Goal: Task Accomplishment & Management: Manage account settings

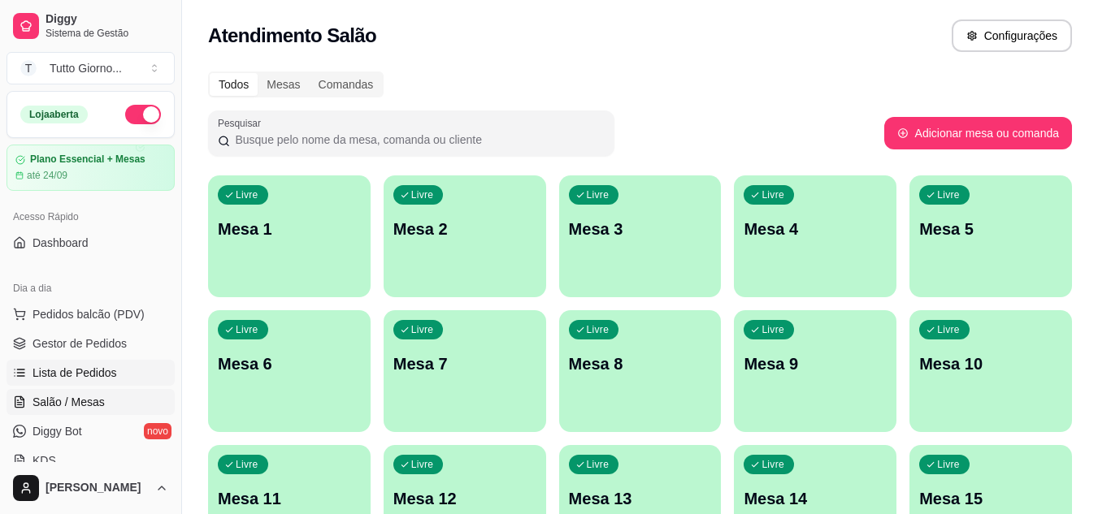
click at [79, 382] on link "Lista de Pedidos" at bounding box center [91, 373] width 168 height 26
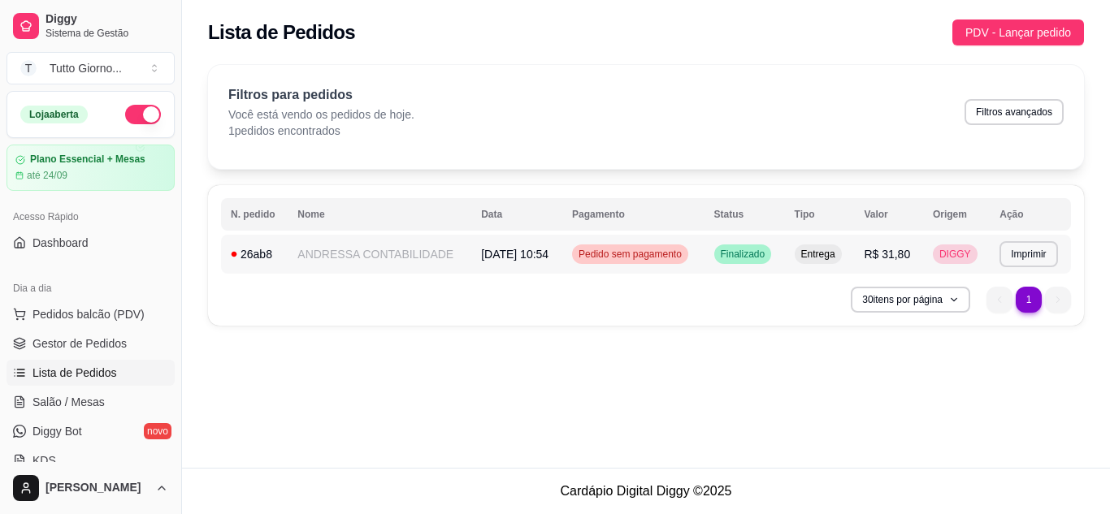
click at [643, 254] on span "Pedido sem pagamento" at bounding box center [630, 254] width 110 height 13
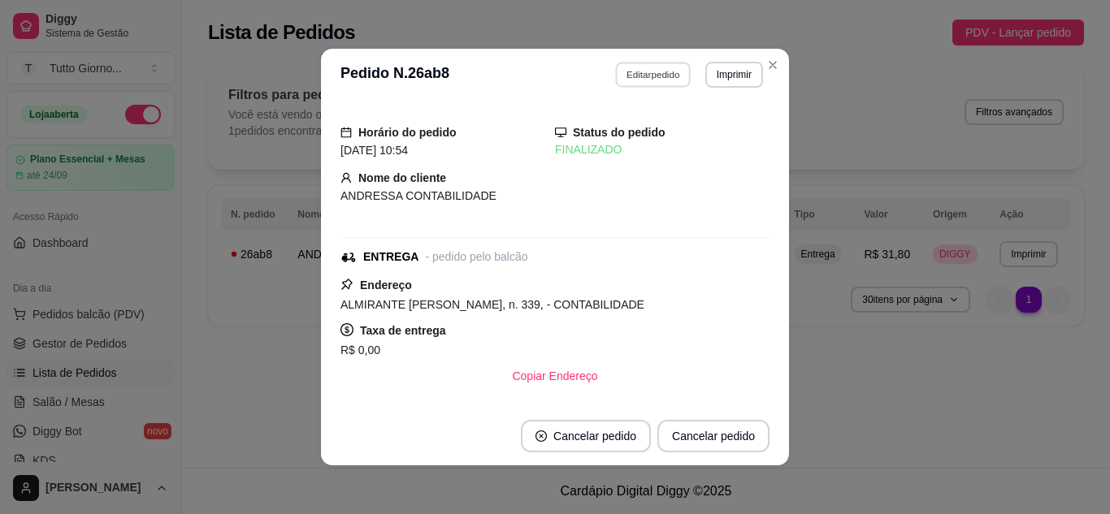
click at [660, 67] on button "Editar pedido" at bounding box center [654, 74] width 76 height 25
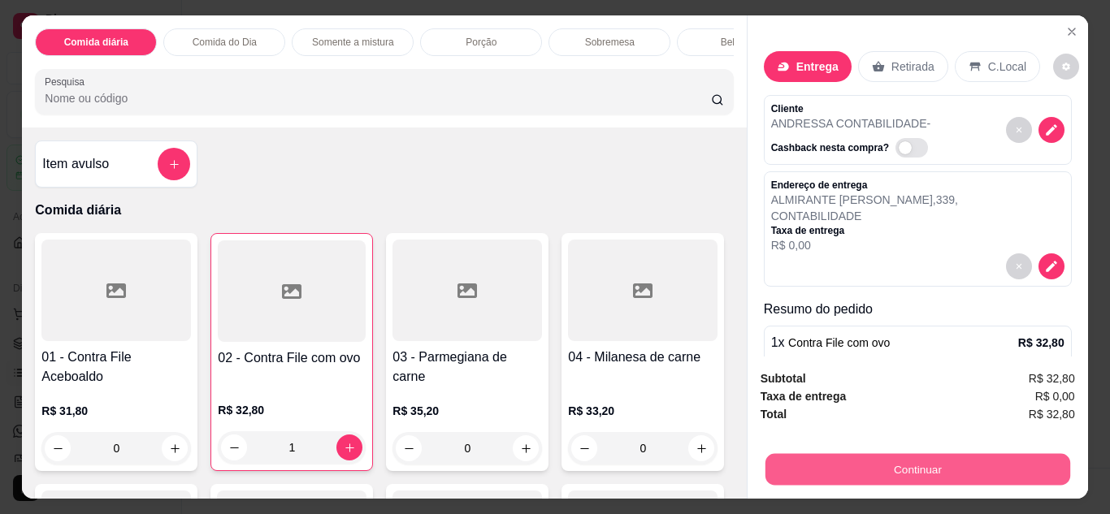
click at [986, 476] on button "Continuar" at bounding box center [917, 470] width 305 height 32
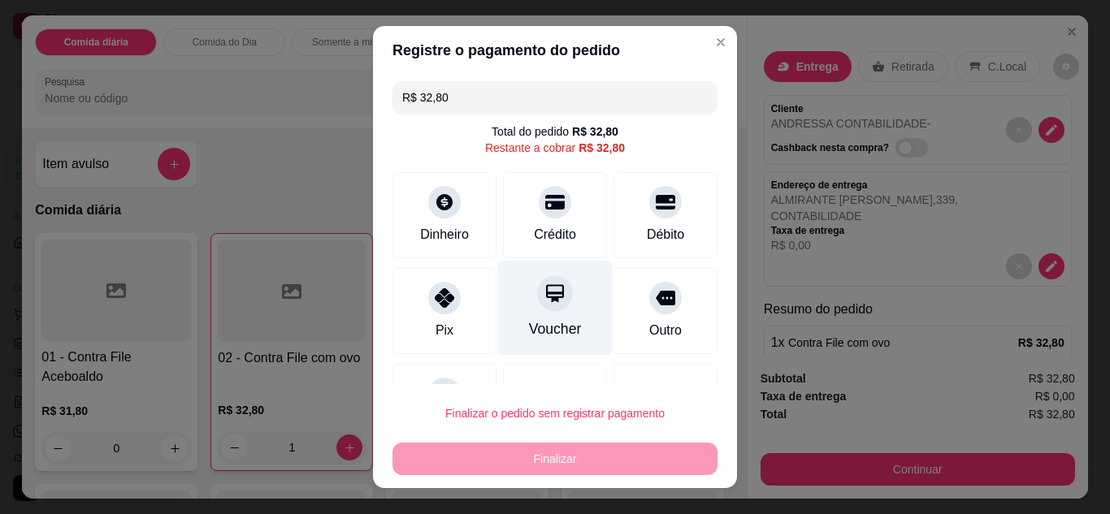
click at [538, 311] on div at bounding box center [555, 293] width 36 height 36
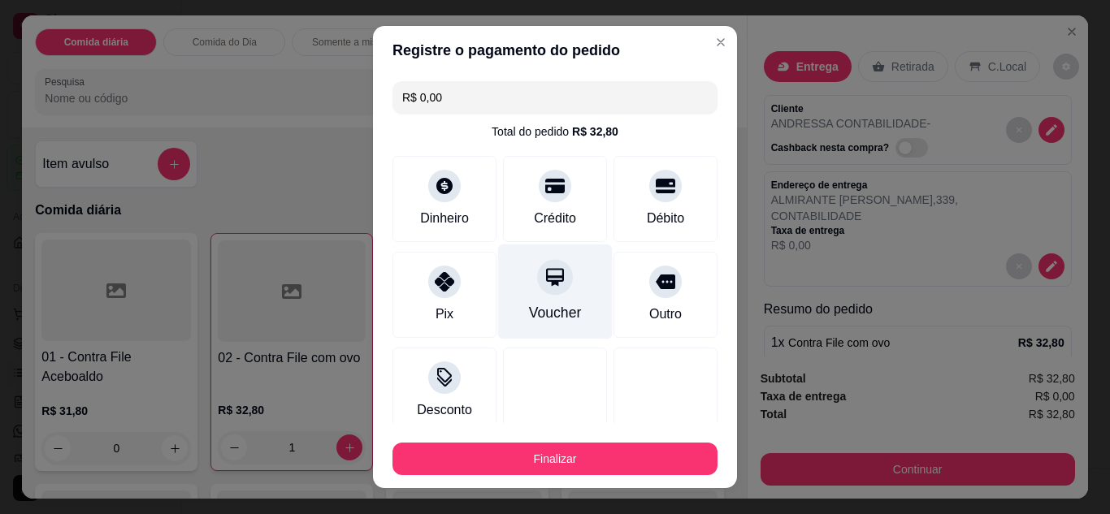
type input "R$ 0,00"
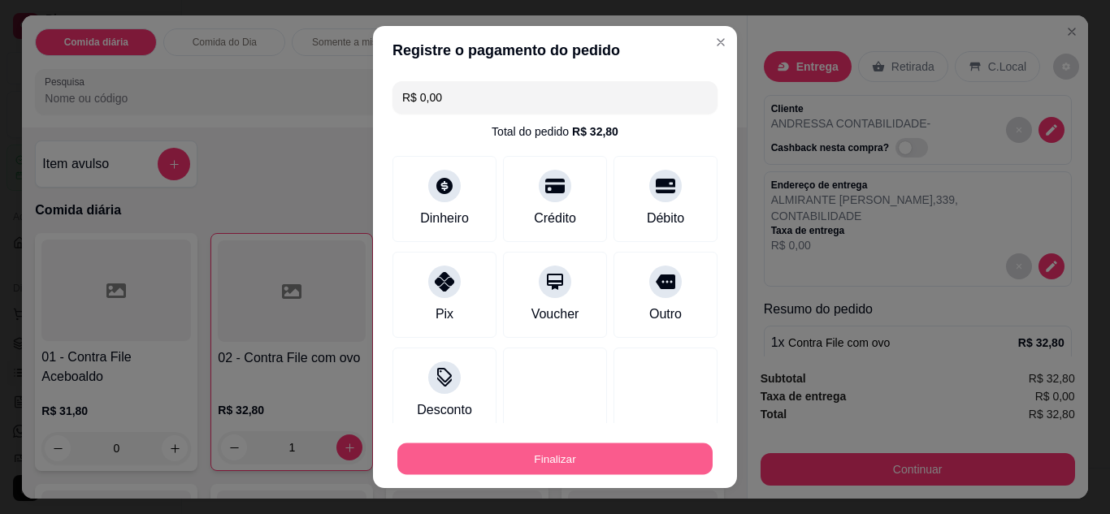
click at [576, 457] on button "Finalizar" at bounding box center [554, 460] width 315 height 32
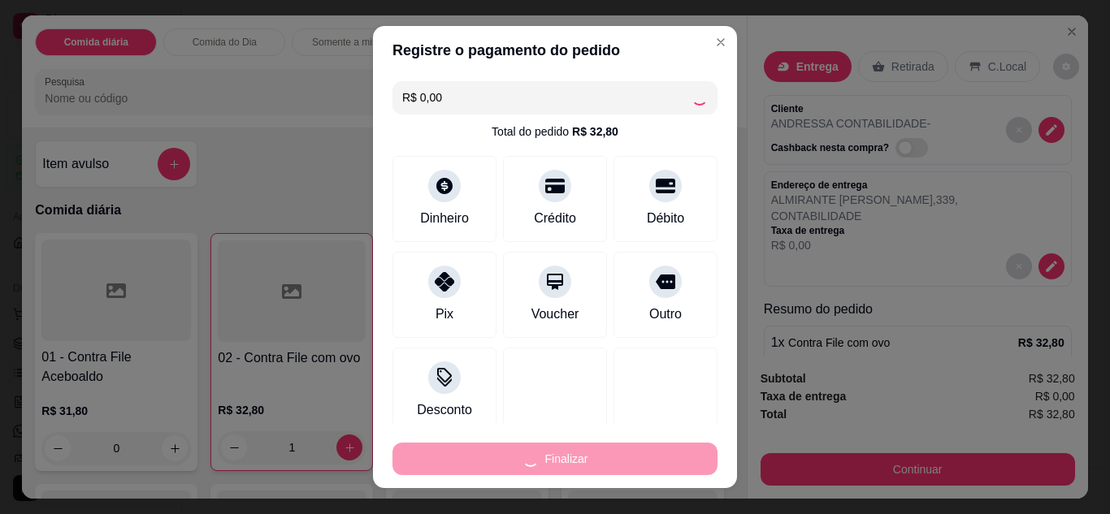
type input "0"
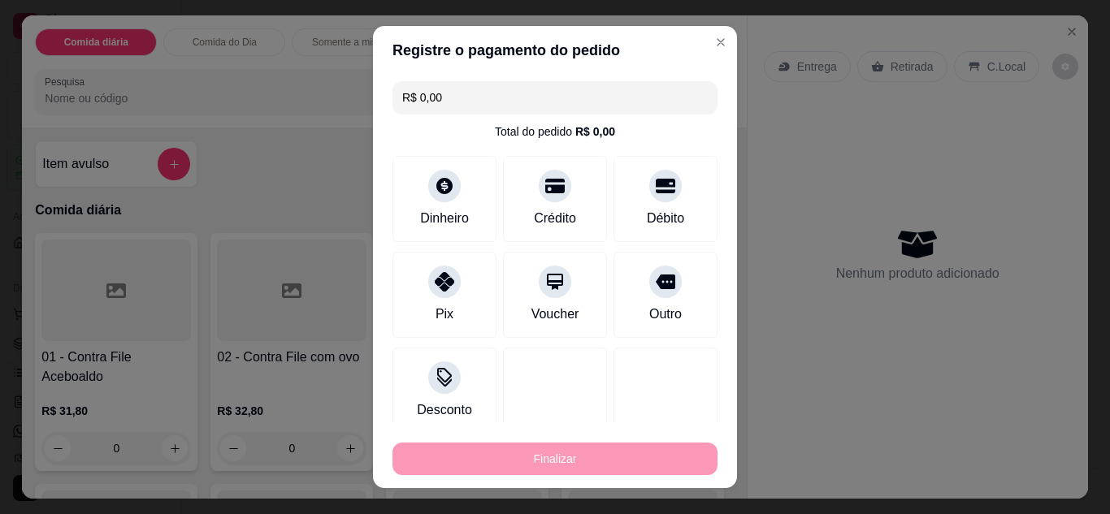
type input "-R$ 32,80"
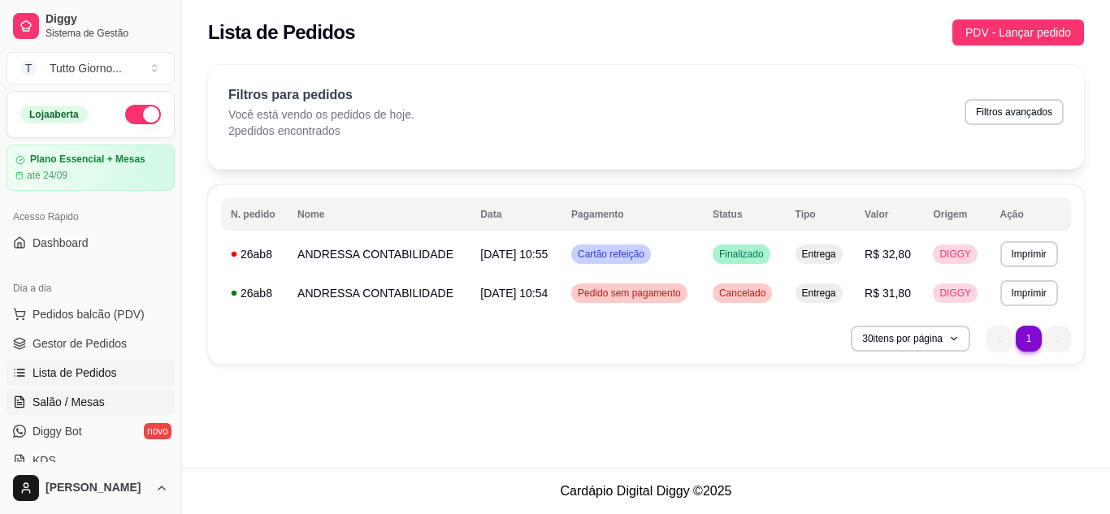
click at [89, 401] on span "Salão / Mesas" at bounding box center [69, 402] width 72 height 16
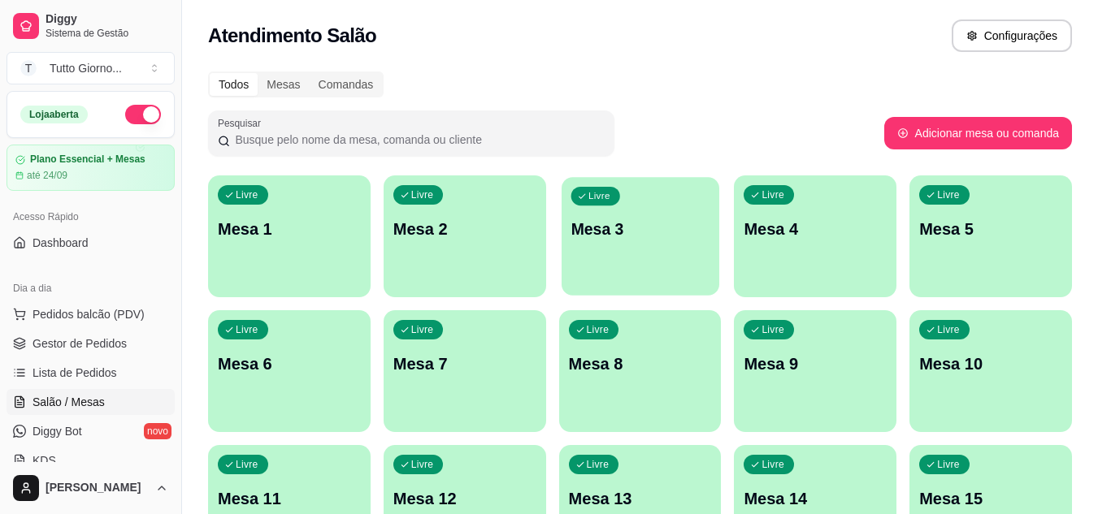
click at [635, 239] on p "Mesa 3" at bounding box center [639, 230] width 139 height 22
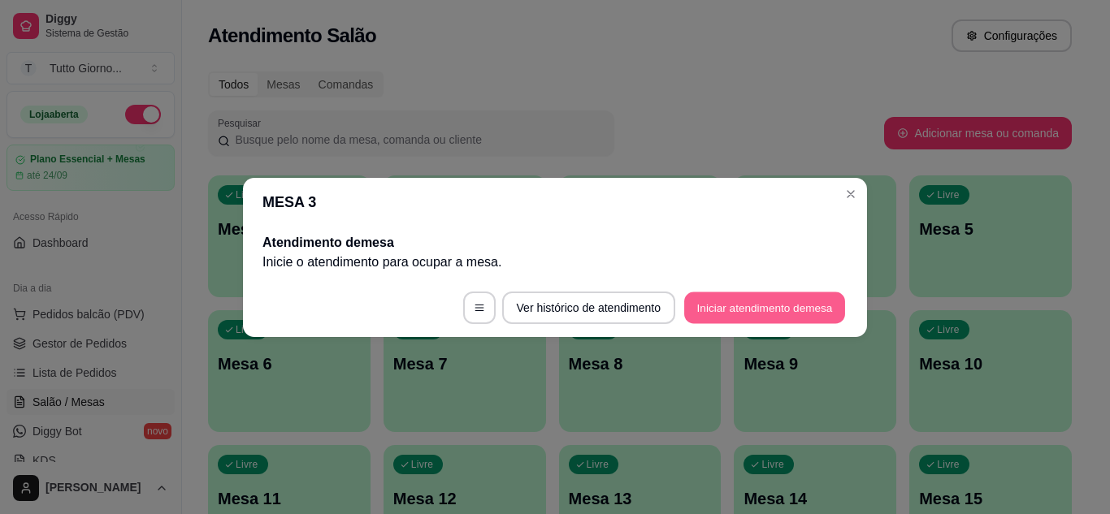
click at [729, 319] on button "Iniciar atendimento de mesa" at bounding box center [764, 308] width 161 height 32
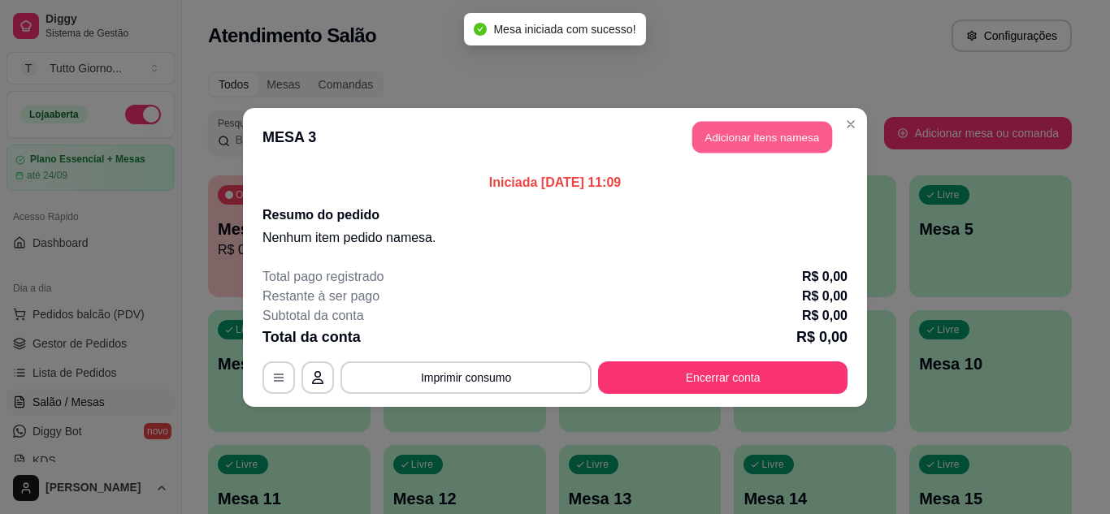
click at [740, 137] on button "Adicionar itens na mesa" at bounding box center [762, 137] width 140 height 32
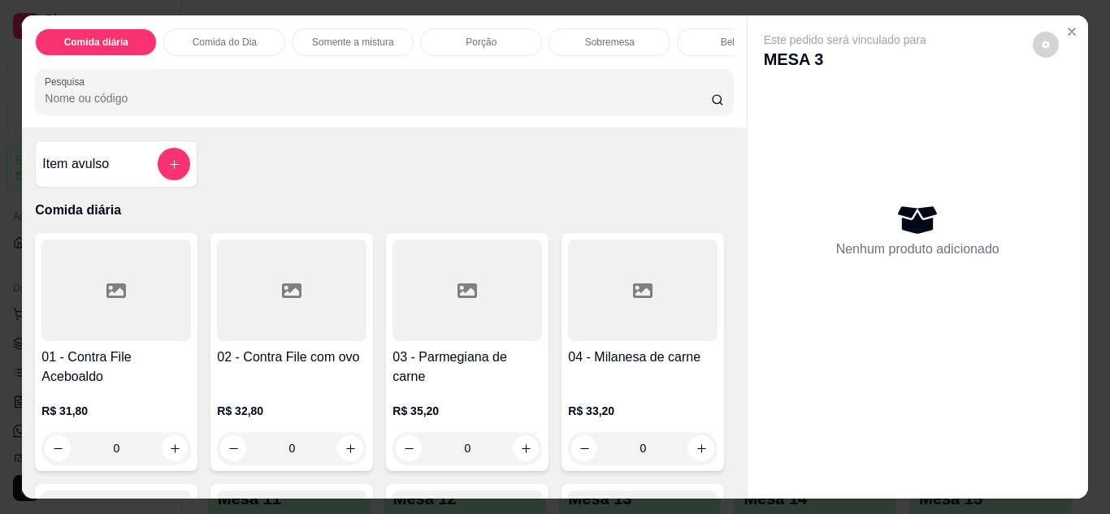
click at [341, 453] on div "0" at bounding box center [292, 448] width 150 height 33
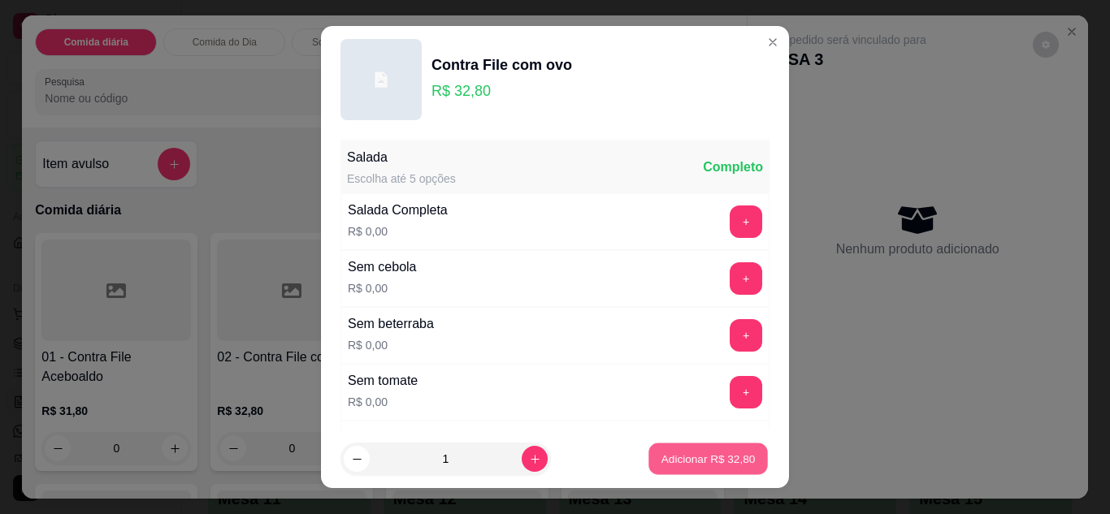
click at [669, 462] on p "Adicionar R$ 32,80" at bounding box center [708, 459] width 94 height 15
type input "1"
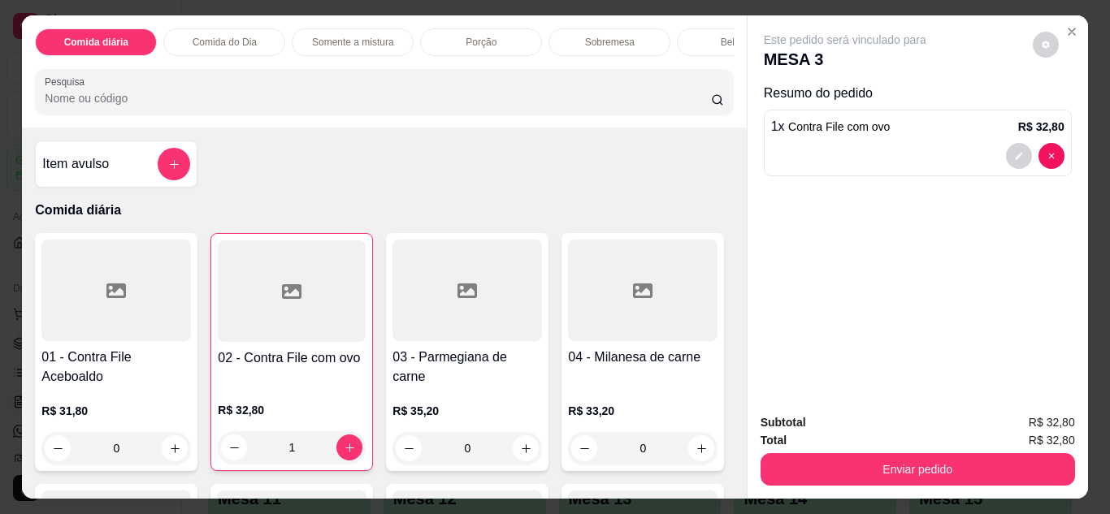
click at [514, 453] on div "0" at bounding box center [468, 448] width 150 height 33
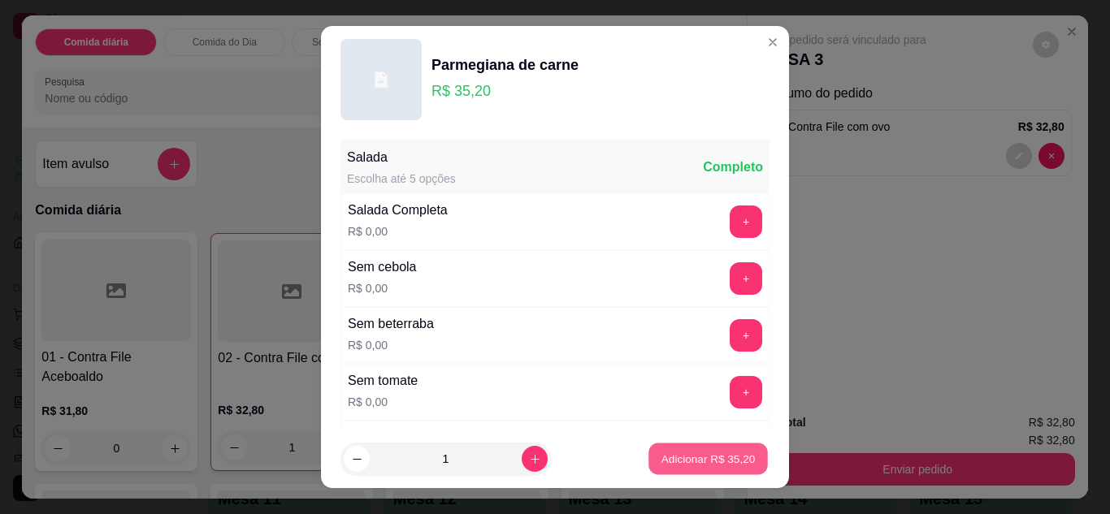
click at [720, 452] on p "Adicionar R$ 35,20" at bounding box center [708, 459] width 94 height 15
type input "1"
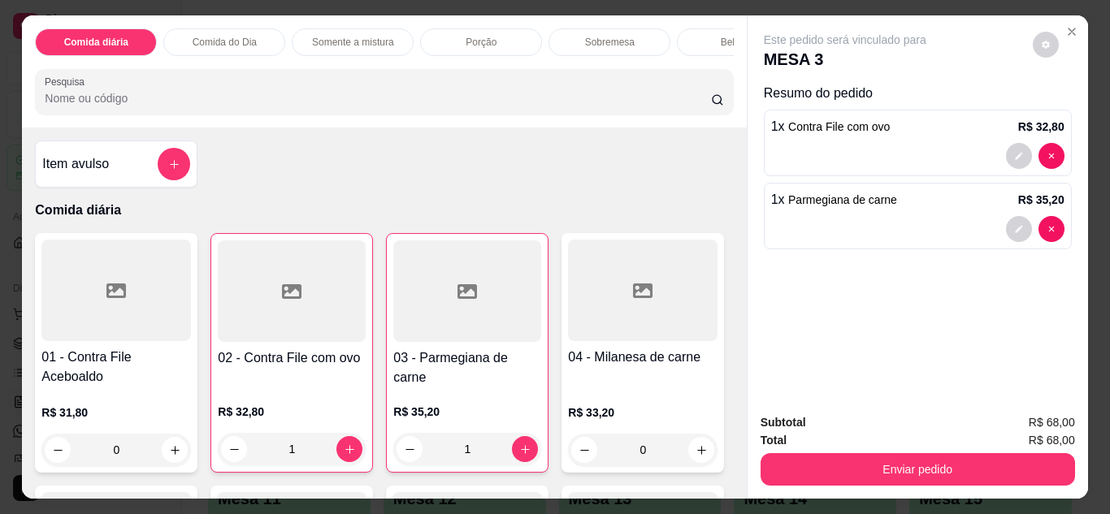
click at [691, 44] on div "Bebidas" at bounding box center [738, 42] width 122 height 28
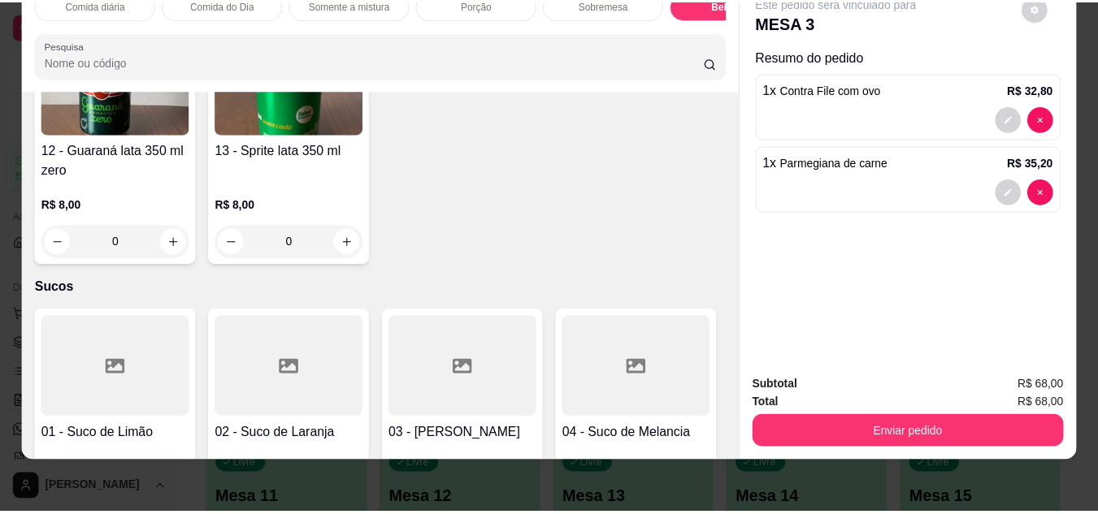
scroll to position [3297, 0]
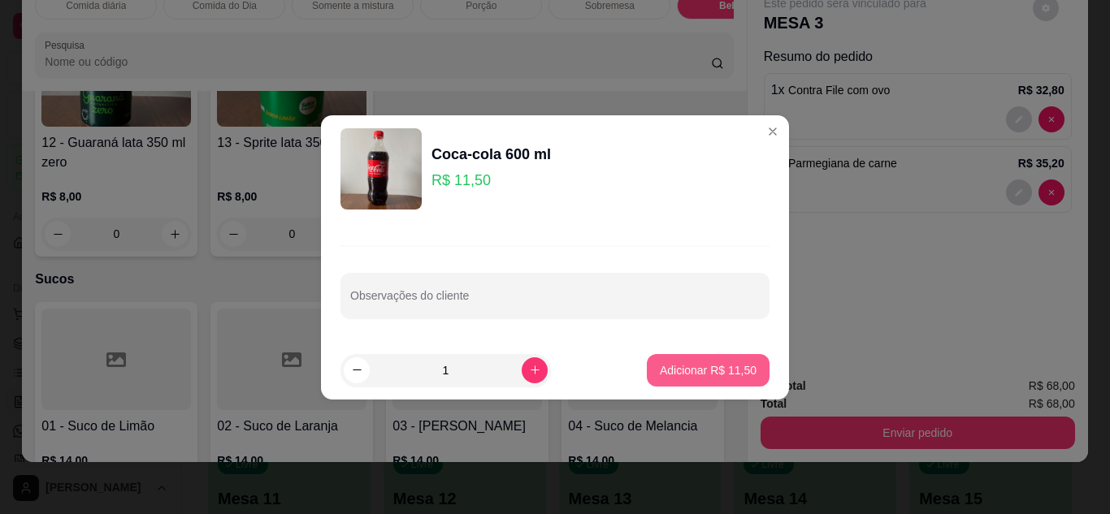
click at [670, 374] on p "Adicionar R$ 11,50" at bounding box center [708, 370] width 97 height 16
type input "1"
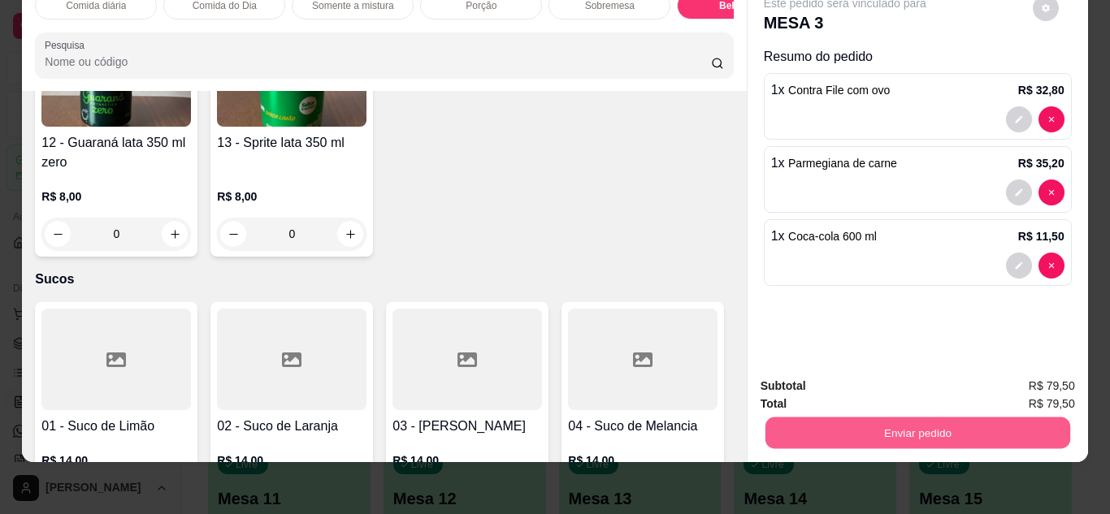
click at [975, 421] on button "Enviar pedido" at bounding box center [917, 434] width 305 height 32
click at [901, 380] on button "Não registrar e enviar pedido" at bounding box center [864, 381] width 164 height 30
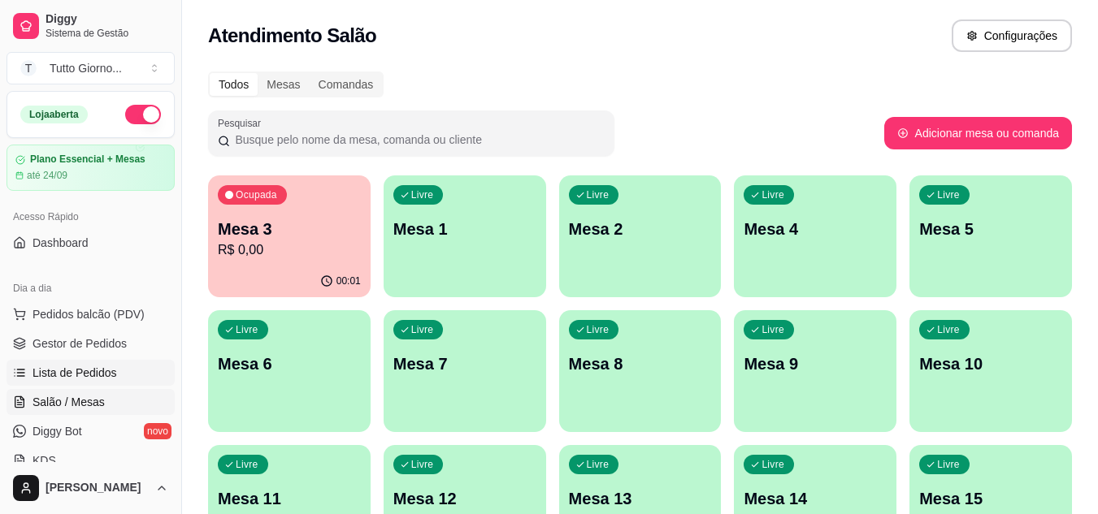
click at [103, 374] on span "Lista de Pedidos" at bounding box center [75, 373] width 85 height 16
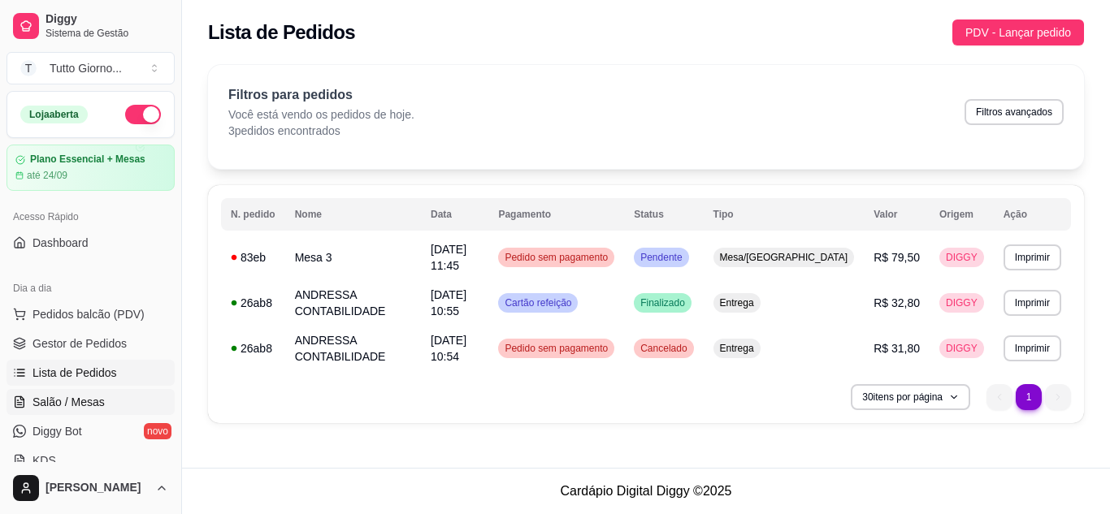
click at [86, 402] on span "Salão / Mesas" at bounding box center [69, 402] width 72 height 16
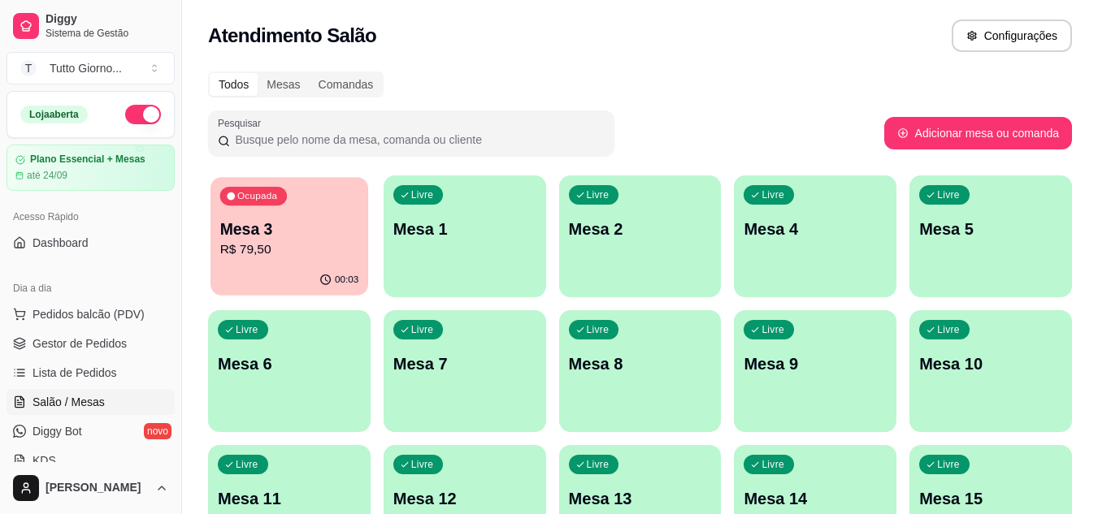
click at [327, 241] on p "R$ 79,50" at bounding box center [289, 250] width 139 height 19
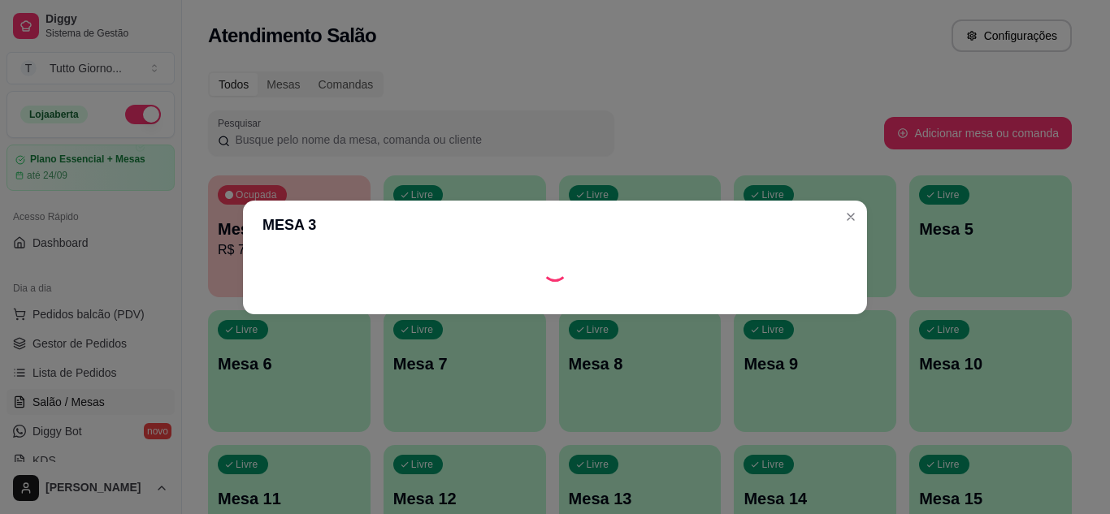
click at [797, 224] on header "MESA 3" at bounding box center [555, 225] width 624 height 49
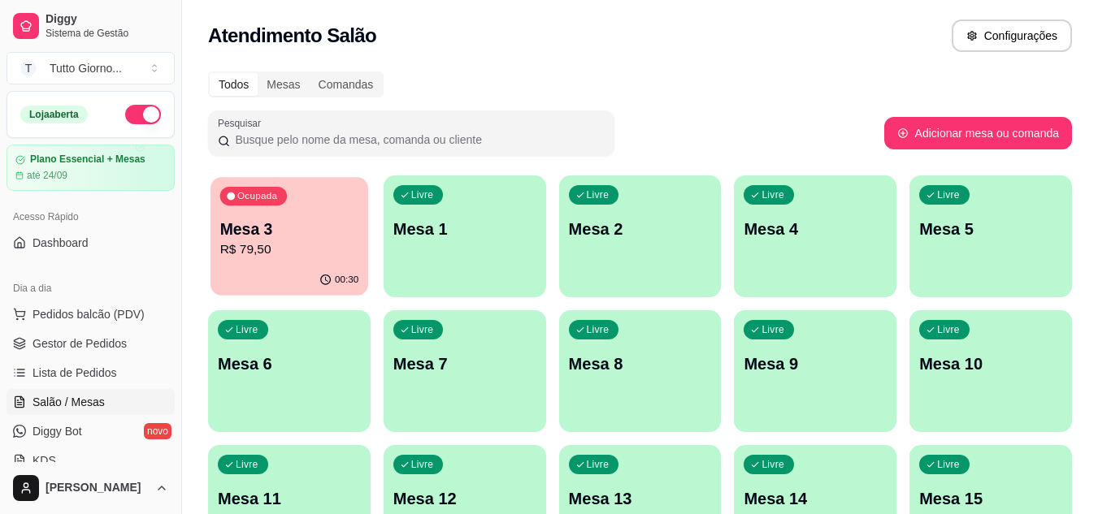
click at [274, 243] on p "R$ 79,50" at bounding box center [289, 250] width 139 height 19
click at [666, 124] on div "Pesquisar" at bounding box center [546, 134] width 676 height 46
click at [252, 261] on div "Ocupada Mesa 3 R$ 79,50" at bounding box center [289, 221] width 158 height 88
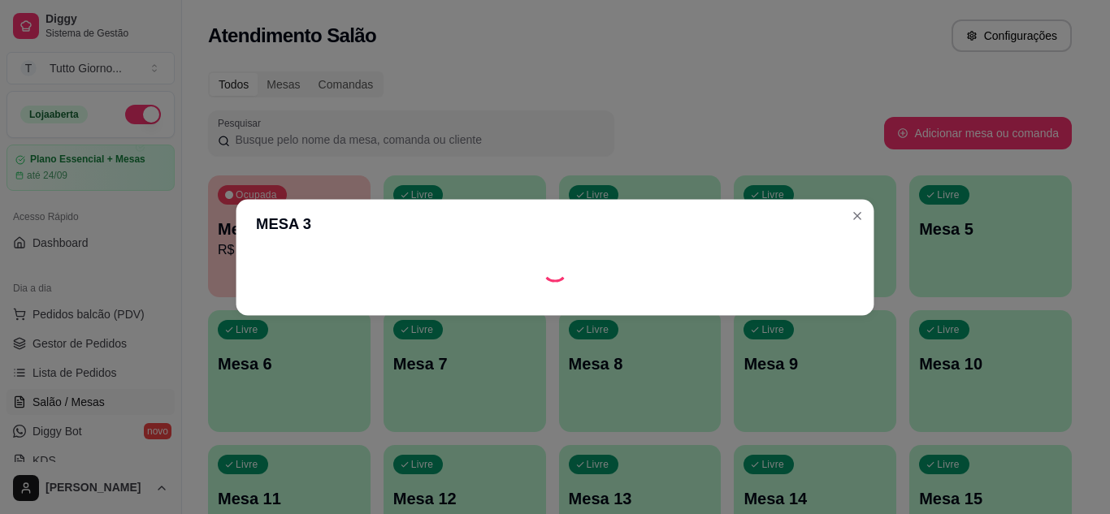
click at [252, 261] on div at bounding box center [555, 269] width 638 height 40
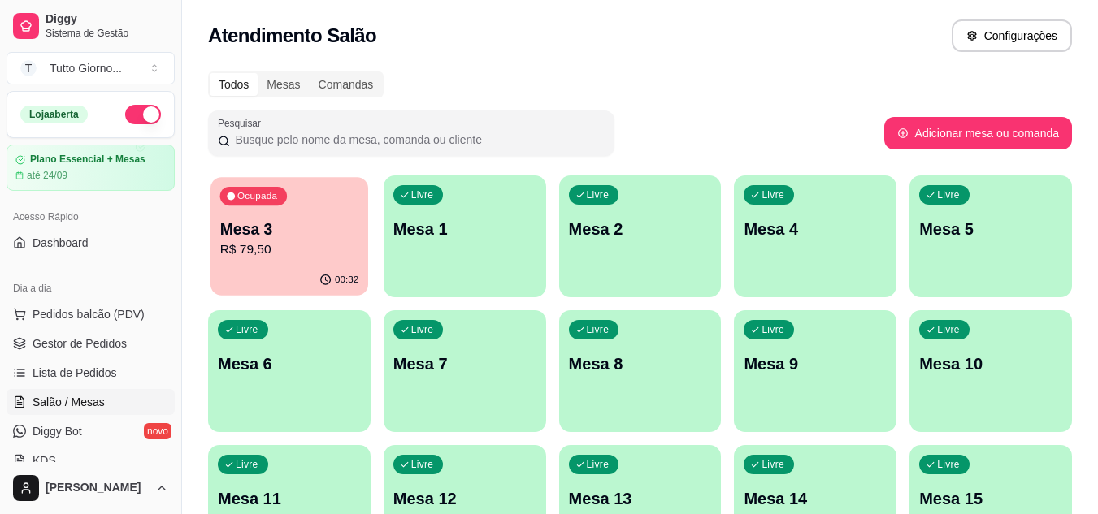
click at [302, 273] on div "00:32" at bounding box center [289, 280] width 158 height 31
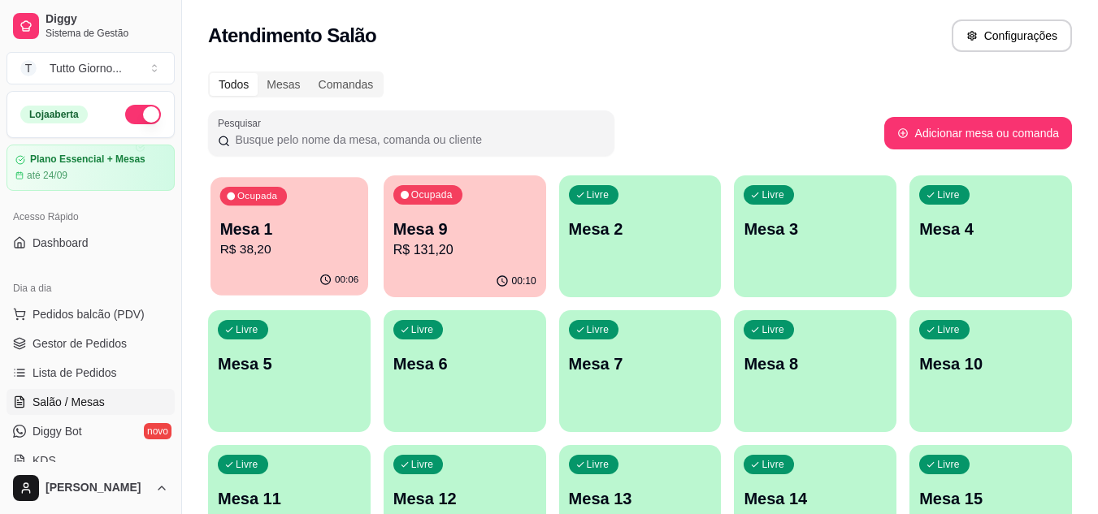
click at [318, 242] on p "R$ 38,20" at bounding box center [289, 250] width 139 height 19
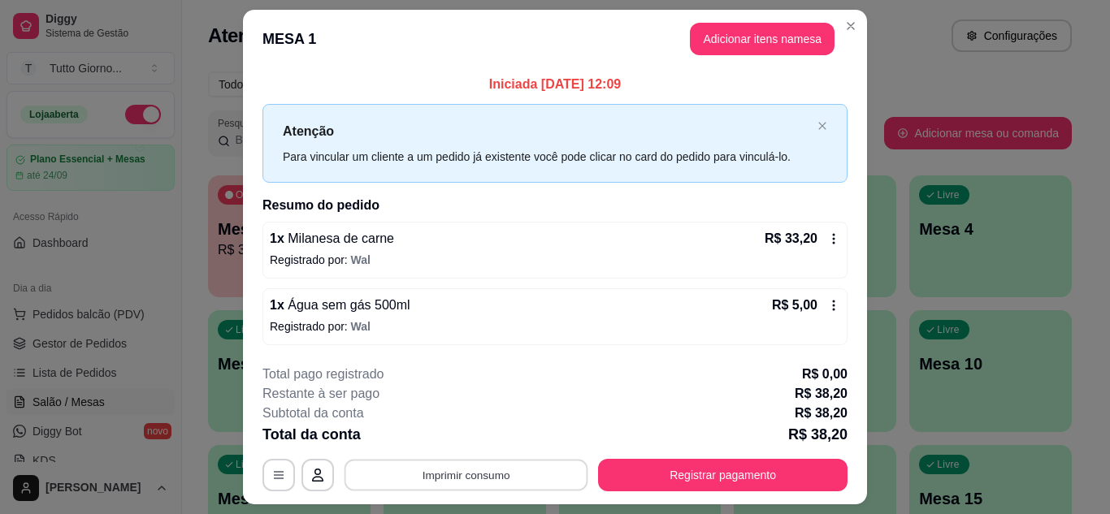
click at [502, 478] on button "Imprimir consumo" at bounding box center [467, 476] width 244 height 32
click at [488, 445] on button "IMPRESSORA CAIXA" at bounding box center [464, 437] width 115 height 25
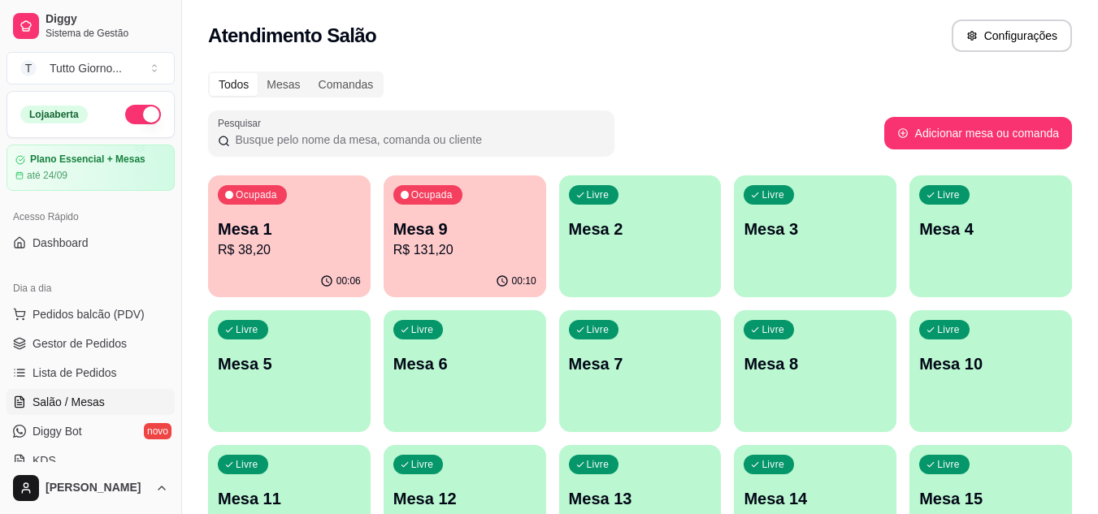
click at [512, 252] on p "R$ 131,20" at bounding box center [464, 251] width 143 height 20
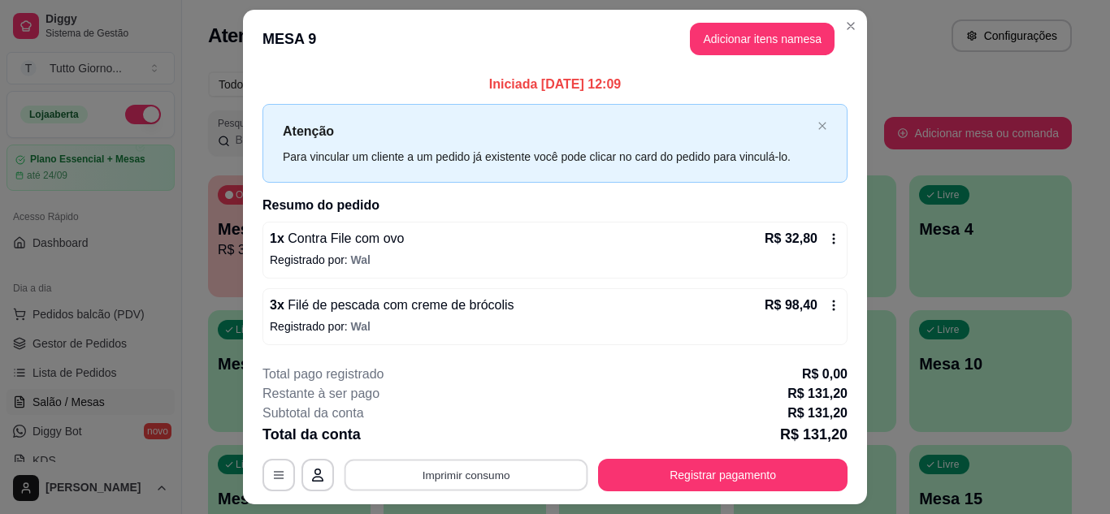
click at [418, 475] on button "Imprimir consumo" at bounding box center [467, 476] width 244 height 32
click at [452, 437] on button "IMPRESSORA CAIXA" at bounding box center [464, 437] width 115 height 25
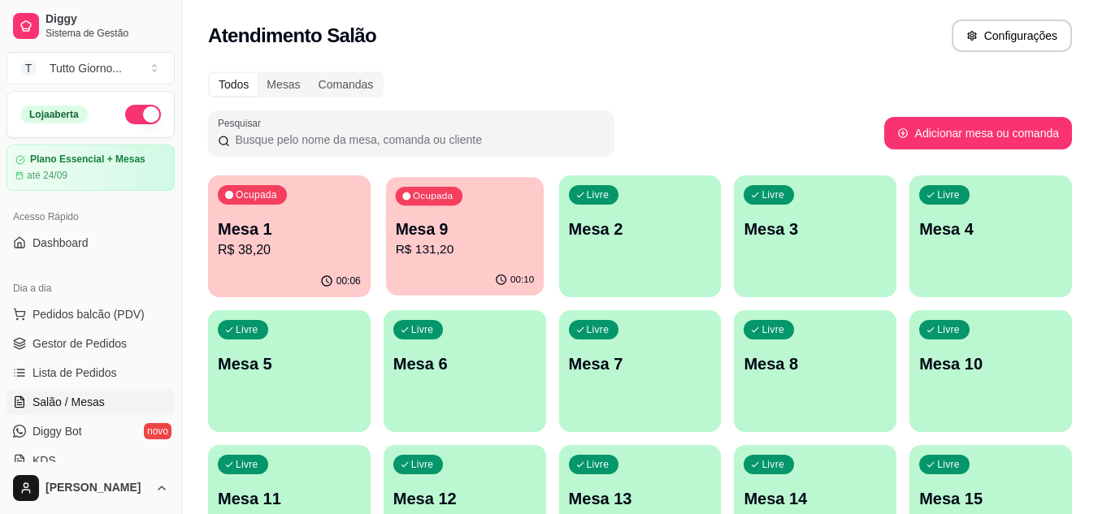
click at [462, 275] on div "00:10" at bounding box center [465, 280] width 158 height 31
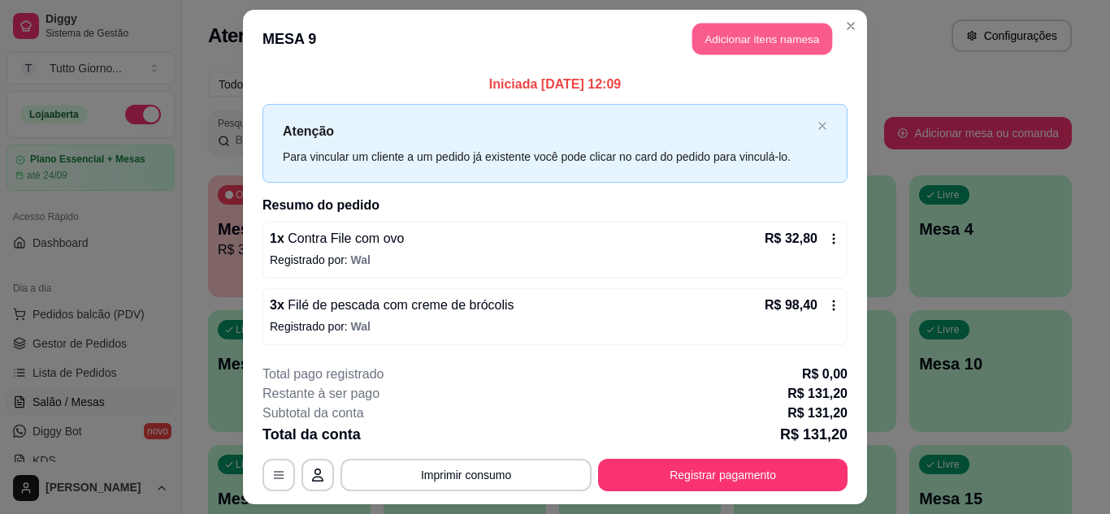
click at [716, 46] on button "Adicionar itens na mesa" at bounding box center [762, 40] width 140 height 32
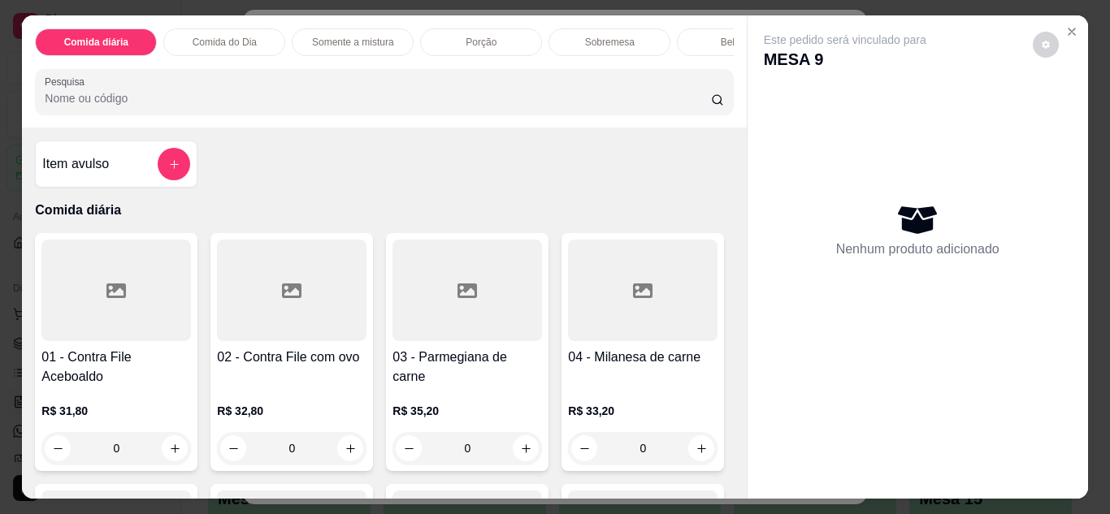
click at [697, 37] on div "Bebidas" at bounding box center [738, 42] width 122 height 28
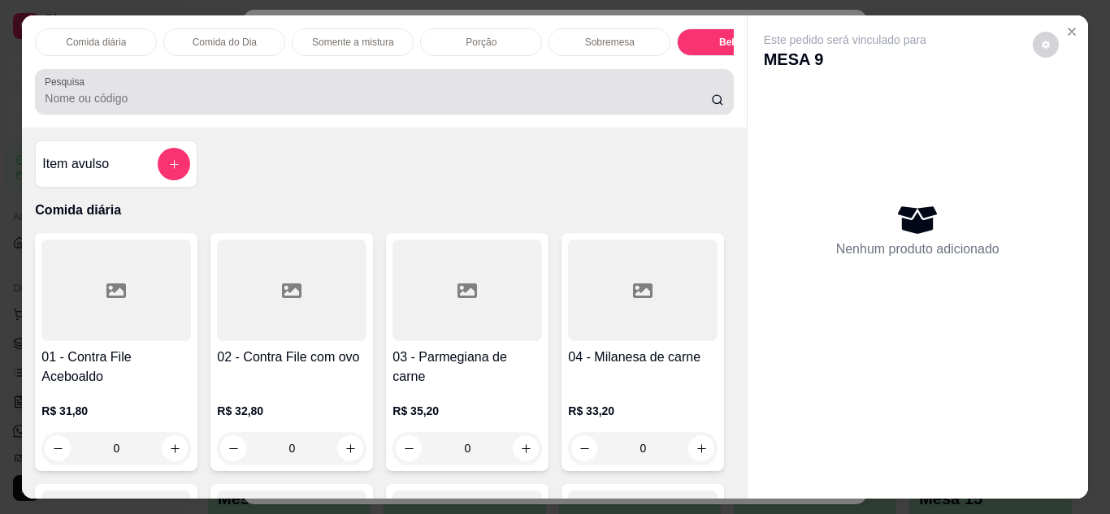
scroll to position [43, 0]
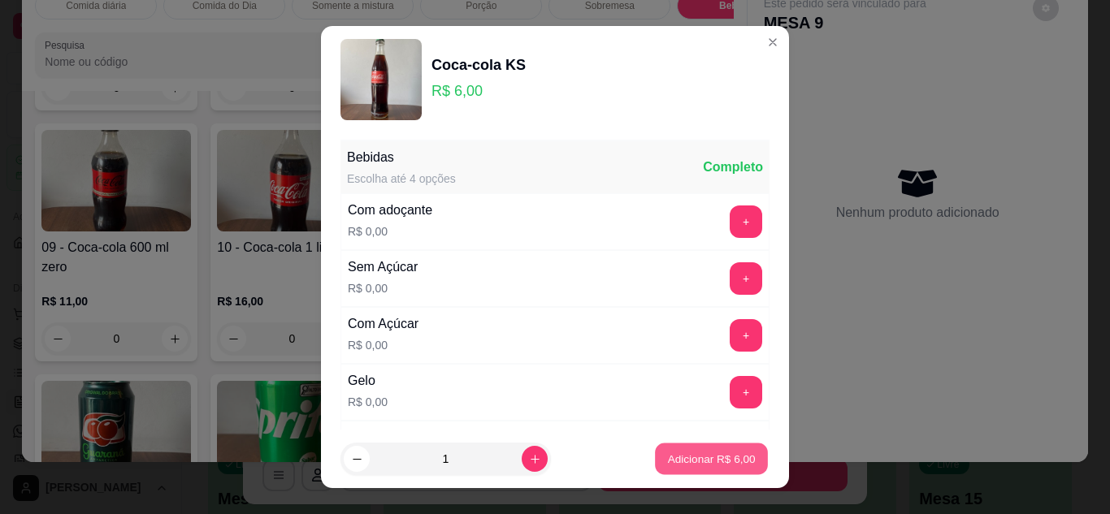
click at [712, 461] on p "Adicionar R$ 6,00" at bounding box center [711, 459] width 88 height 15
type input "1"
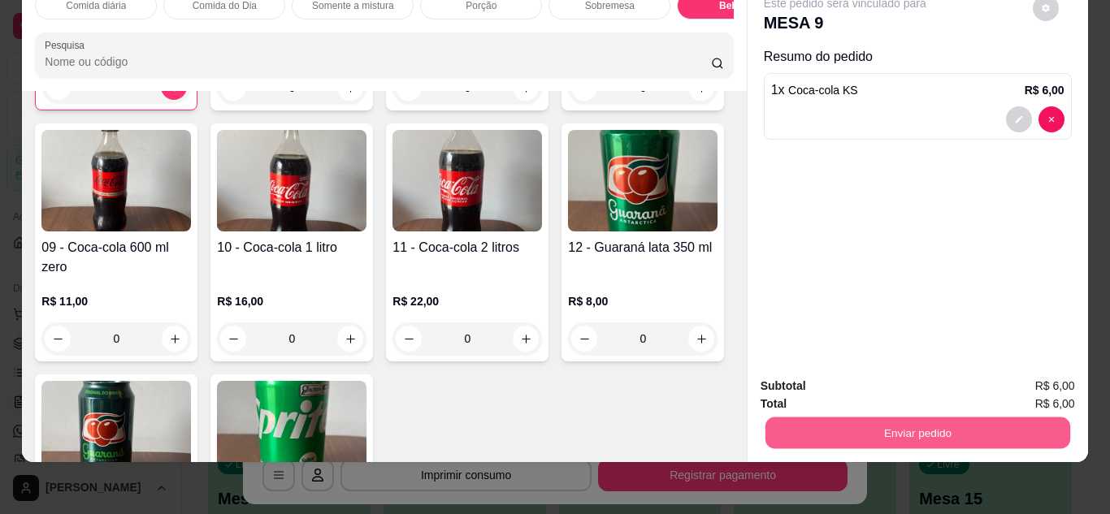
click at [924, 429] on button "Enviar pedido" at bounding box center [917, 434] width 305 height 32
click at [907, 388] on button "Não registrar e enviar pedido" at bounding box center [864, 381] width 164 height 30
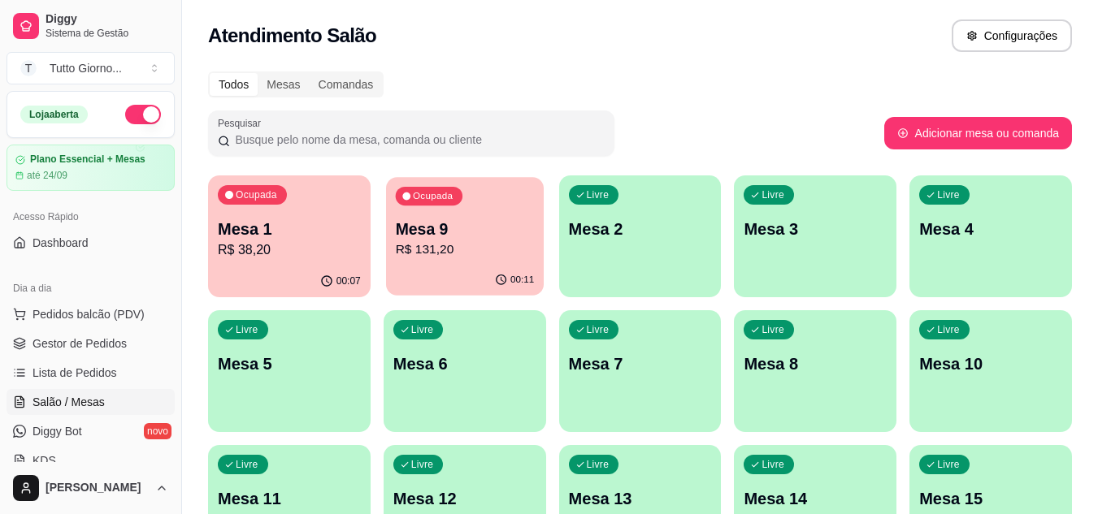
click at [471, 223] on p "Mesa 9" at bounding box center [464, 230] width 139 height 22
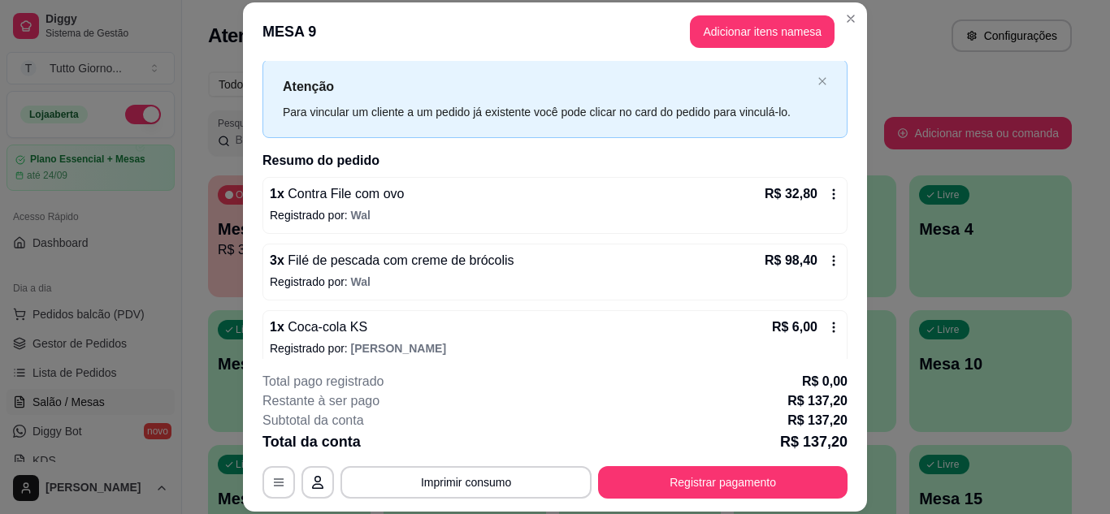
scroll to position [52, 0]
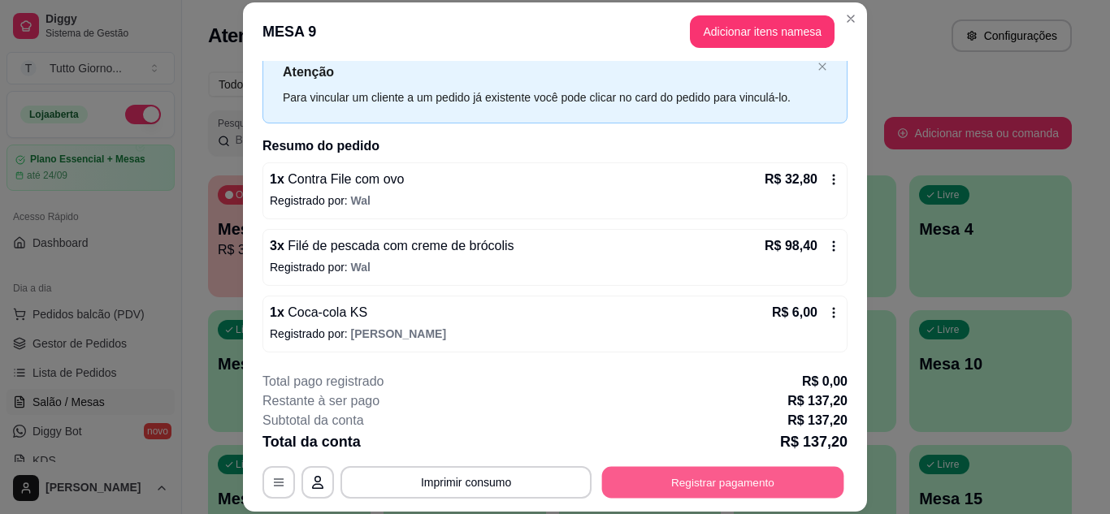
click at [697, 475] on button "Registrar pagamento" at bounding box center [723, 482] width 242 height 32
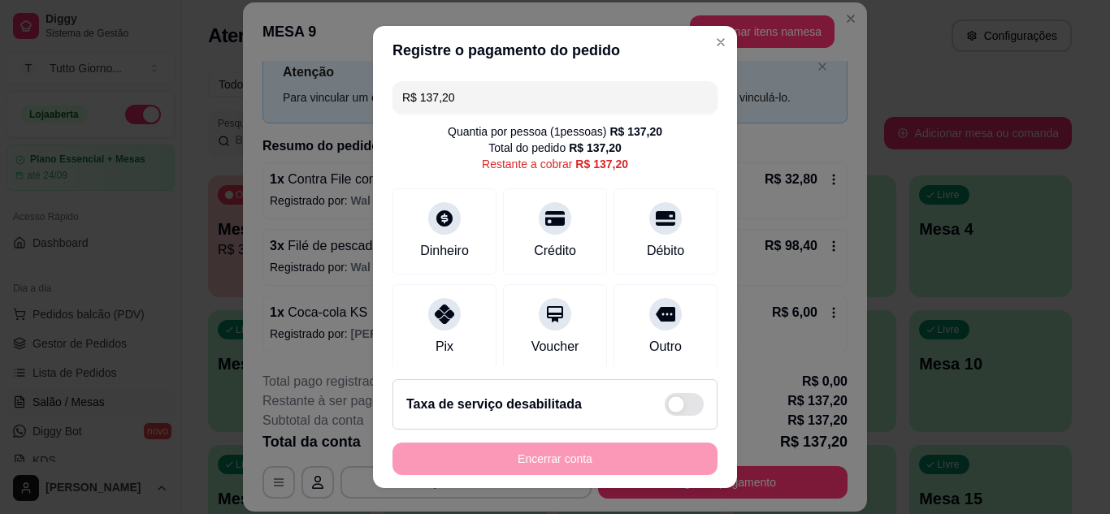
click at [482, 107] on input "R$ 137,20" at bounding box center [555, 97] width 306 height 33
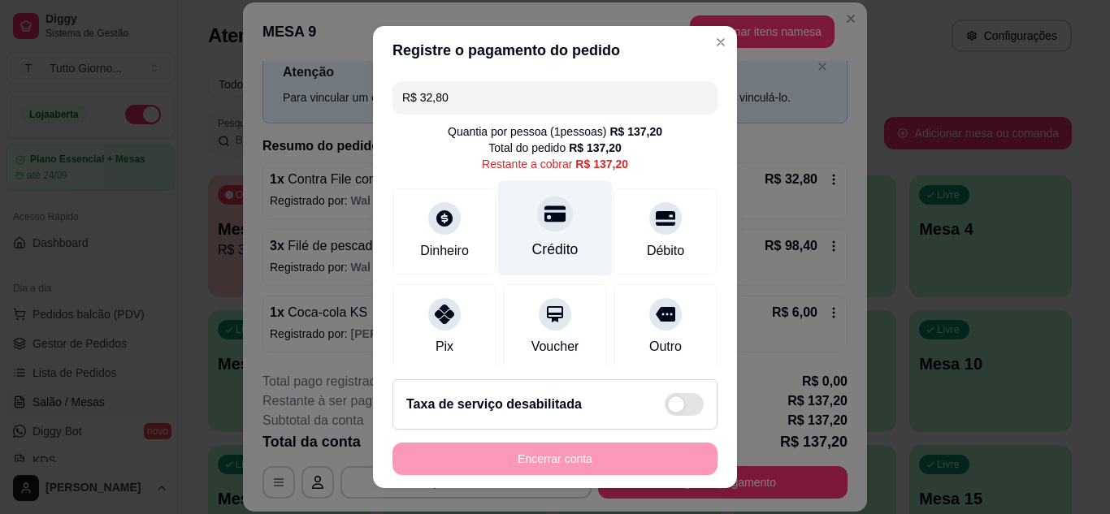
click at [549, 224] on div at bounding box center [555, 214] width 36 height 36
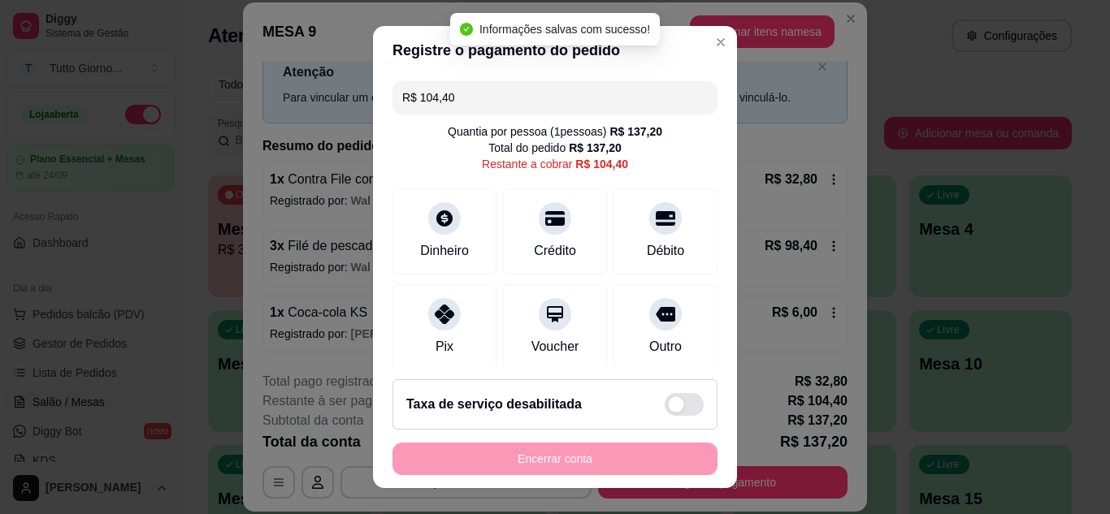
click at [491, 105] on input "R$ 104,40" at bounding box center [555, 97] width 306 height 33
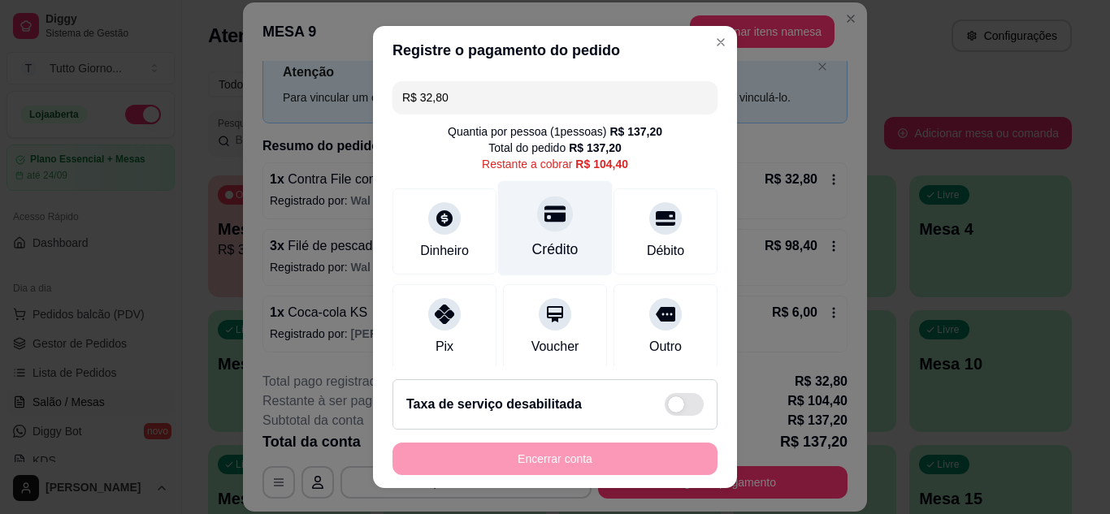
click at [543, 238] on div "Crédito" at bounding box center [555, 227] width 115 height 95
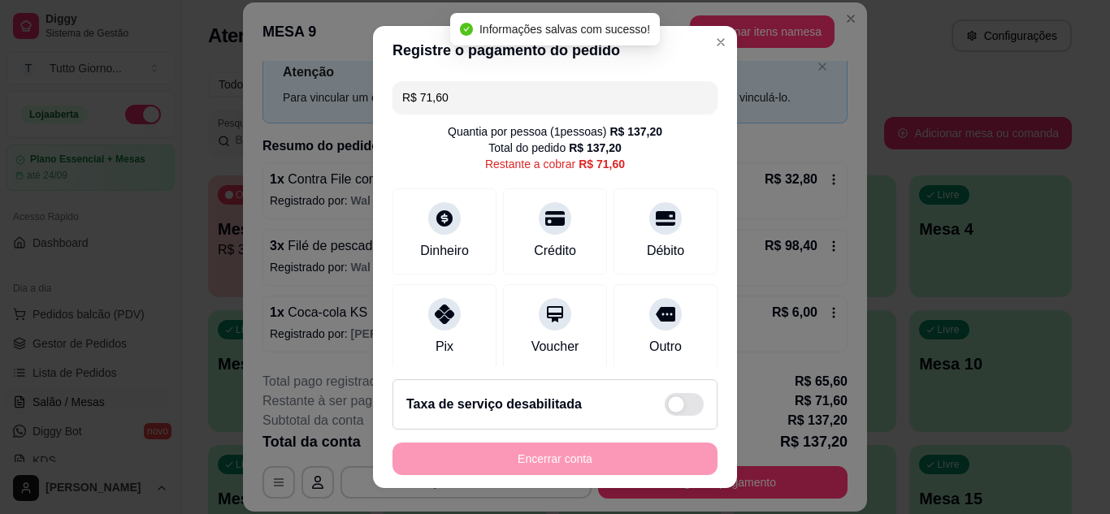
click at [489, 93] on input "R$ 71,60" at bounding box center [555, 97] width 306 height 33
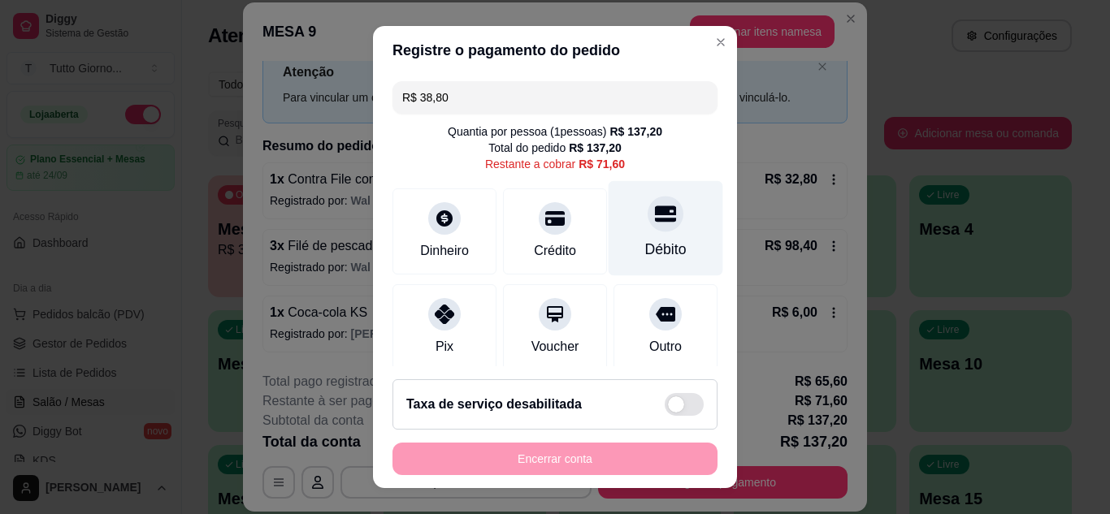
click at [660, 229] on div "Débito" at bounding box center [666, 227] width 115 height 95
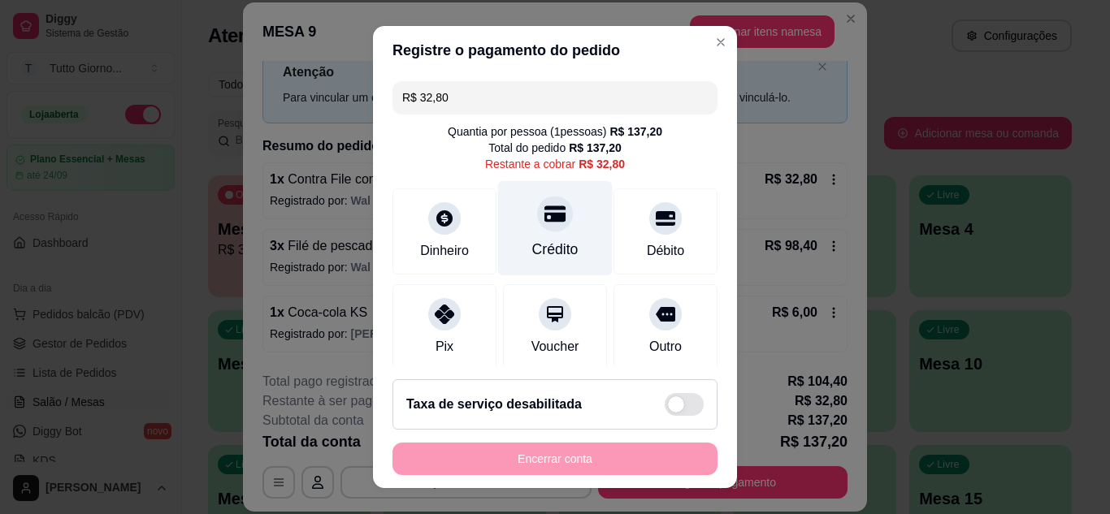
click at [545, 243] on div "Crédito" at bounding box center [555, 249] width 46 height 21
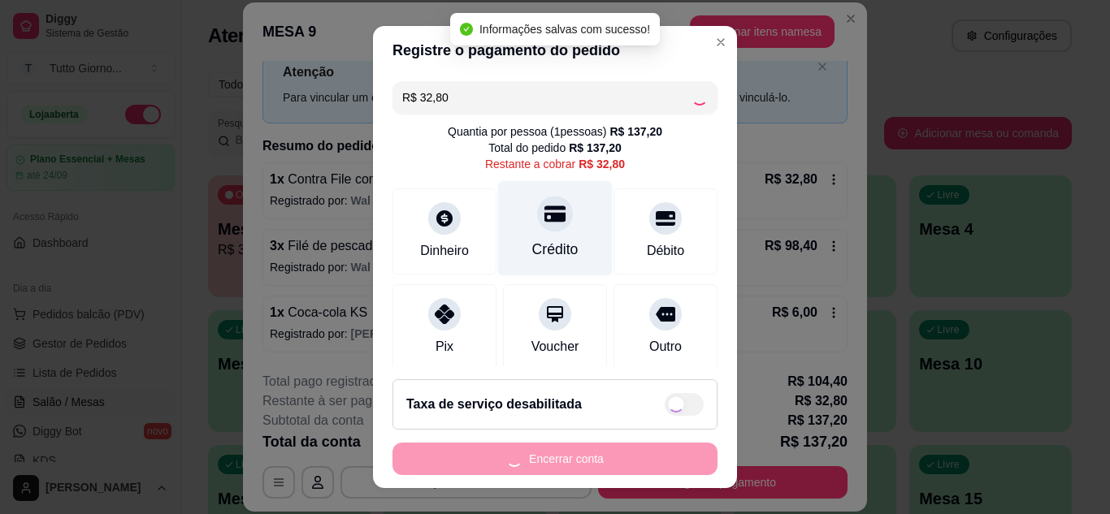
type input "R$ 0,00"
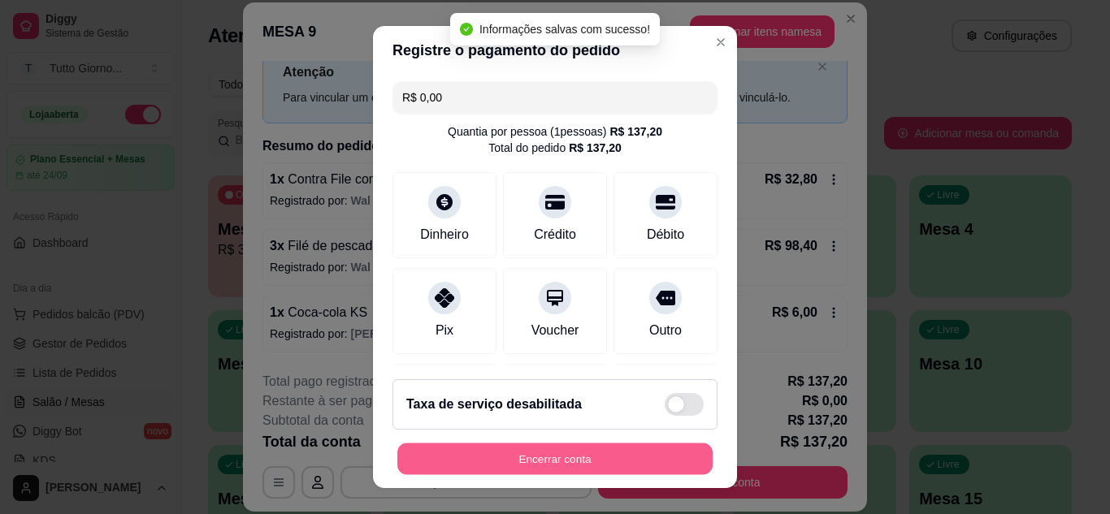
click at [557, 464] on button "Encerrar conta" at bounding box center [554, 460] width 315 height 32
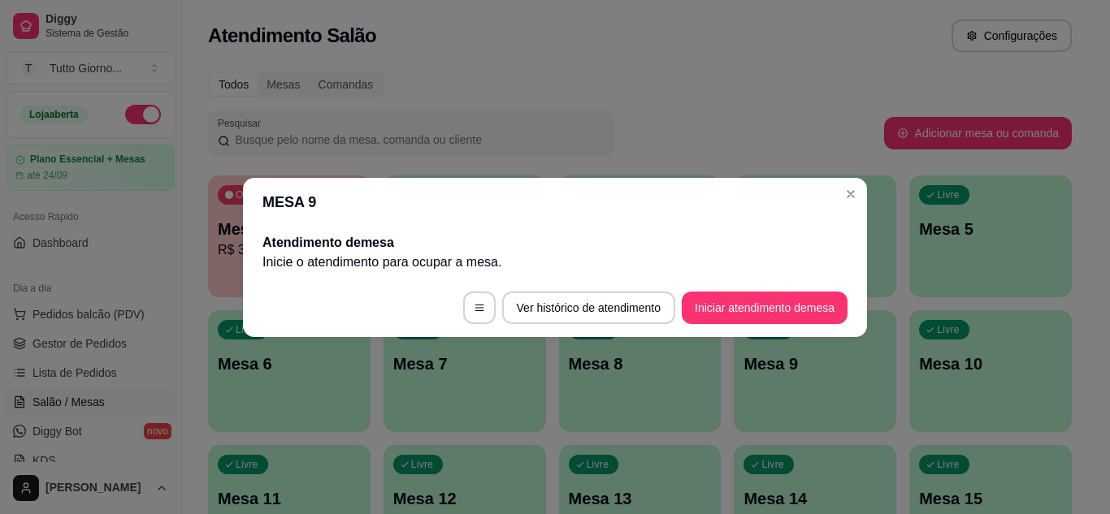
scroll to position [0, 0]
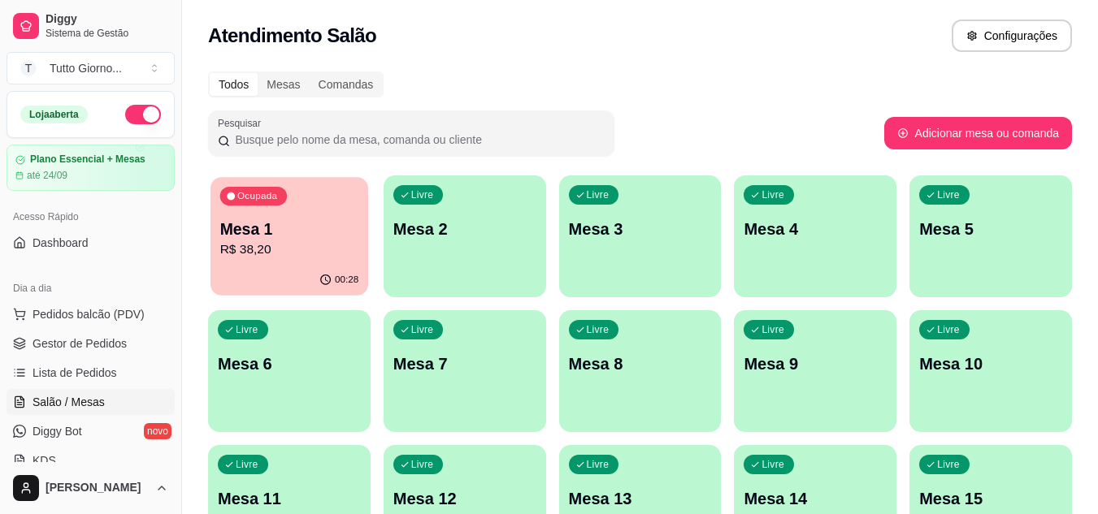
click at [299, 249] on p "R$ 38,20" at bounding box center [289, 250] width 139 height 19
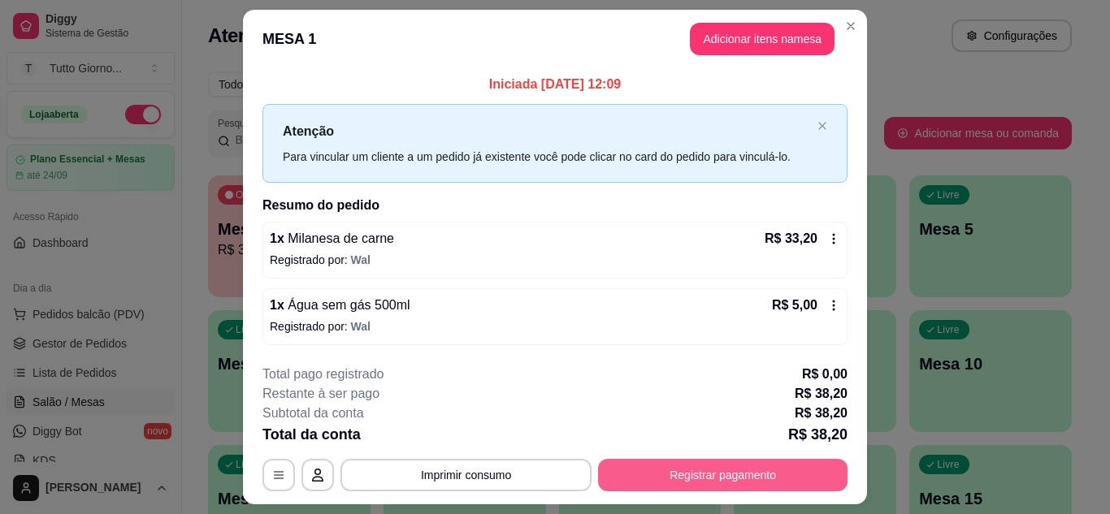
click at [683, 479] on button "Registrar pagamento" at bounding box center [722, 475] width 249 height 33
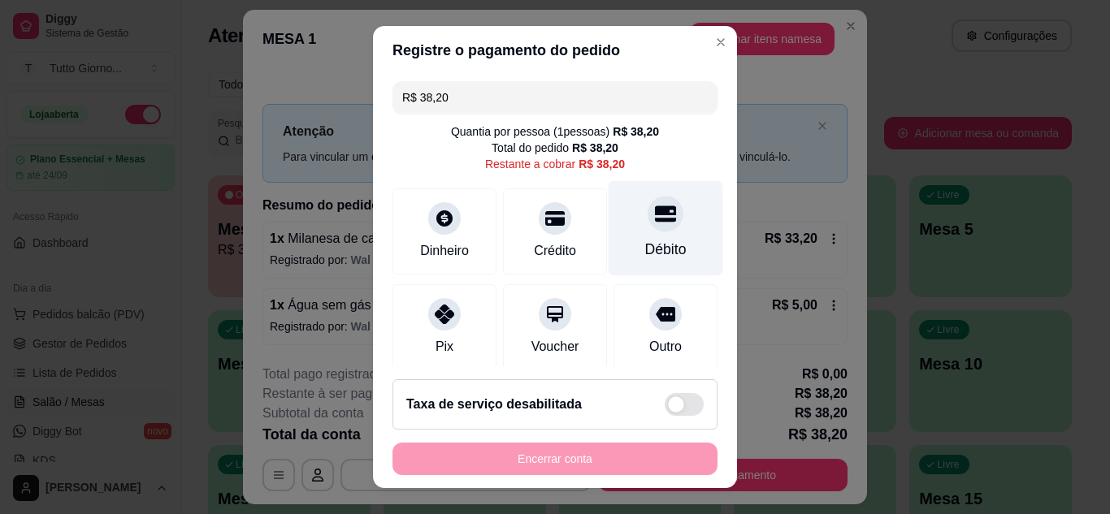
click at [670, 242] on div "Débito" at bounding box center [666, 227] width 115 height 95
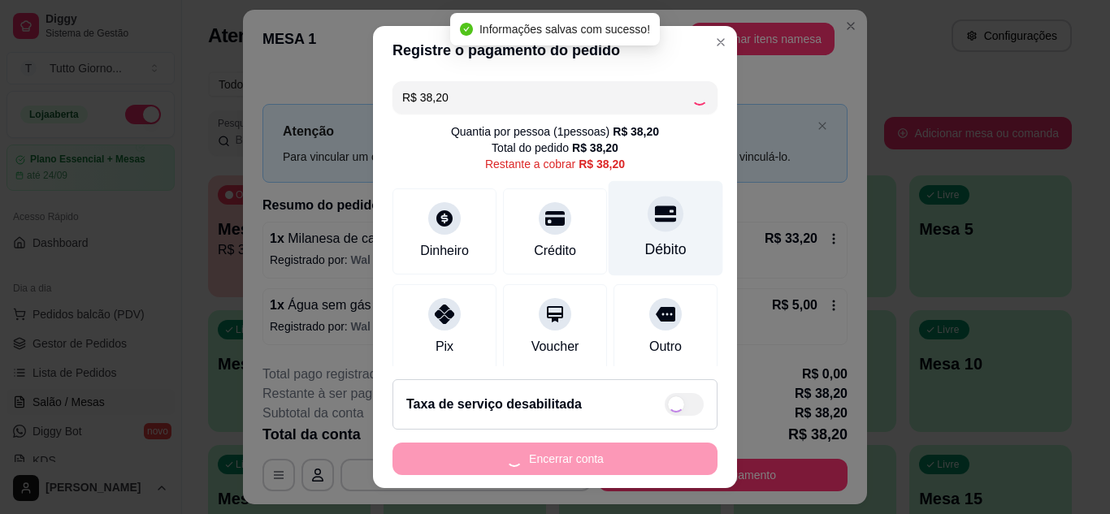
type input "R$ 0,00"
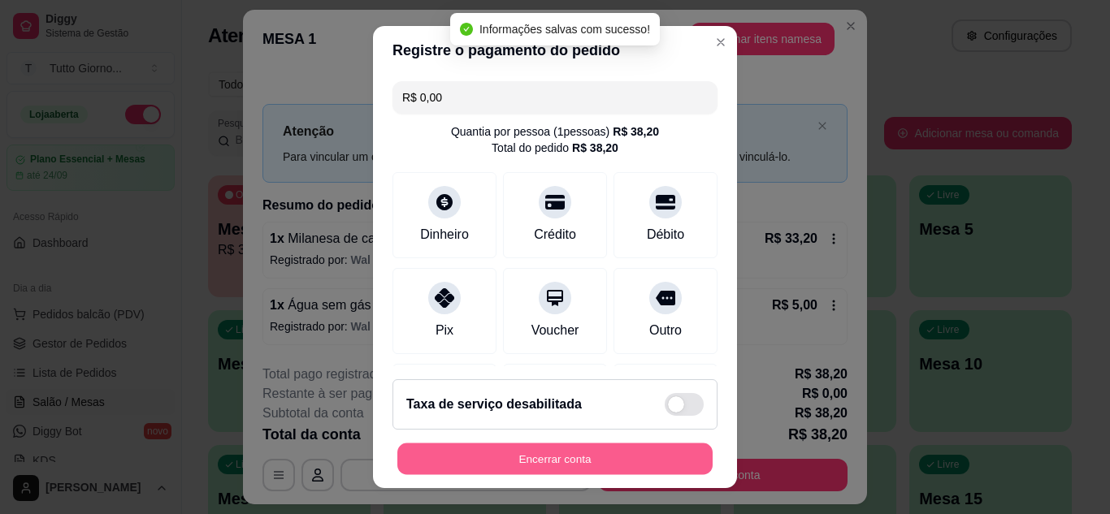
click at [622, 452] on button "Encerrar conta" at bounding box center [554, 460] width 315 height 32
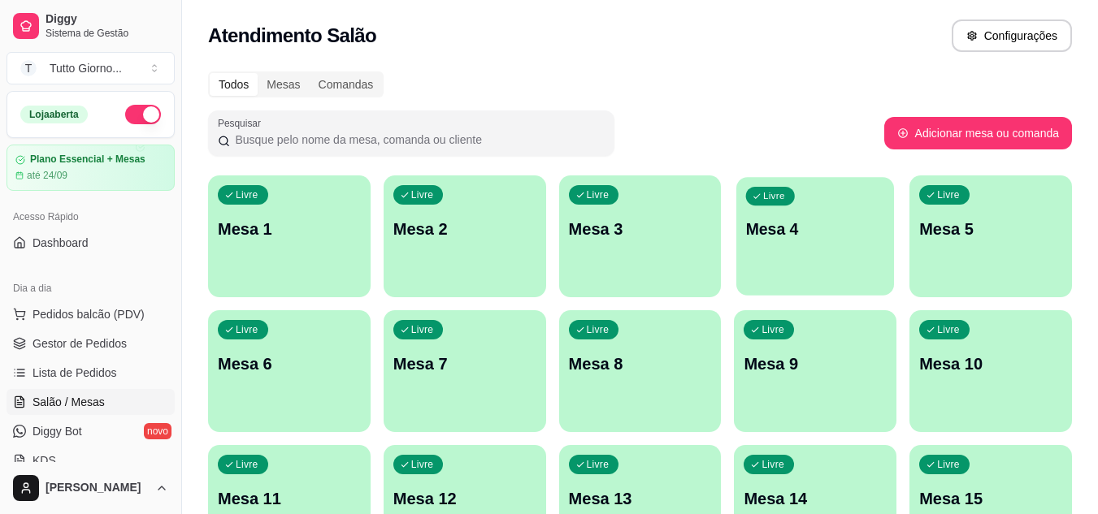
click at [828, 241] on div "Livre Mesa 4" at bounding box center [815, 226] width 158 height 99
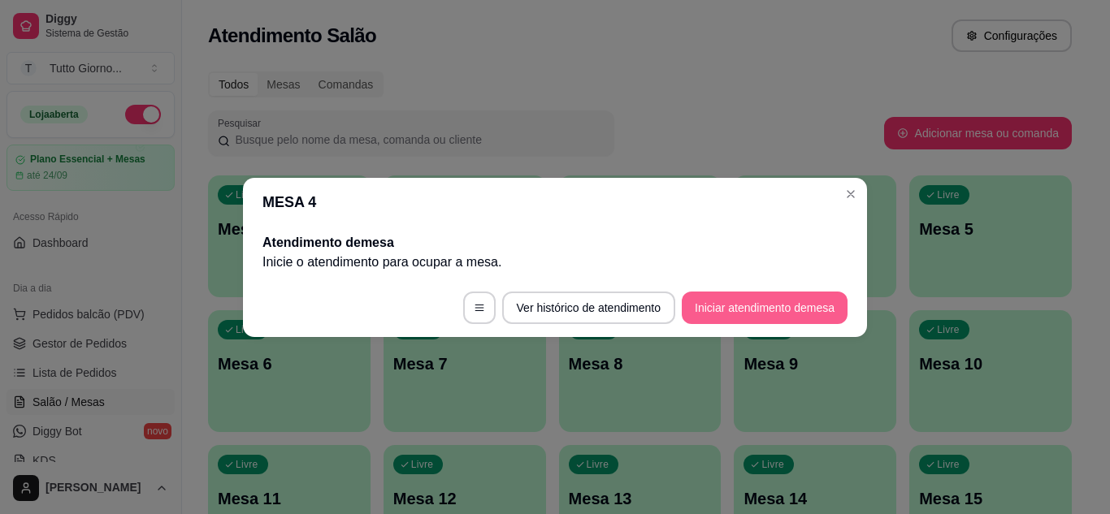
click at [784, 304] on button "Iniciar atendimento de mesa" at bounding box center [765, 308] width 166 height 33
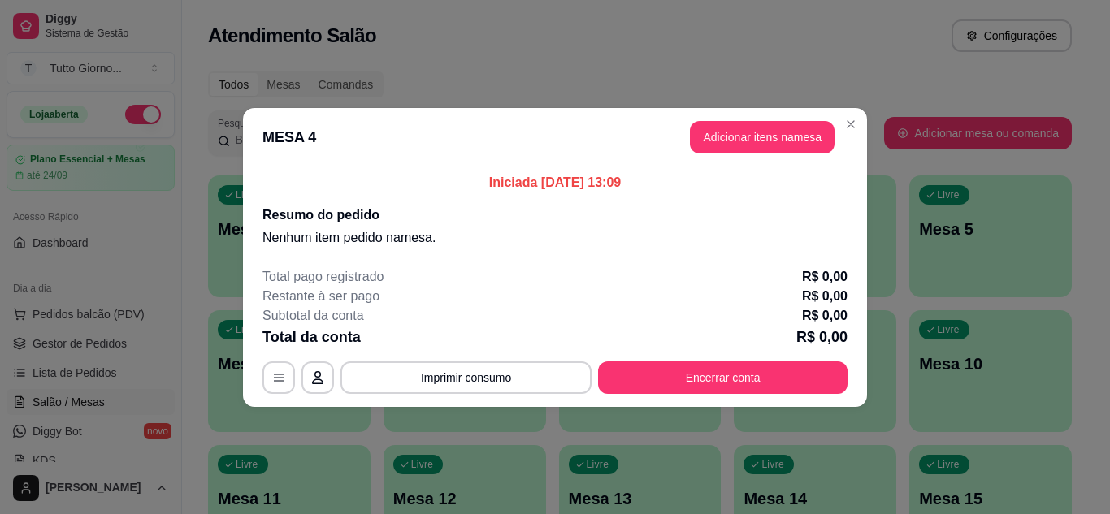
click at [784, 304] on div "Restante à ser pago R$ 0,00" at bounding box center [554, 297] width 585 height 20
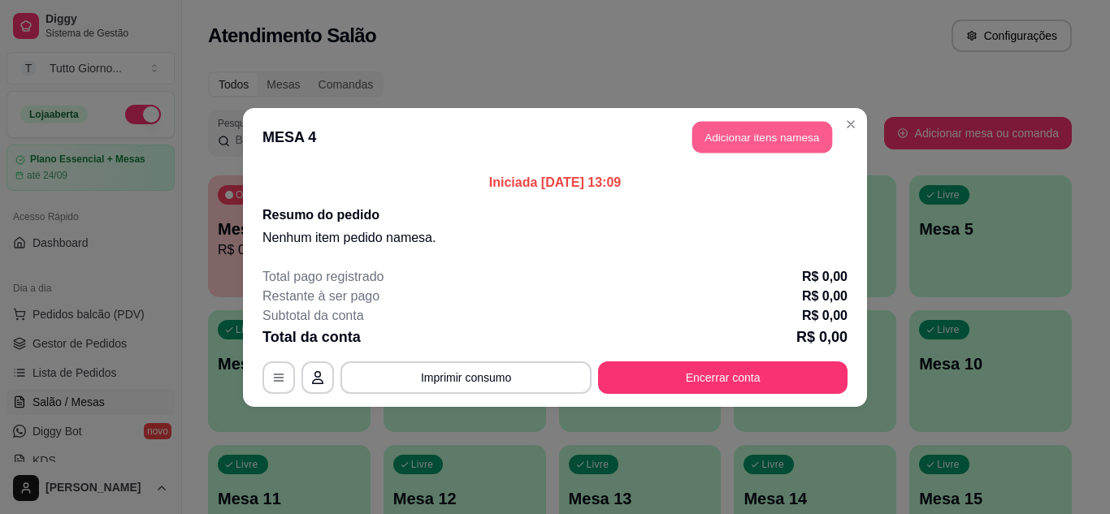
click at [743, 151] on button "Adicionar itens na mesa" at bounding box center [762, 137] width 140 height 32
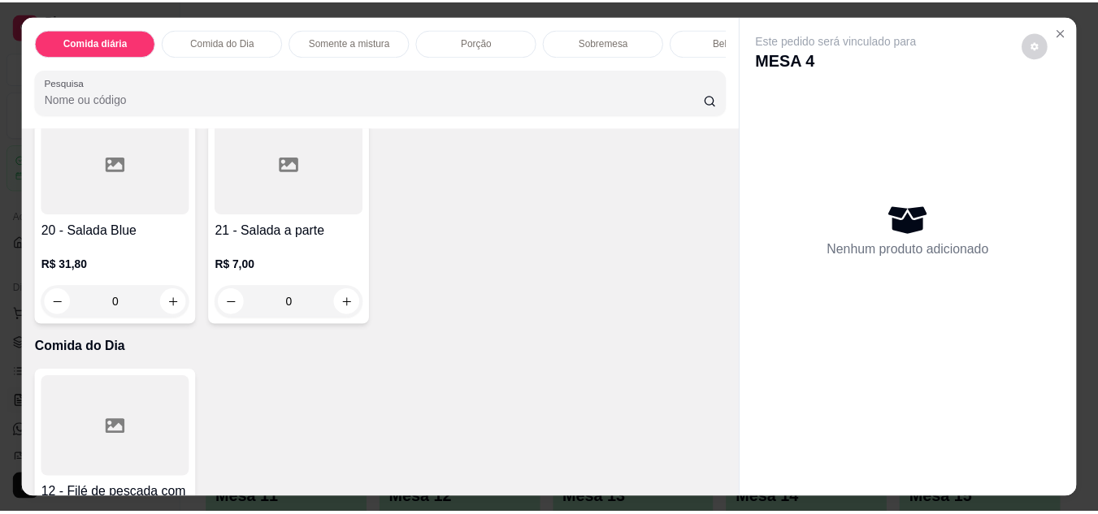
scroll to position [314, 0]
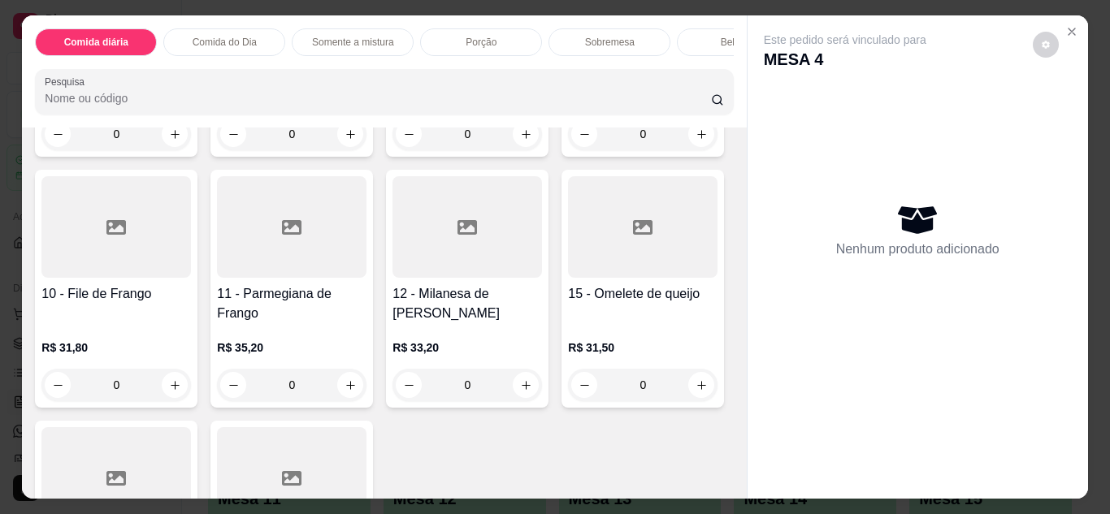
click at [191, 388] on div "0" at bounding box center [116, 385] width 150 height 33
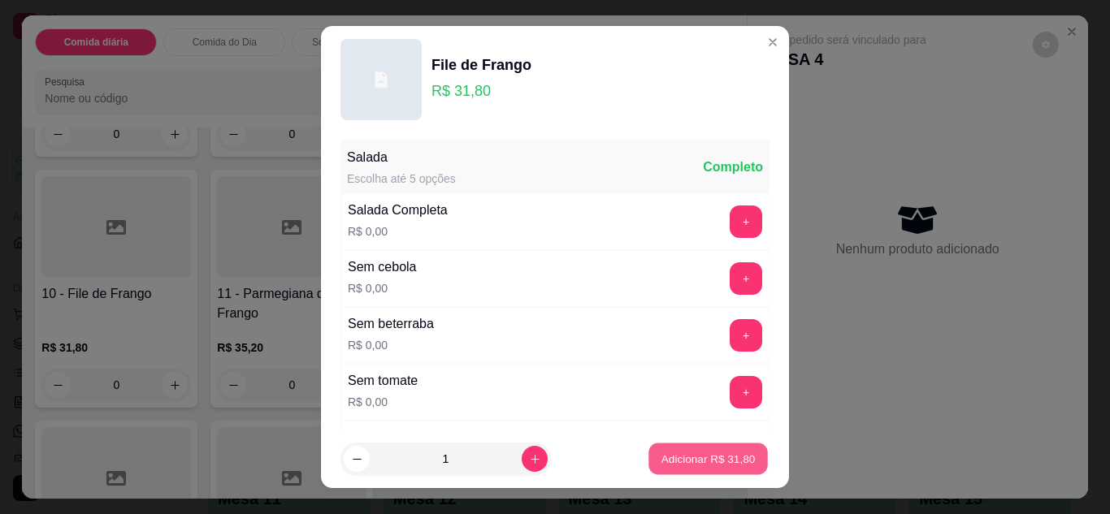
click at [701, 456] on p "Adicionar R$ 31,80" at bounding box center [708, 459] width 94 height 15
type input "1"
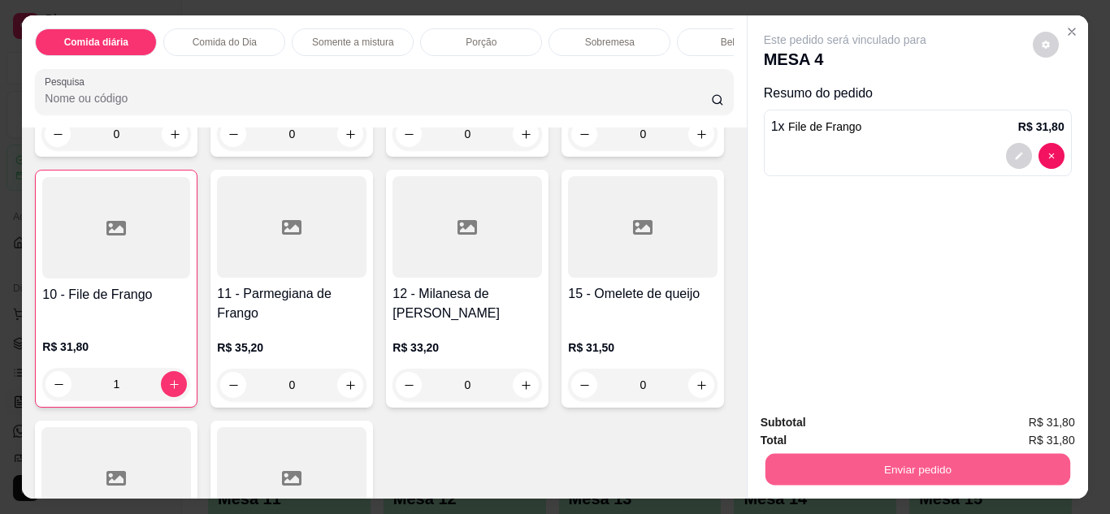
click at [888, 462] on button "Enviar pedido" at bounding box center [917, 470] width 305 height 32
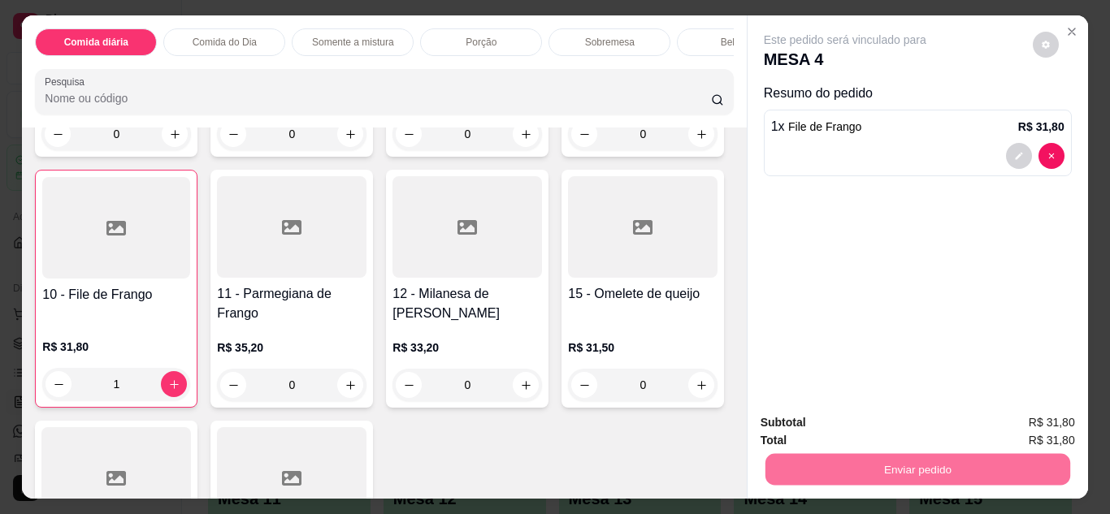
click at [881, 423] on button "Não registrar e enviar pedido" at bounding box center [864, 424] width 164 height 30
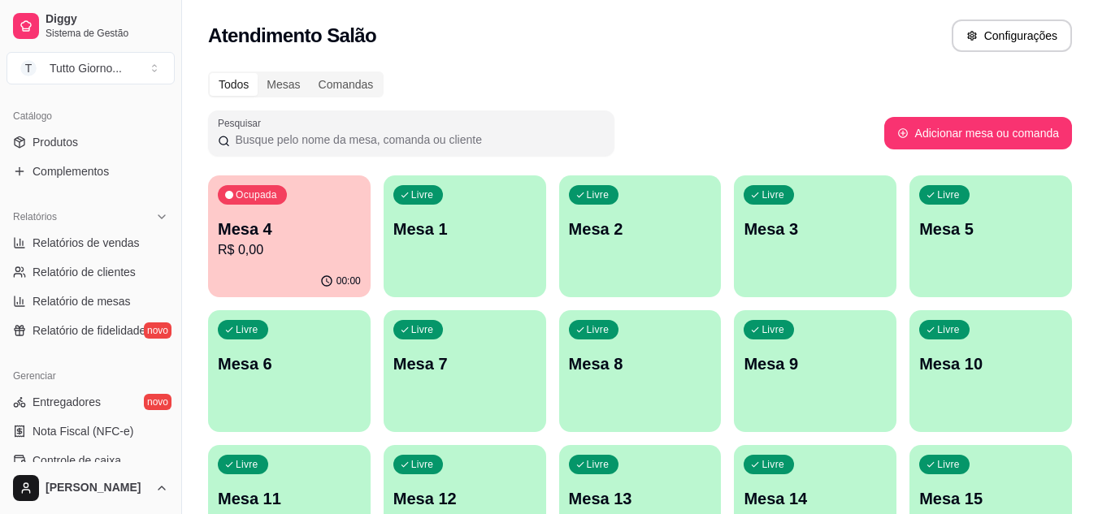
scroll to position [423, 0]
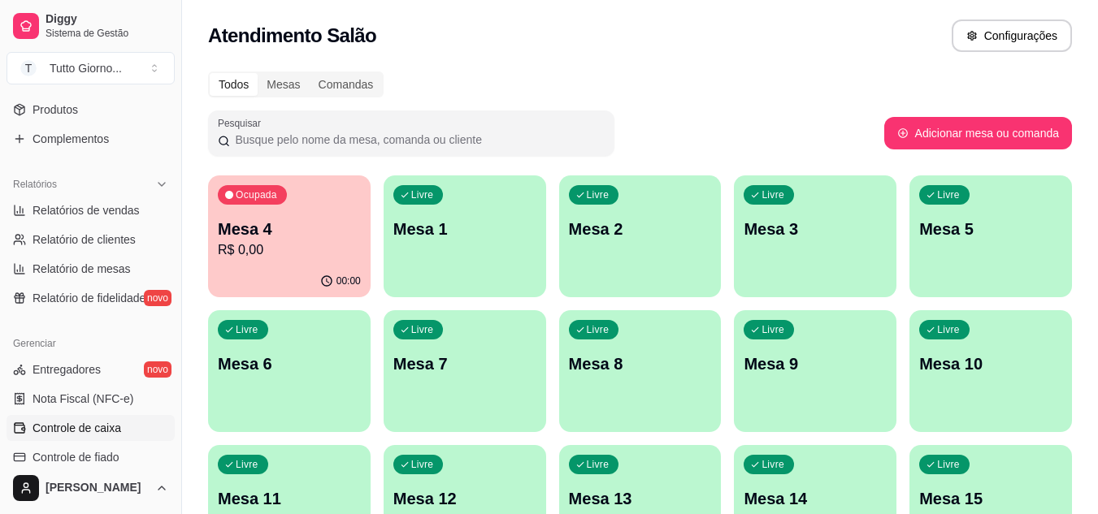
click at [109, 430] on span "Controle de caixa" at bounding box center [77, 428] width 89 height 16
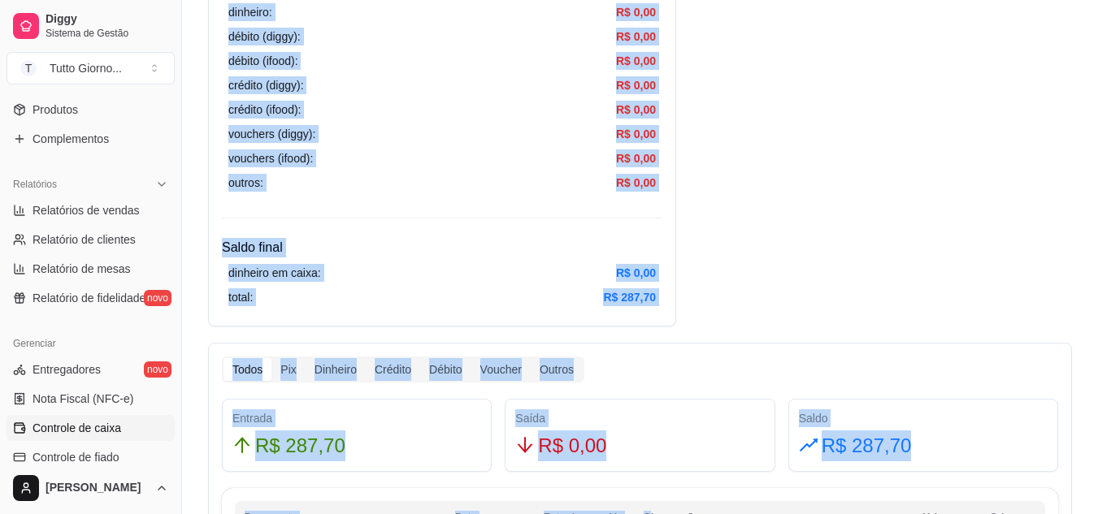
scroll to position [637, 0]
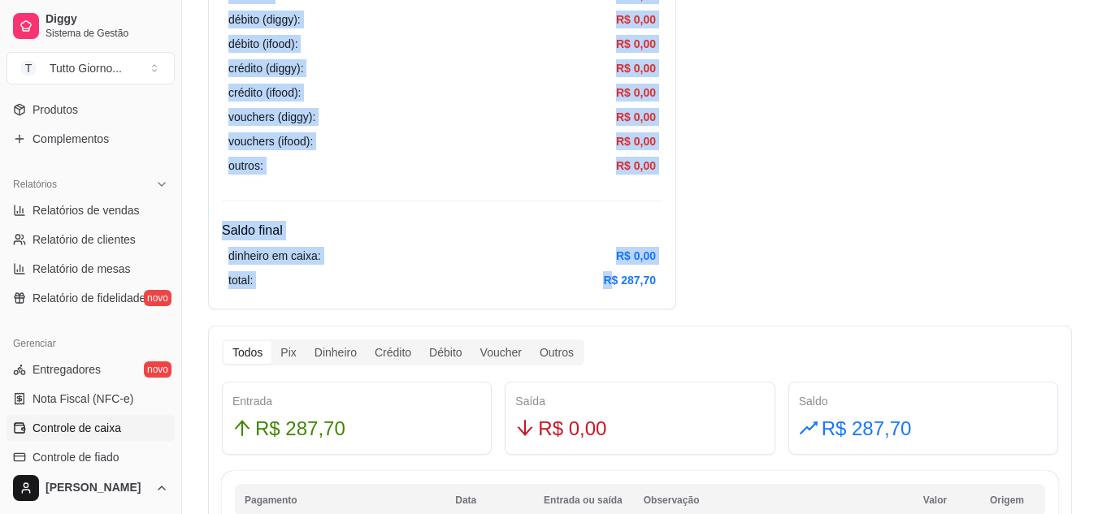
drag, startPoint x: 226, startPoint y: 119, endPoint x: 613, endPoint y: 303, distance: 428.6
click at [949, 127] on div "Resumo Adicionar entrada/saída Data de abertura: [DATE] 08:20 Saldo inícial Din…" at bounding box center [640, 374] width 864 height 1847
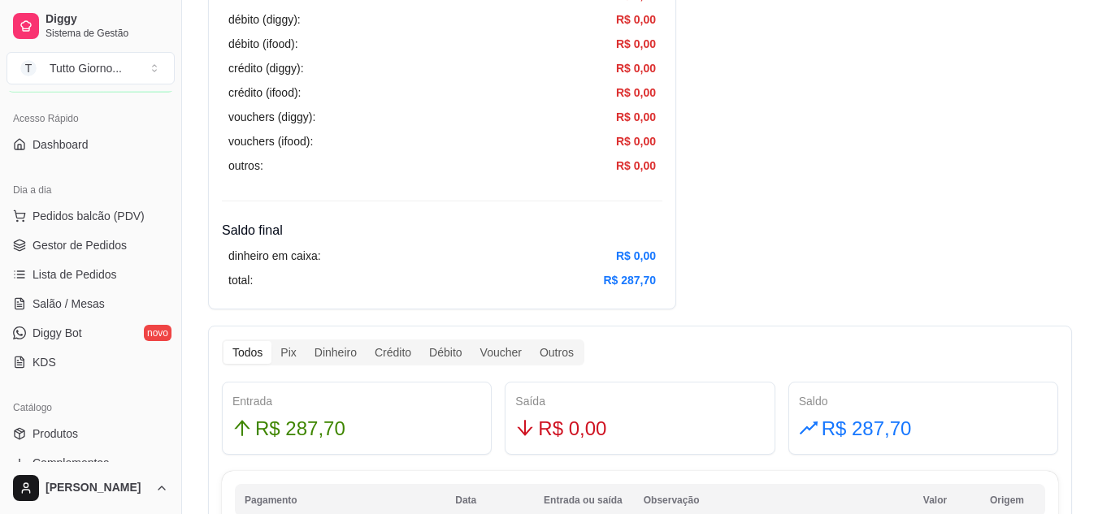
scroll to position [0, 0]
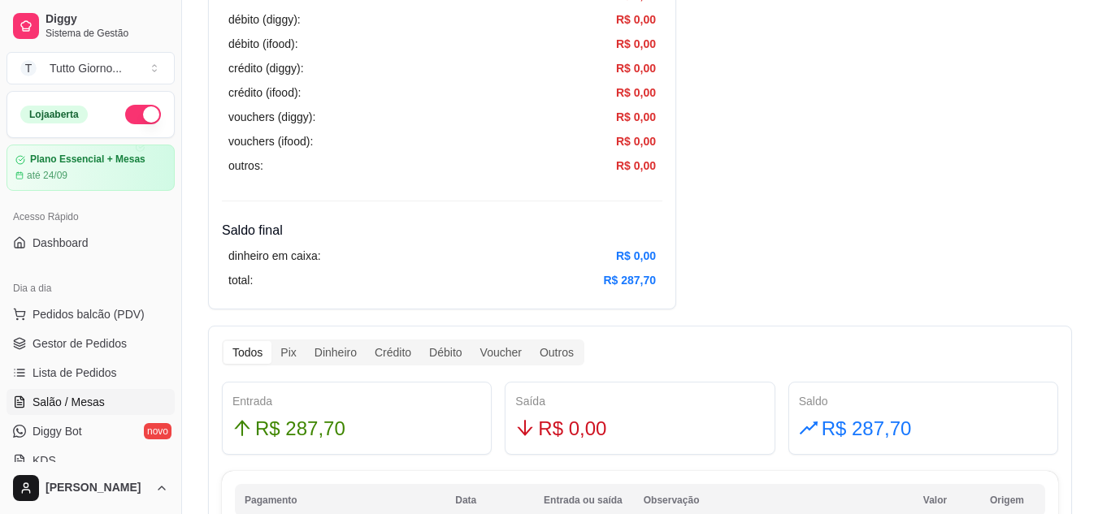
click at [77, 394] on span "Salão / Mesas" at bounding box center [69, 402] width 72 height 16
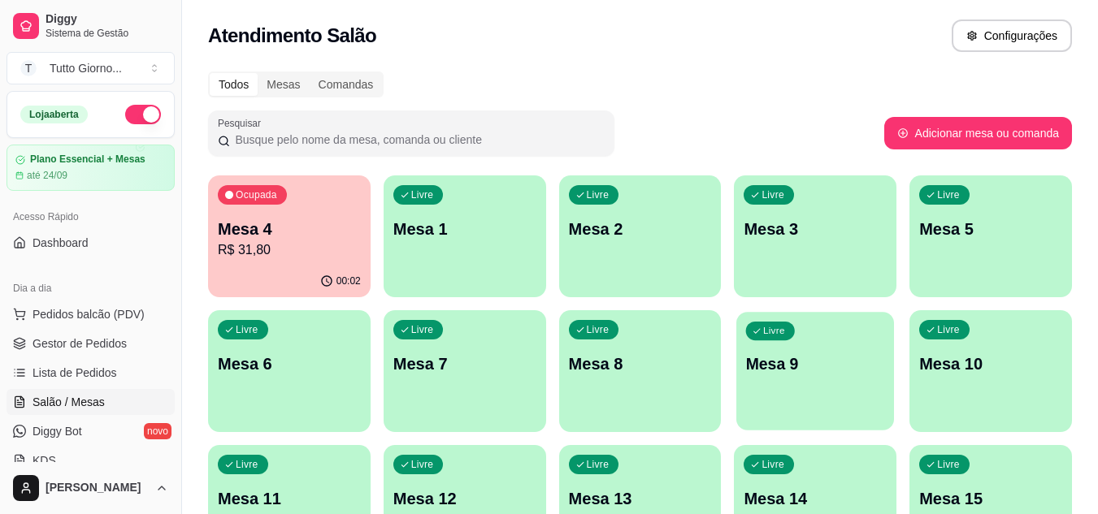
click at [782, 398] on div "Livre Mesa 9" at bounding box center [815, 361] width 158 height 99
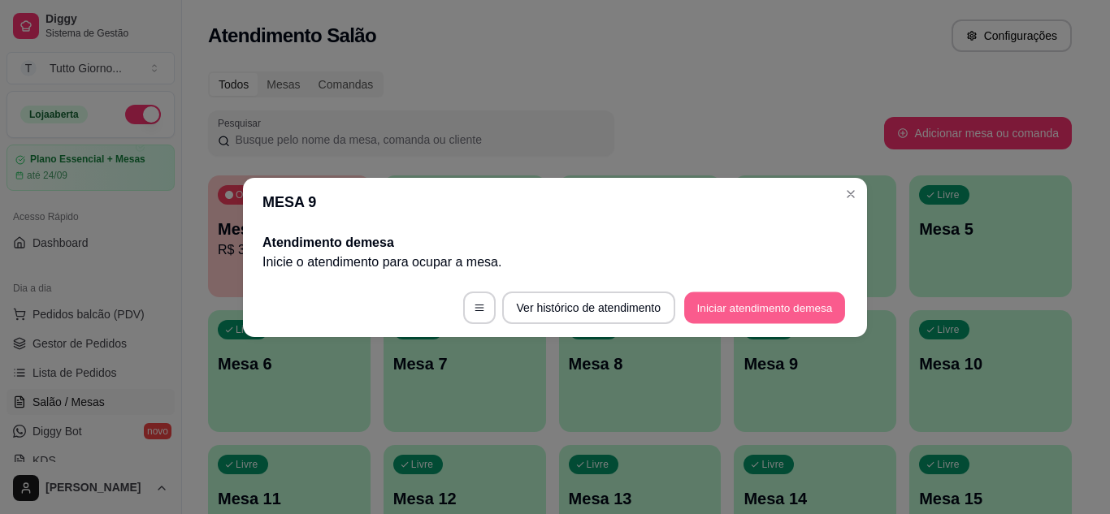
click at [765, 301] on button "Iniciar atendimento de mesa" at bounding box center [764, 308] width 161 height 32
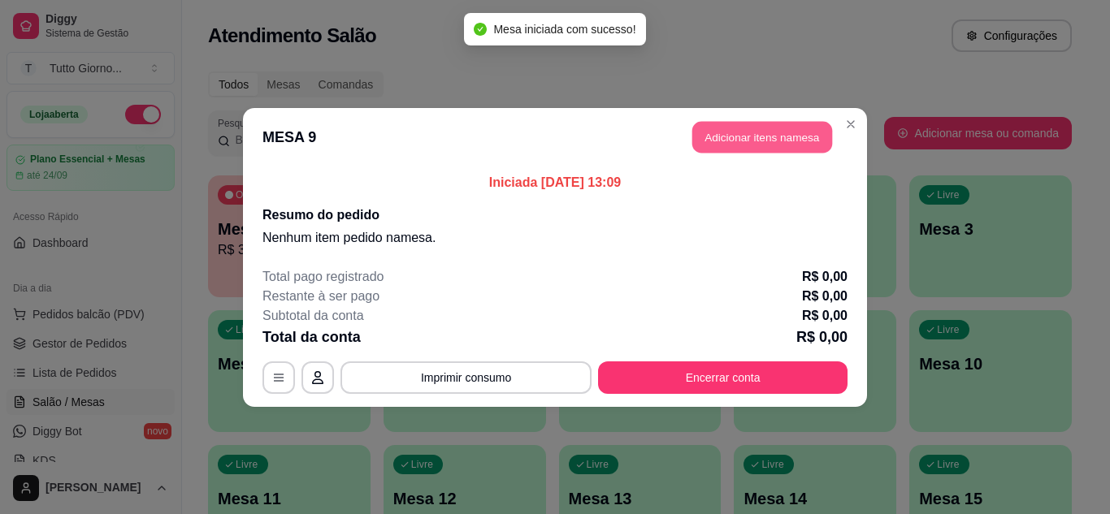
click at [759, 141] on button "Adicionar itens na mesa" at bounding box center [762, 137] width 140 height 32
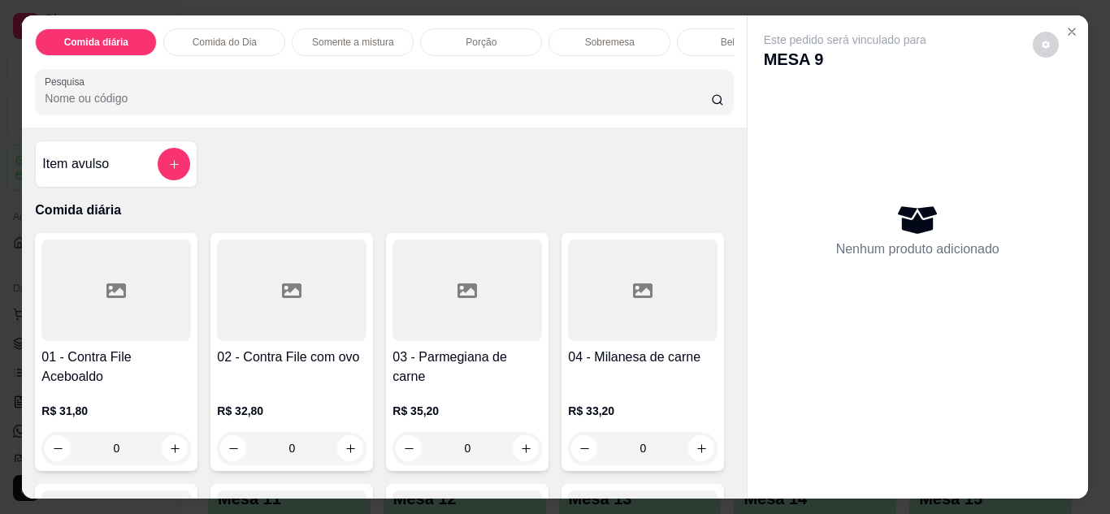
click at [342, 461] on div "0" at bounding box center [292, 448] width 150 height 33
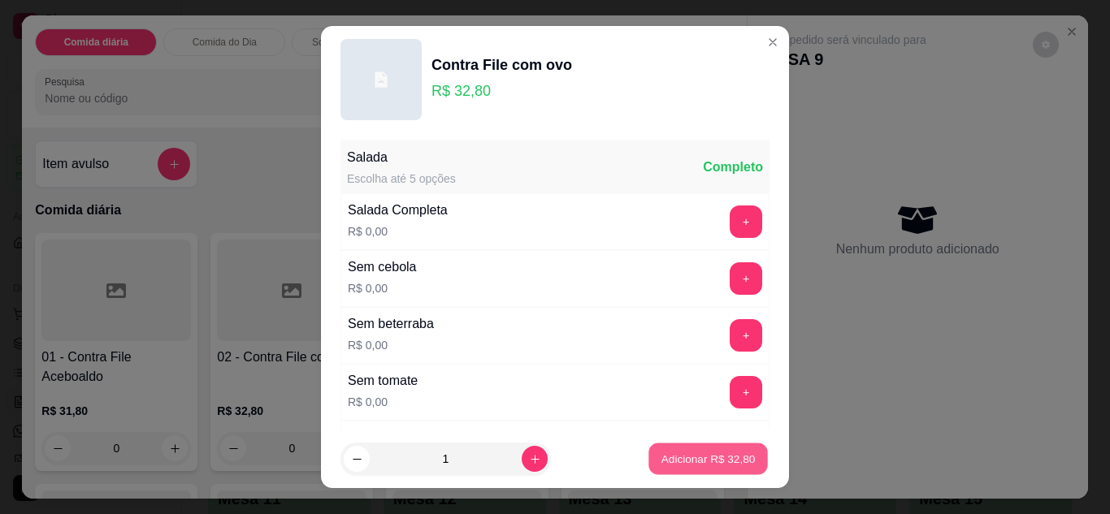
click at [654, 445] on button "Adicionar R$ 32,80" at bounding box center [707, 460] width 119 height 32
type input "1"
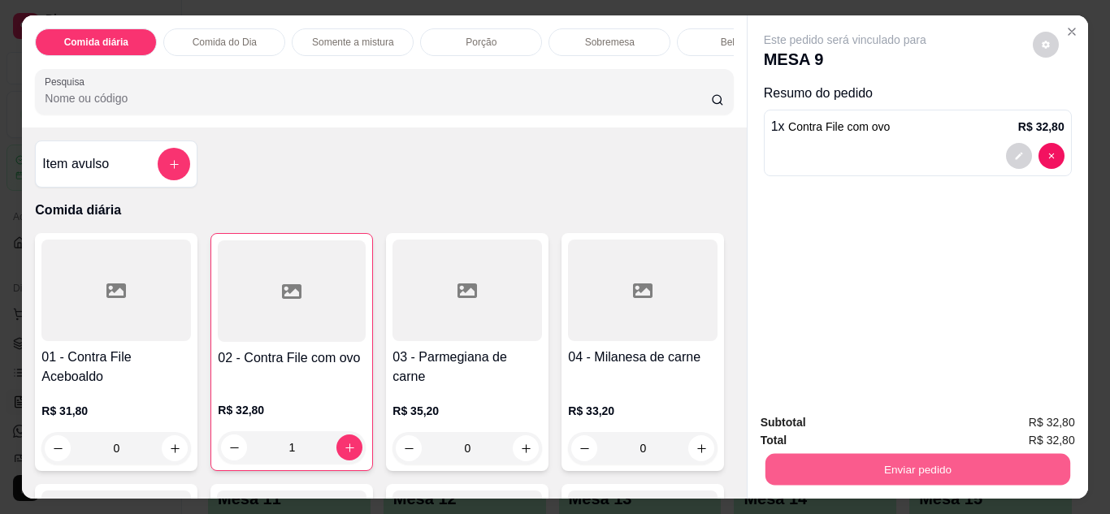
click at [883, 454] on button "Enviar pedido" at bounding box center [917, 470] width 305 height 32
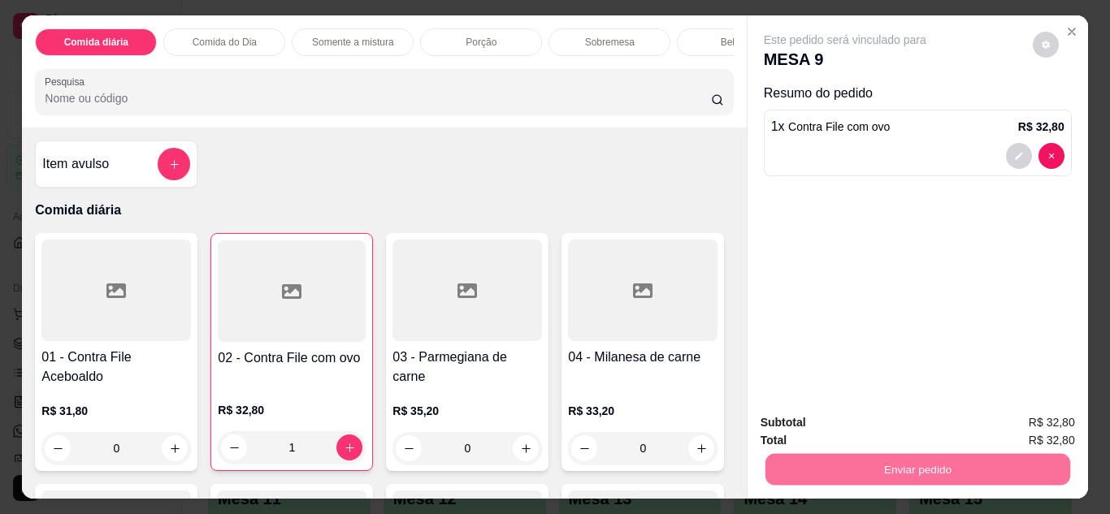
click at [878, 422] on button "Não registrar e enviar pedido" at bounding box center [864, 424] width 164 height 30
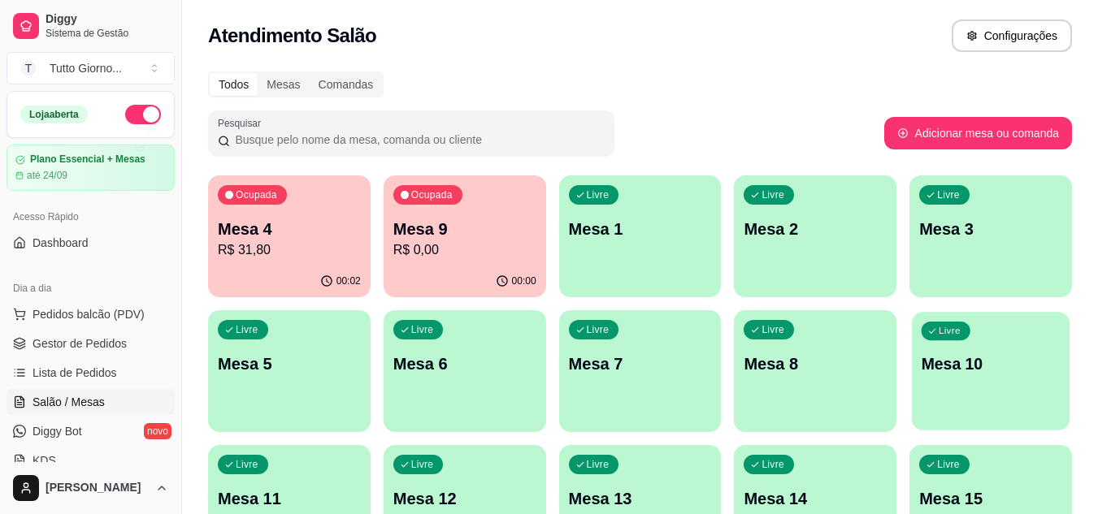
click at [939, 382] on div "Livre Mesa 10" at bounding box center [991, 361] width 158 height 99
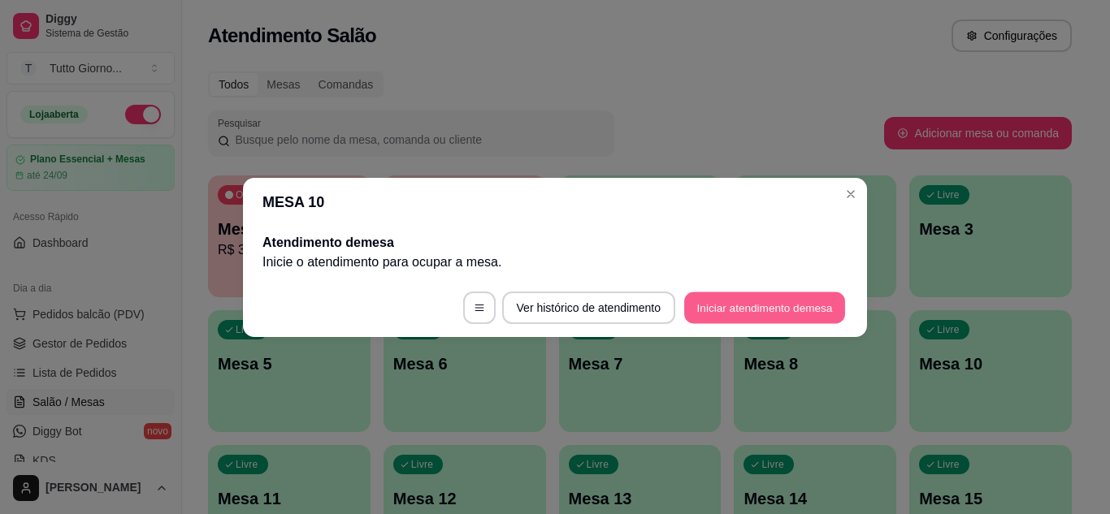
click at [800, 307] on button "Iniciar atendimento de mesa" at bounding box center [764, 308] width 161 height 32
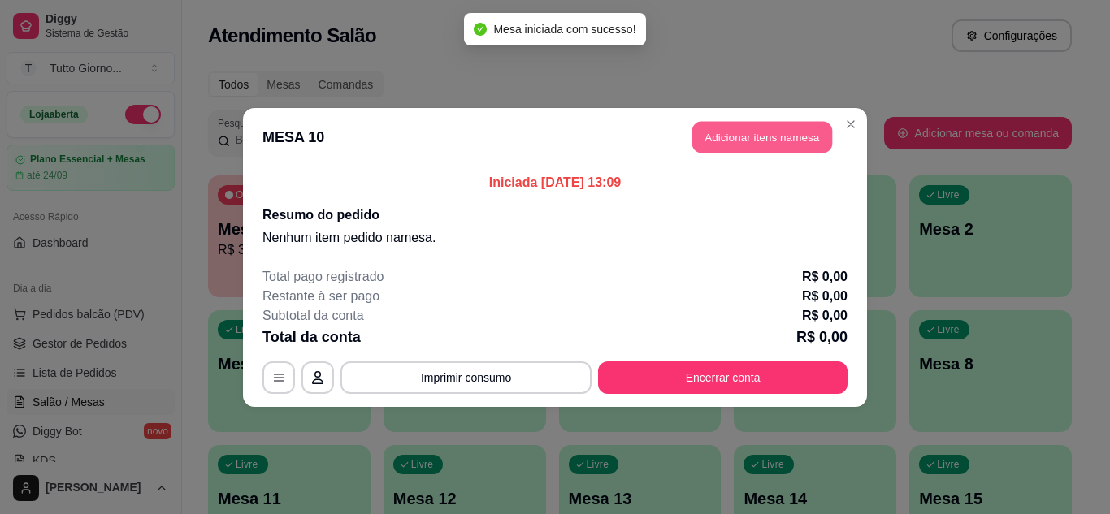
click at [758, 136] on button "Adicionar itens na mesa" at bounding box center [762, 137] width 140 height 32
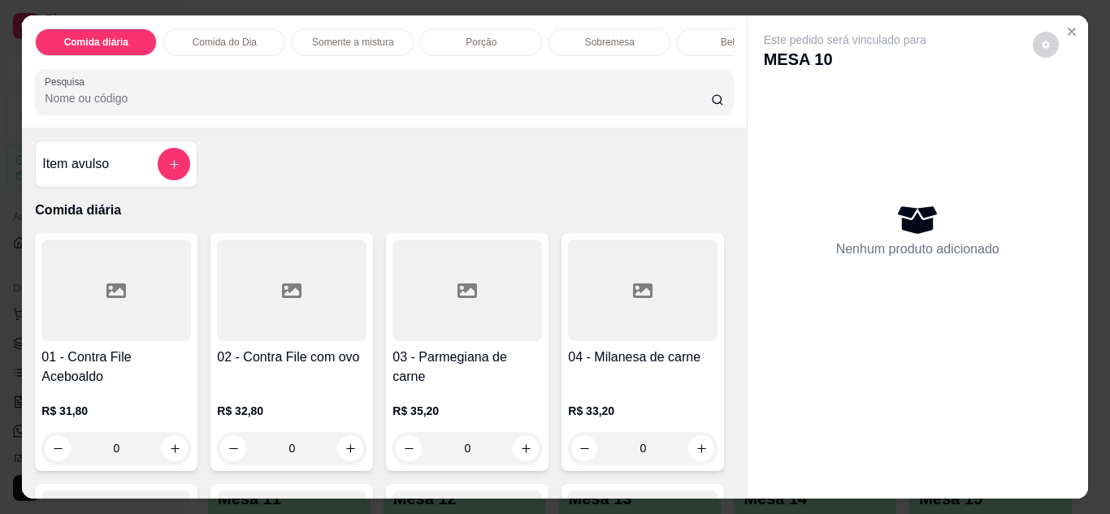
scroll to position [314, 0]
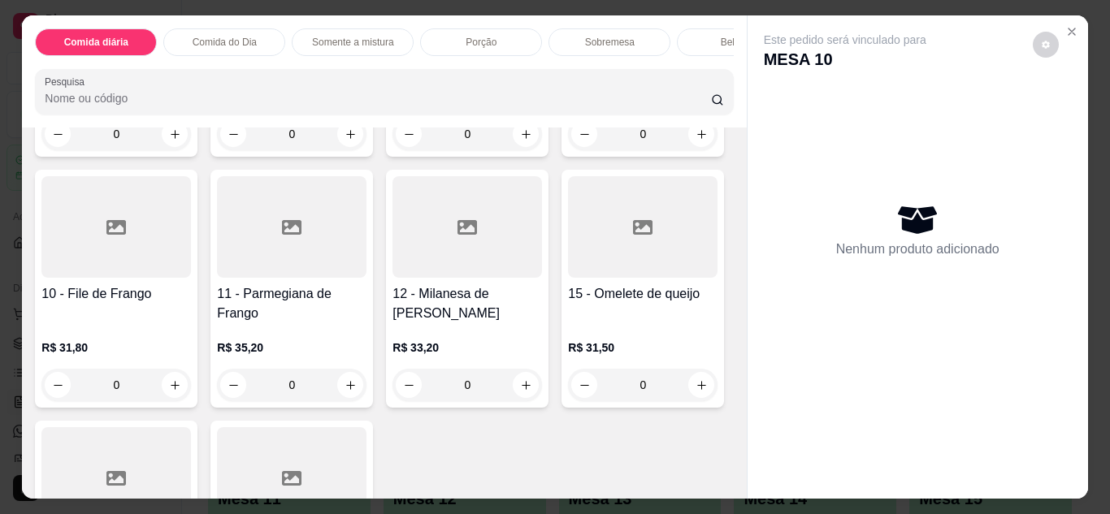
click at [568, 150] on div "0" at bounding box center [643, 134] width 150 height 33
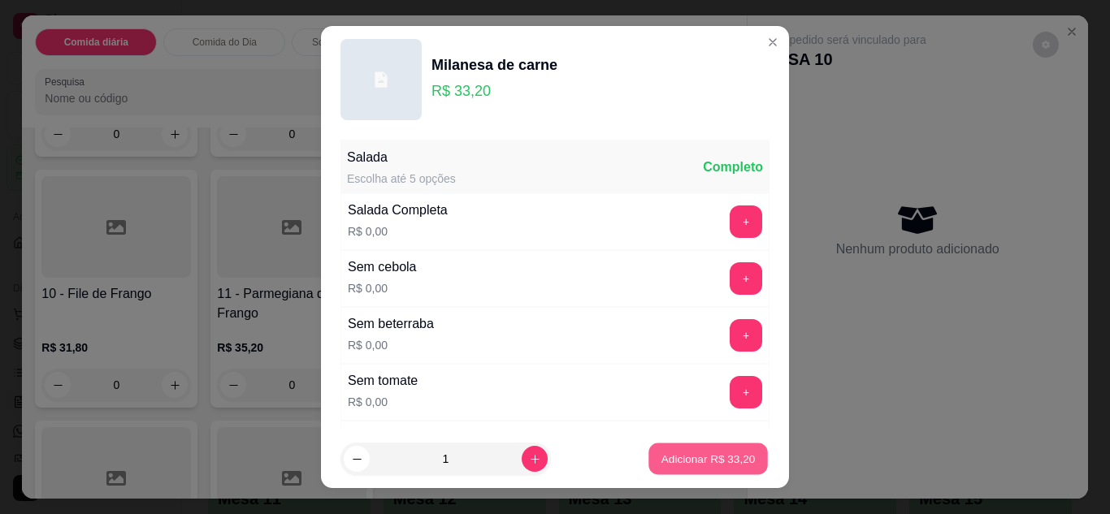
click at [683, 470] on button "Adicionar R$ 33,20" at bounding box center [707, 460] width 119 height 32
type input "1"
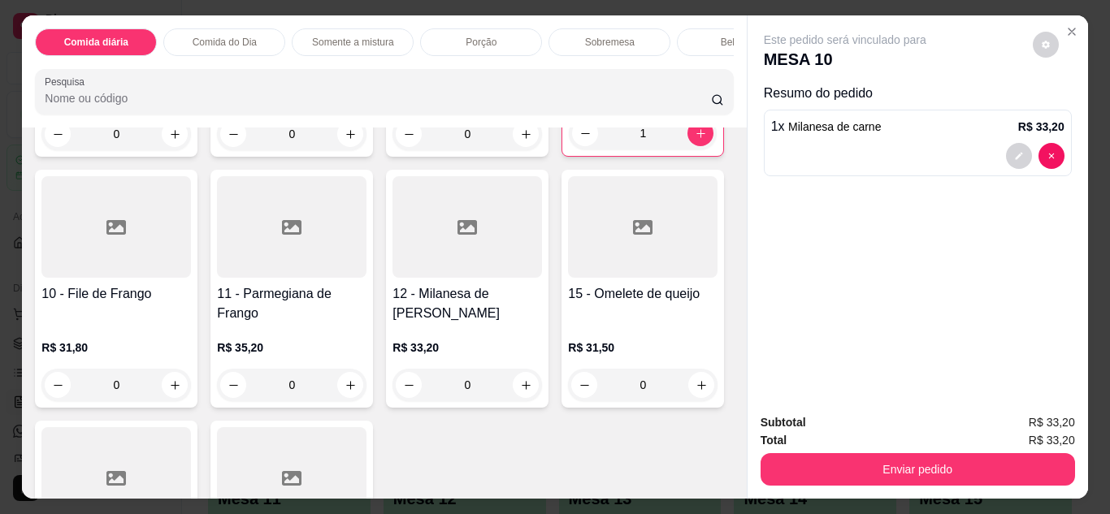
click at [191, 392] on div "0" at bounding box center [116, 385] width 150 height 33
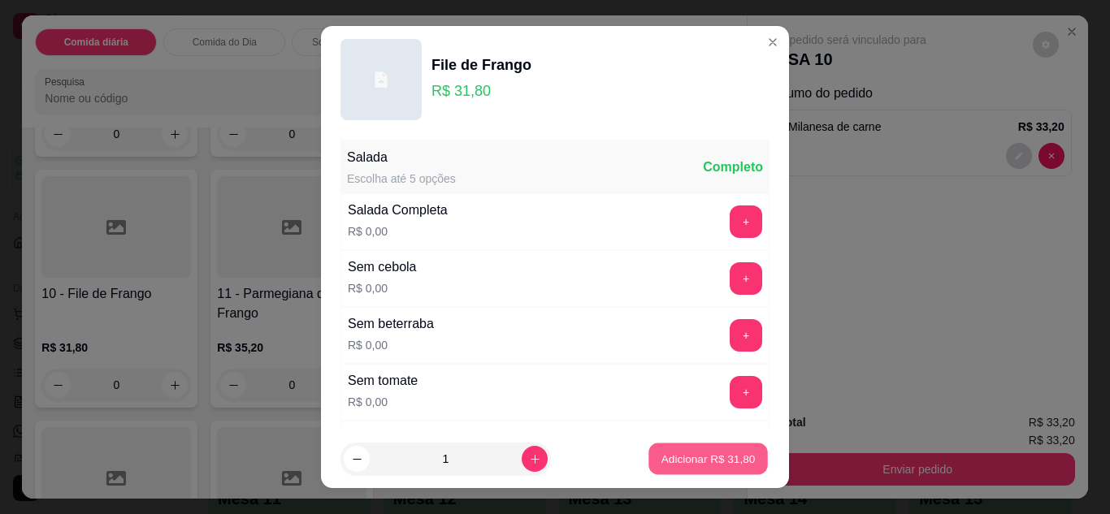
click at [692, 469] on button "Adicionar R$ 31,80" at bounding box center [707, 460] width 119 height 32
type input "1"
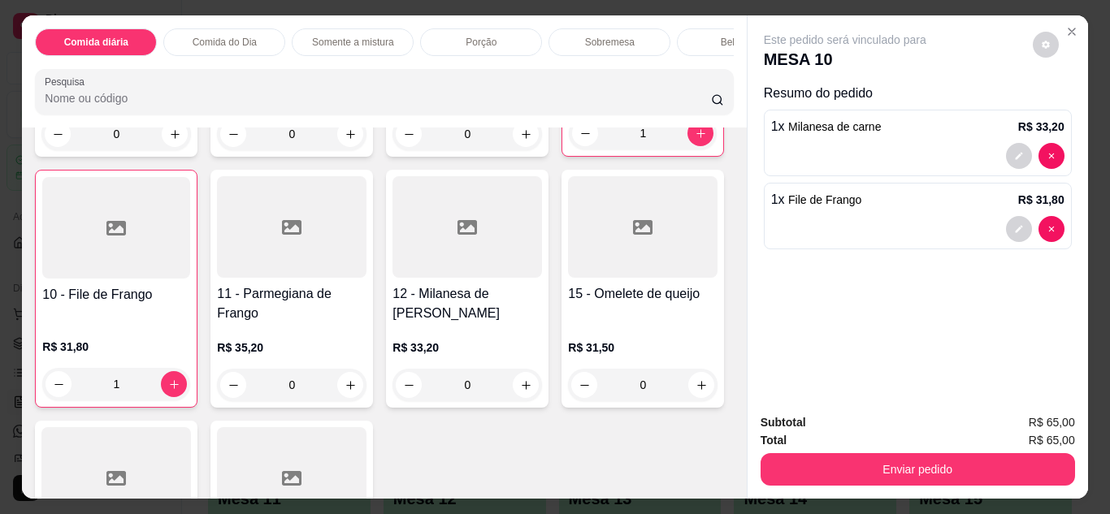
click at [698, 41] on div "Bebidas" at bounding box center [738, 42] width 122 height 28
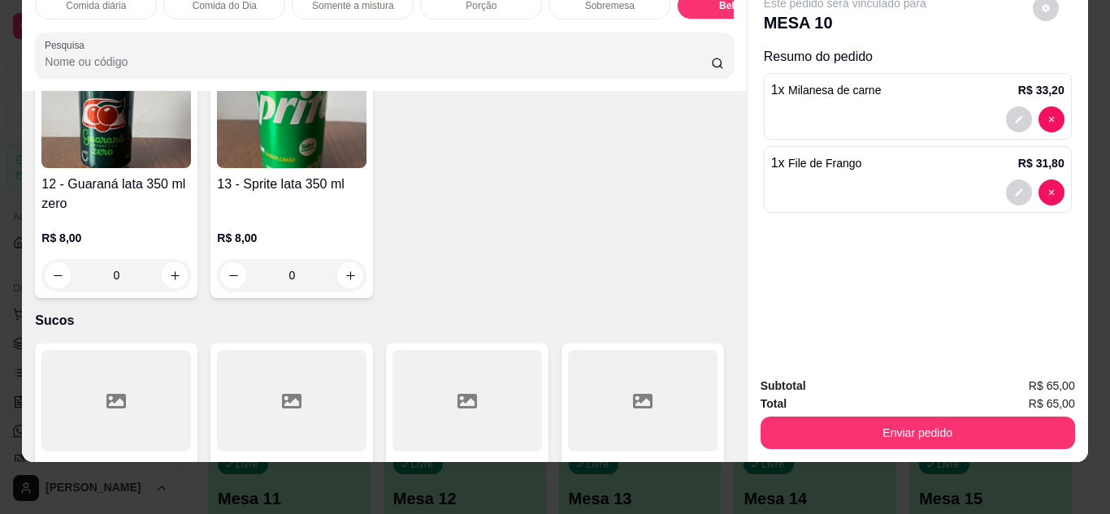
scroll to position [3568, 0]
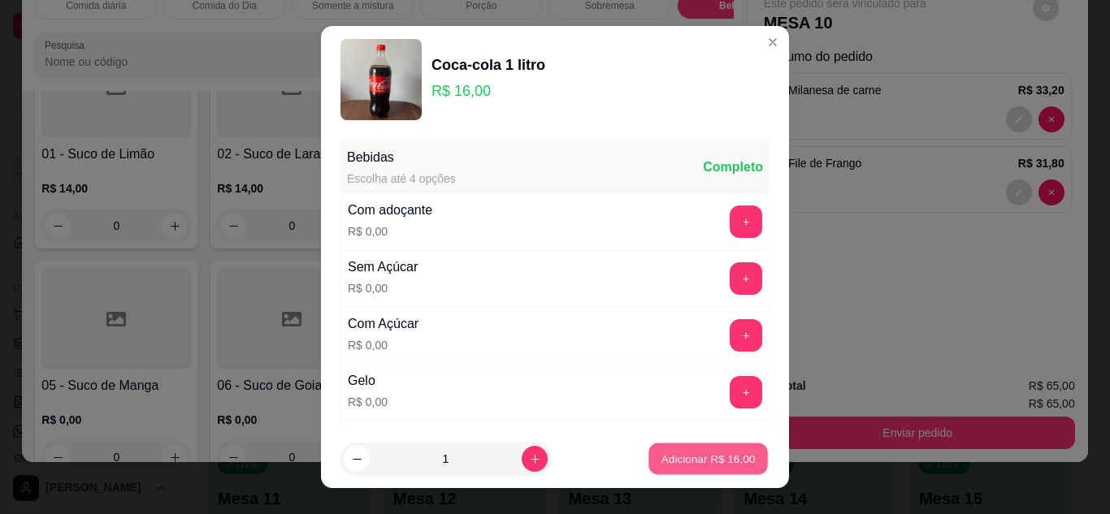
click at [661, 463] on p "Adicionar R$ 16,00" at bounding box center [708, 459] width 94 height 15
type input "1"
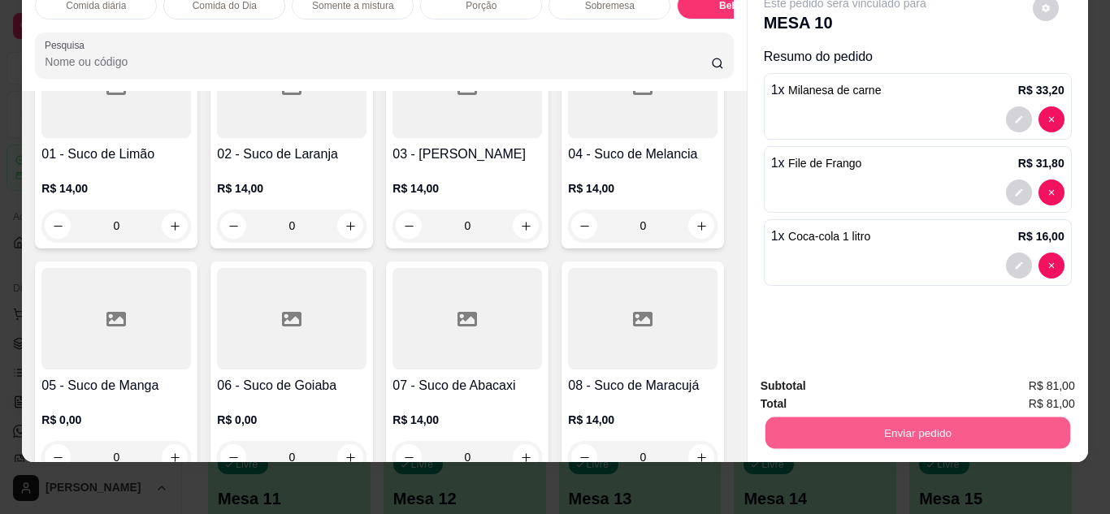
click at [801, 423] on button "Enviar pedido" at bounding box center [917, 434] width 305 height 32
click at [843, 391] on button "Não registrar e enviar pedido" at bounding box center [863, 381] width 169 height 31
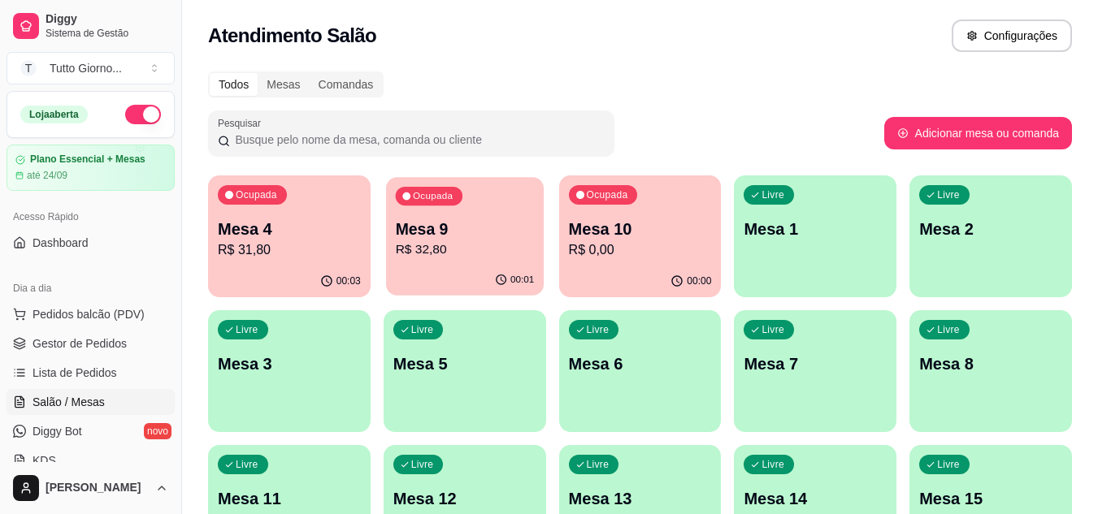
click at [498, 206] on div "Ocupada Mesa 9 R$ 32,80" at bounding box center [465, 221] width 158 height 88
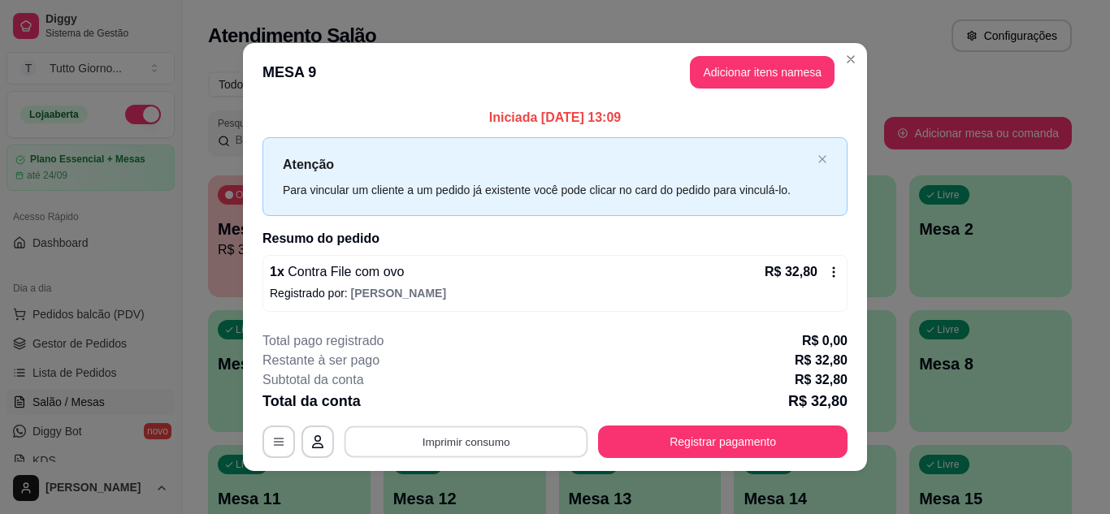
click at [461, 449] on button "Imprimir consumo" at bounding box center [467, 443] width 244 height 32
click at [463, 393] on button "IMPRESSORA CAIXA" at bounding box center [464, 404] width 115 height 25
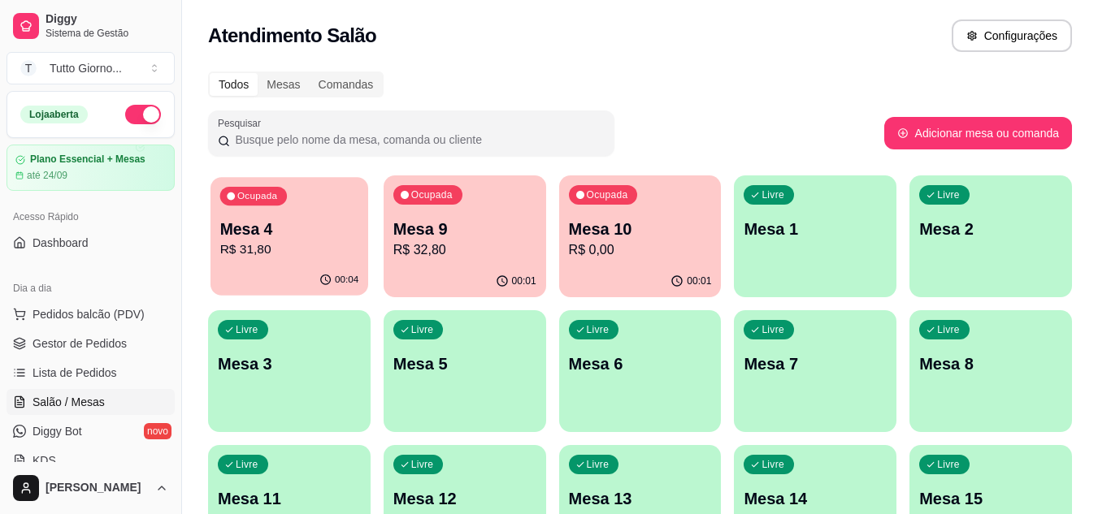
click at [328, 240] on div "Mesa 4 R$ 31,80" at bounding box center [289, 239] width 139 height 41
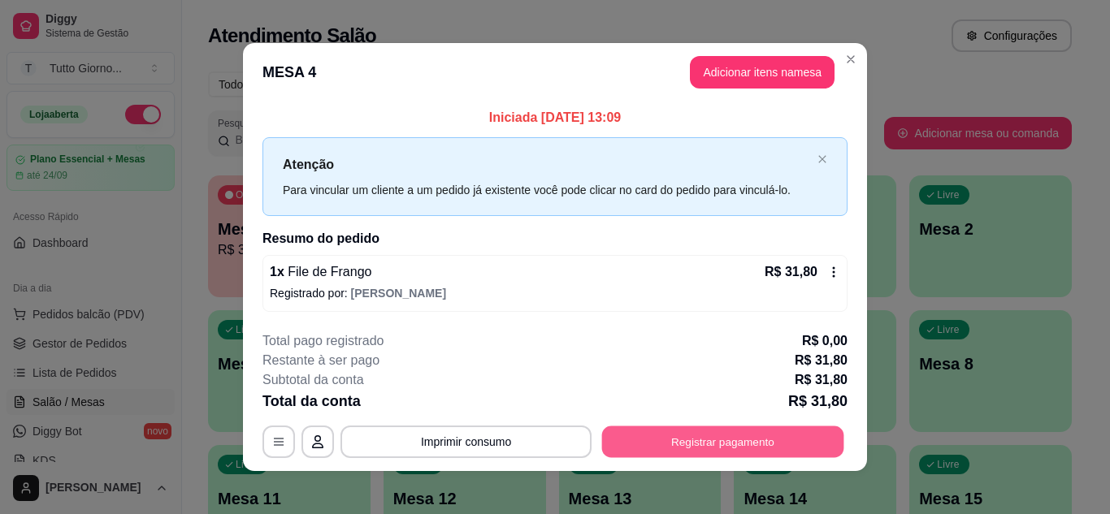
click at [748, 439] on button "Registrar pagamento" at bounding box center [723, 443] width 242 height 32
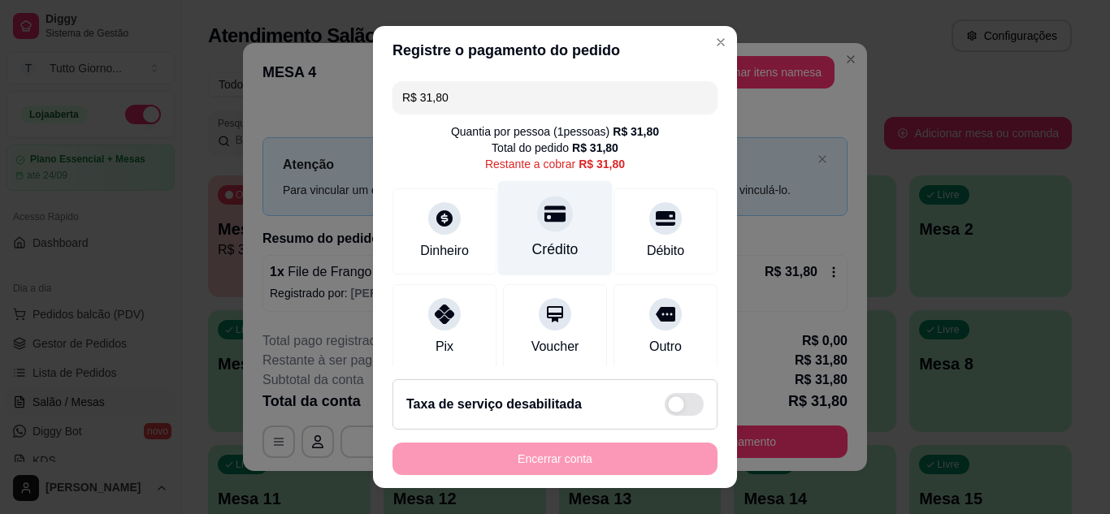
click at [537, 227] on div at bounding box center [555, 214] width 36 height 36
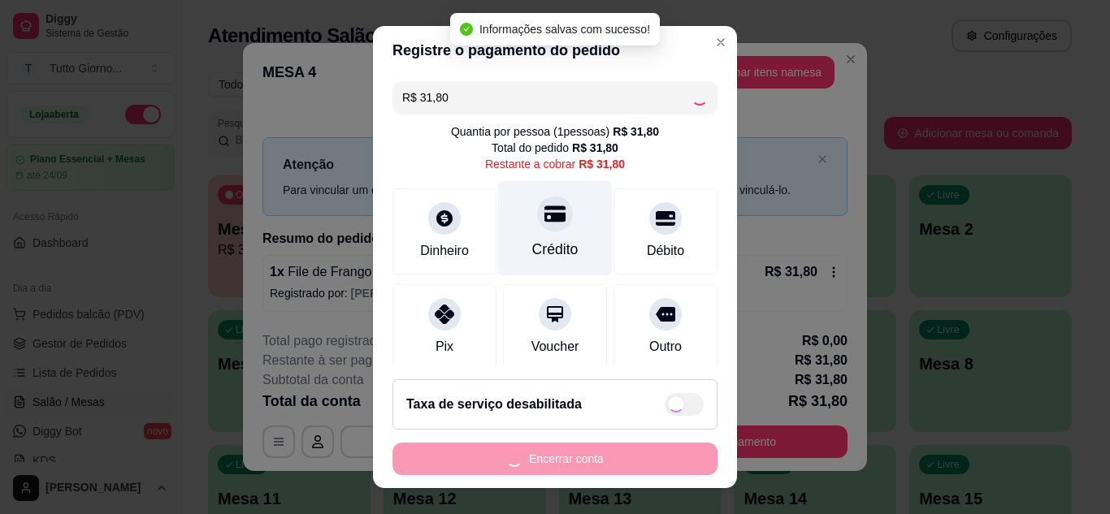
type input "R$ 0,00"
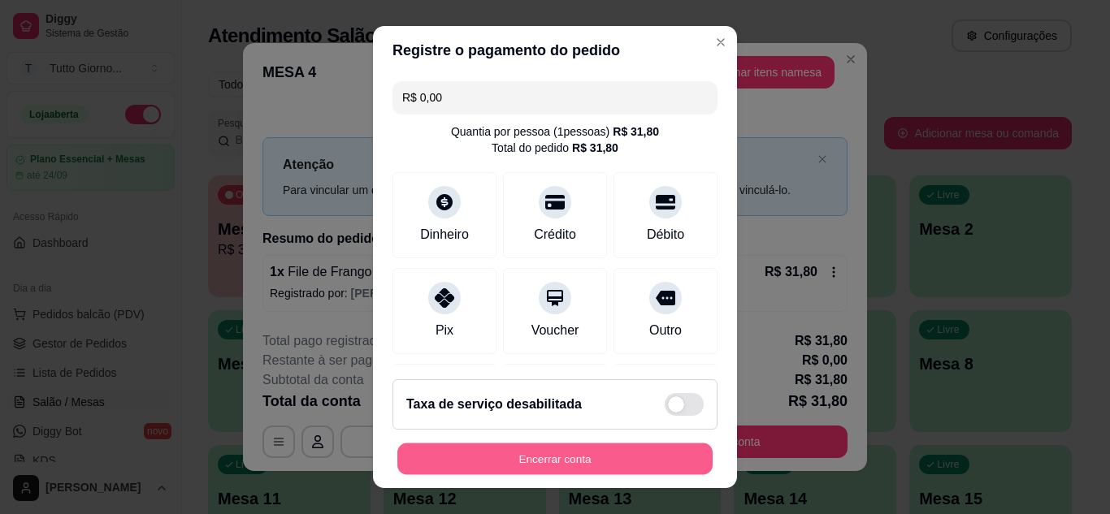
click at [556, 469] on button "Encerrar conta" at bounding box center [554, 460] width 315 height 32
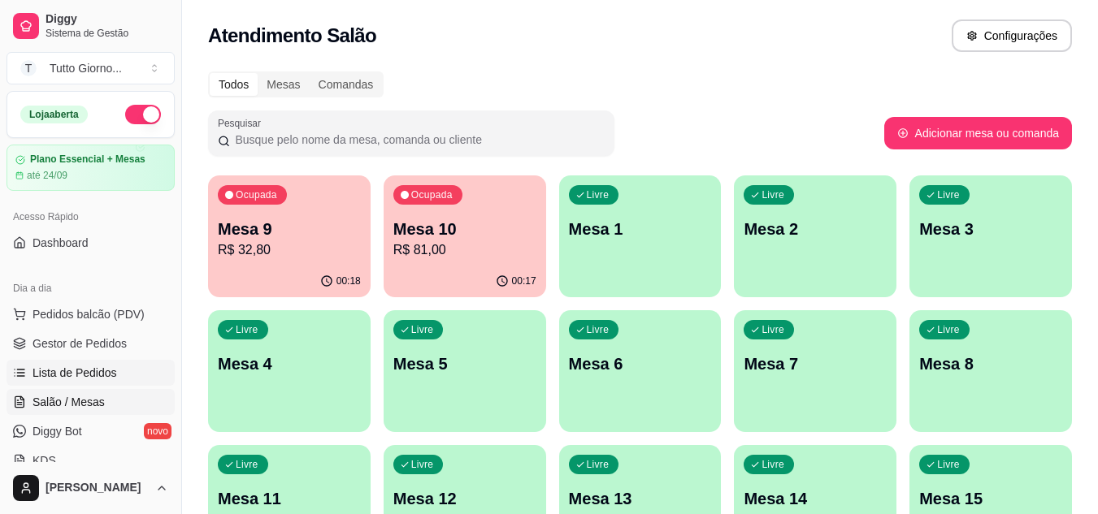
click at [67, 375] on span "Lista de Pedidos" at bounding box center [75, 373] width 85 height 16
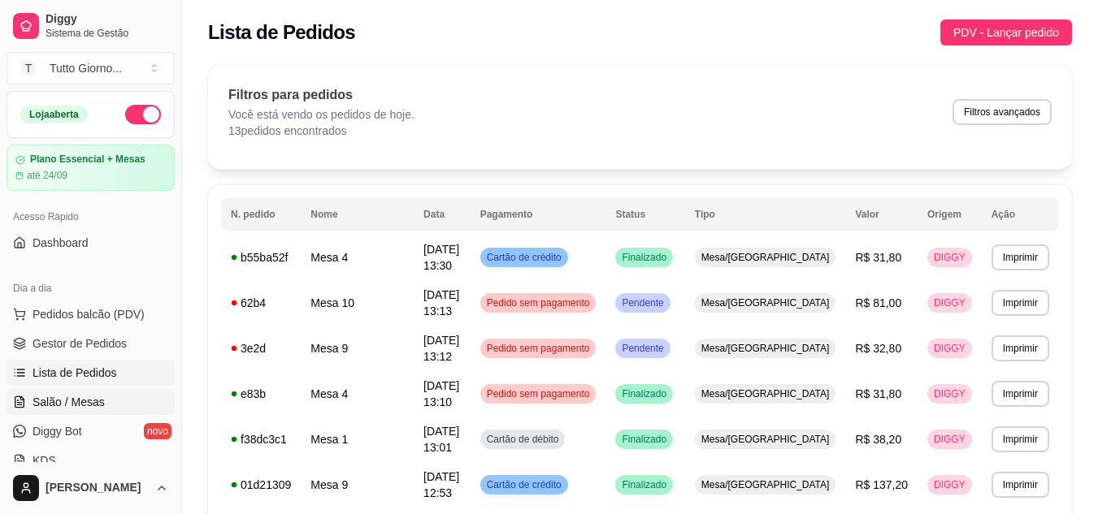
click at [69, 399] on span "Salão / Mesas" at bounding box center [69, 402] width 72 height 16
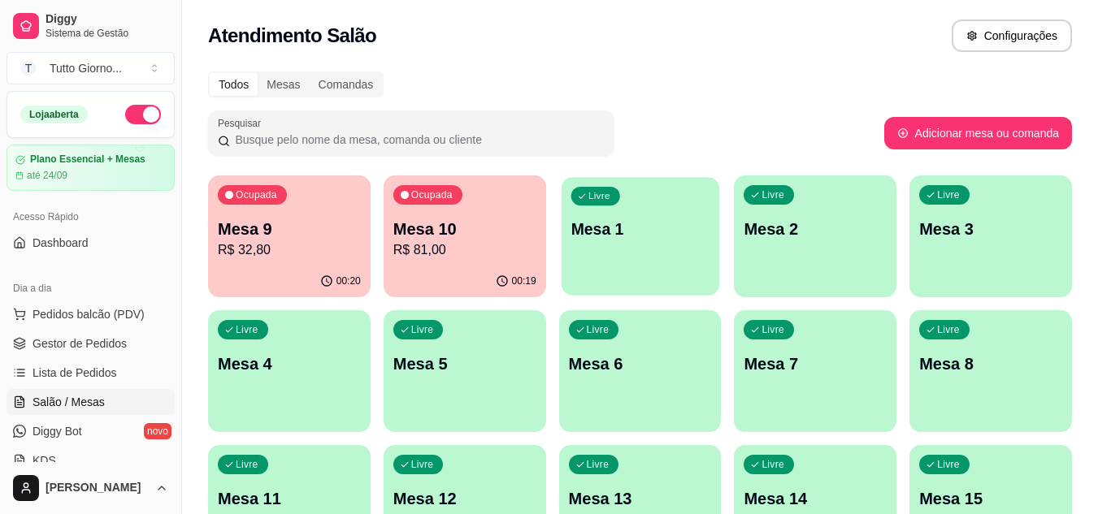
click at [676, 262] on div "Livre Mesa 1" at bounding box center [641, 226] width 158 height 99
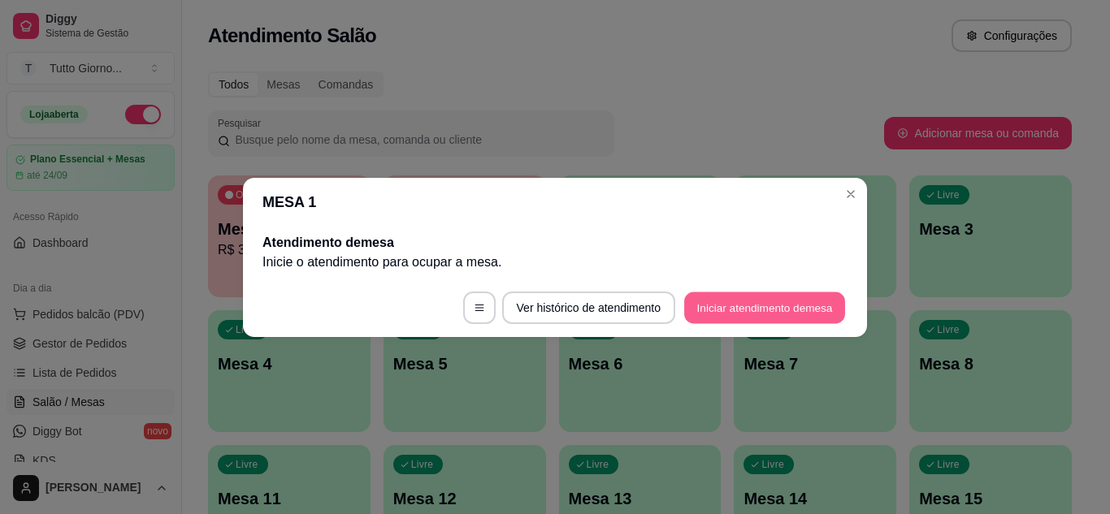
click at [714, 310] on button "Iniciar atendimento de mesa" at bounding box center [764, 308] width 161 height 32
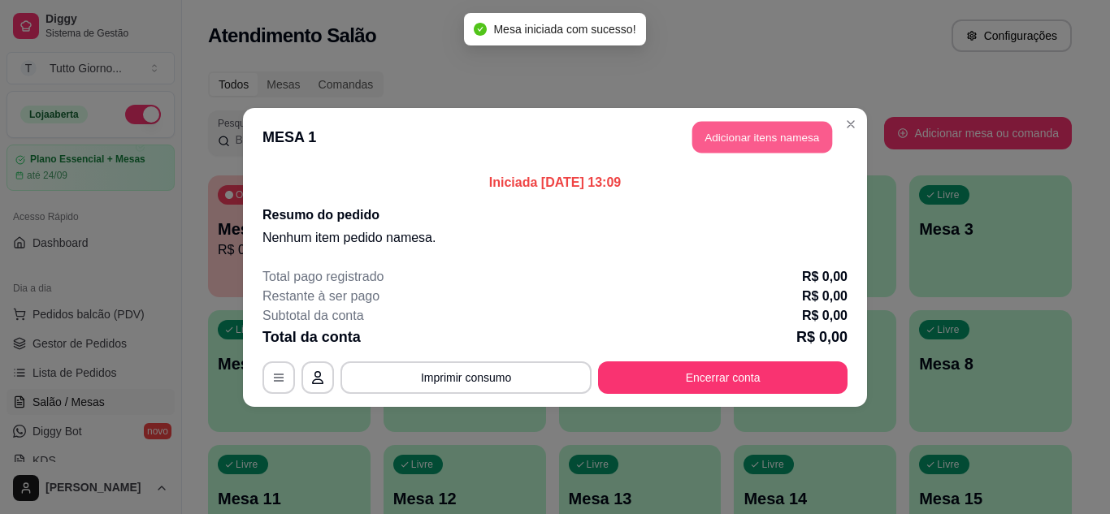
click at [744, 134] on button "Adicionar itens na mesa" at bounding box center [762, 137] width 140 height 32
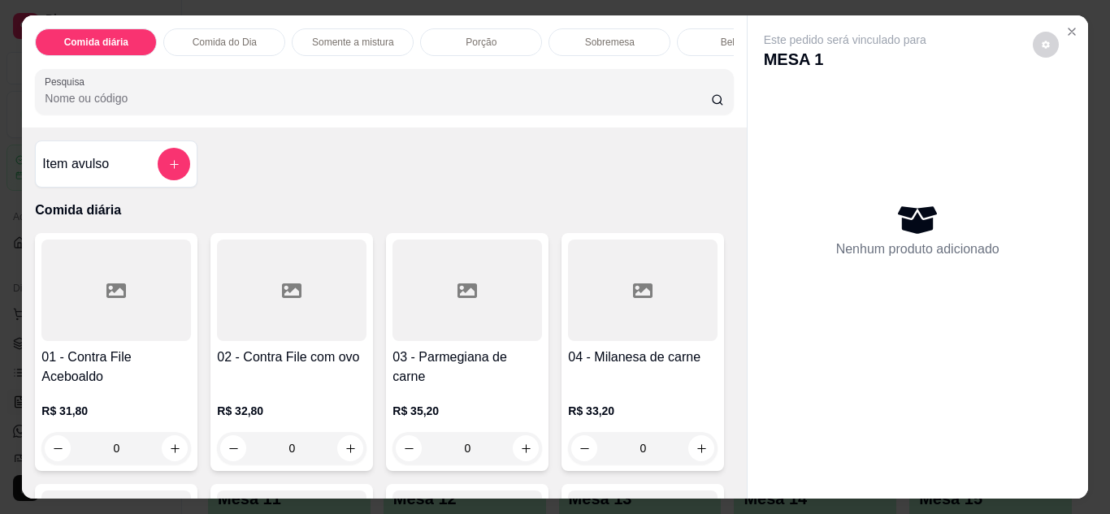
click at [347, 458] on div "0" at bounding box center [292, 448] width 150 height 33
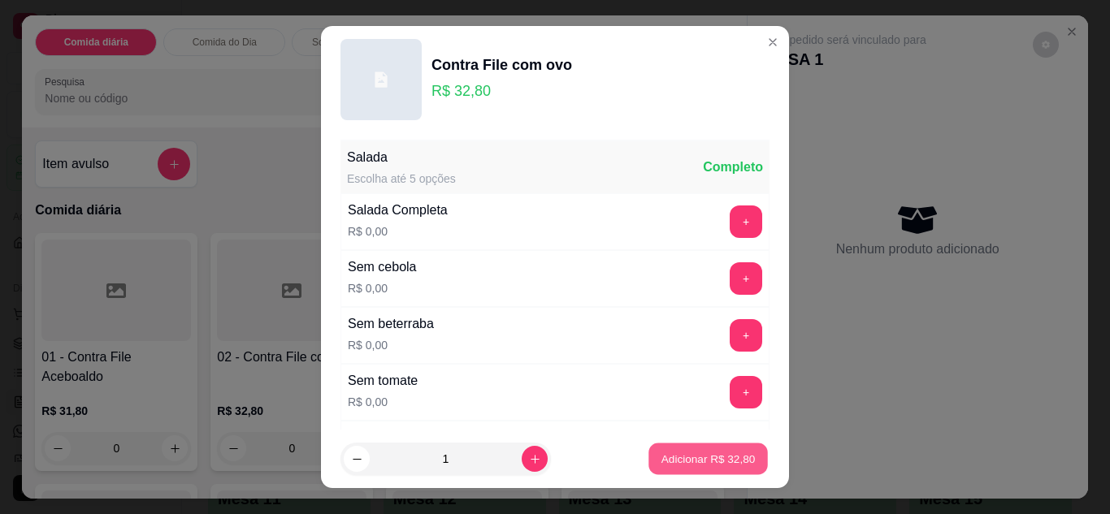
click at [699, 462] on p "Adicionar R$ 32,80" at bounding box center [708, 459] width 94 height 15
type input "1"
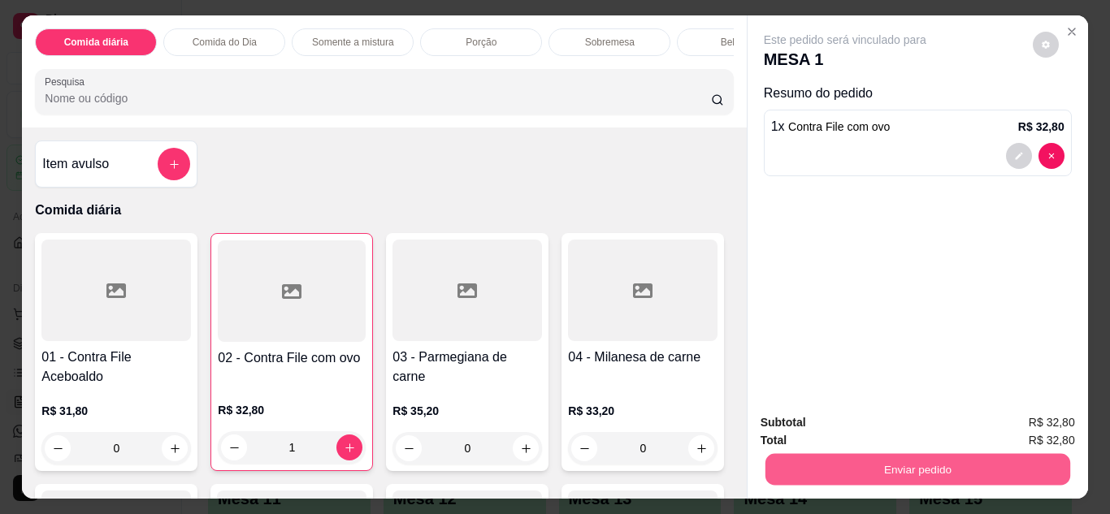
click at [852, 475] on button "Enviar pedido" at bounding box center [917, 470] width 305 height 32
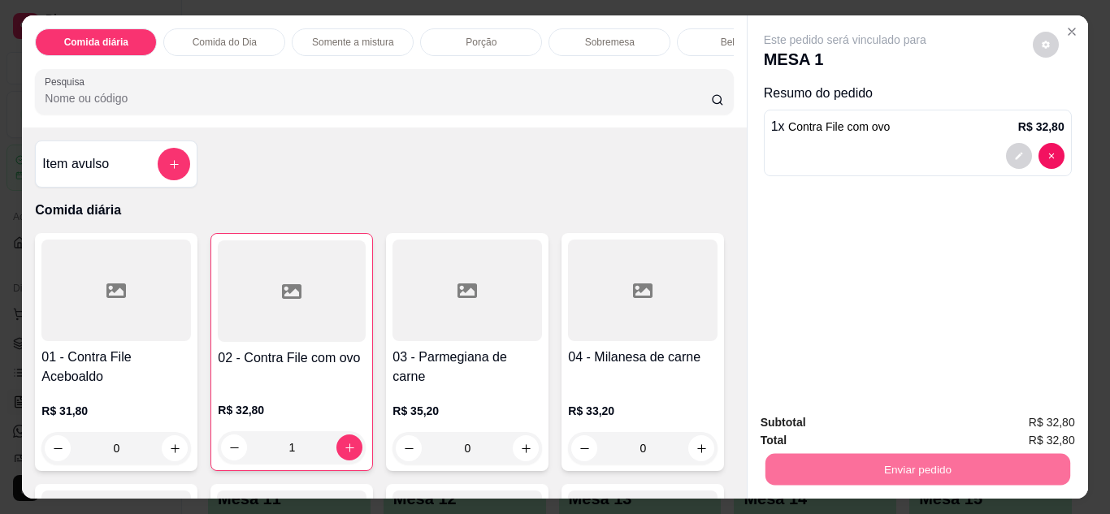
click at [865, 423] on button "Não registrar e enviar pedido" at bounding box center [864, 424] width 164 height 30
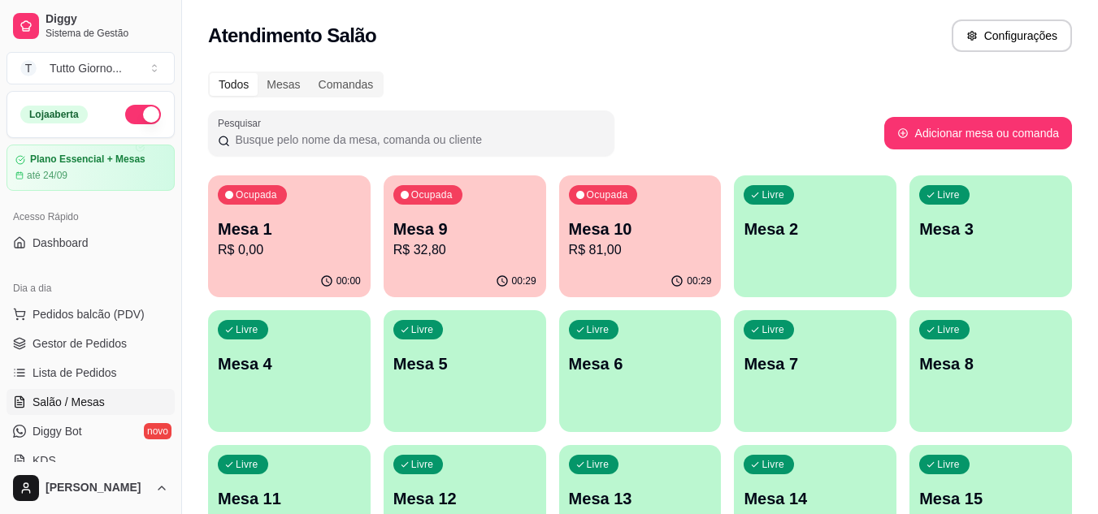
click at [662, 229] on p "Mesa 10" at bounding box center [639, 230] width 139 height 22
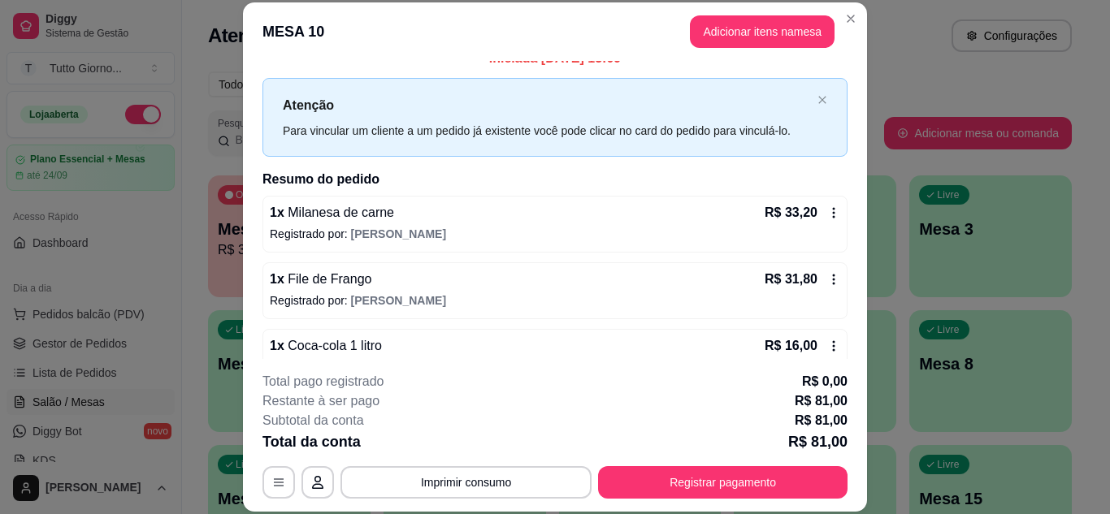
scroll to position [33, 0]
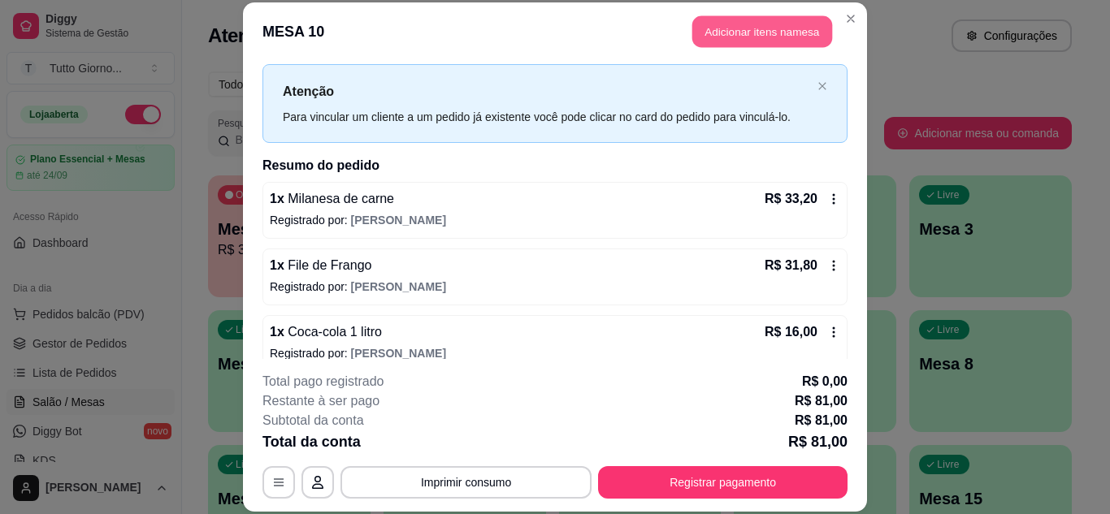
click at [753, 20] on button "Adicionar itens na mesa" at bounding box center [762, 32] width 140 height 32
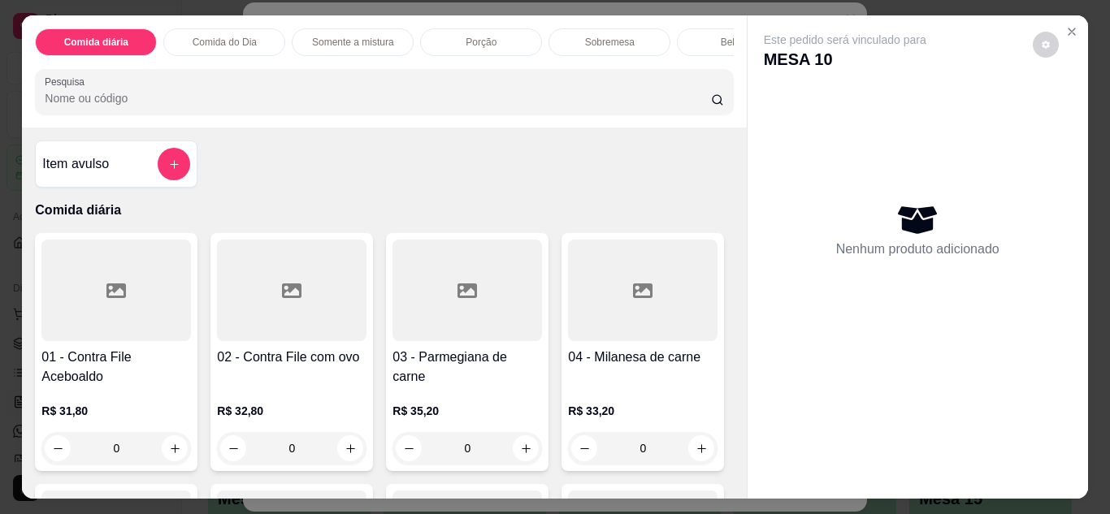
click at [346, 457] on div "0" at bounding box center [292, 448] width 150 height 33
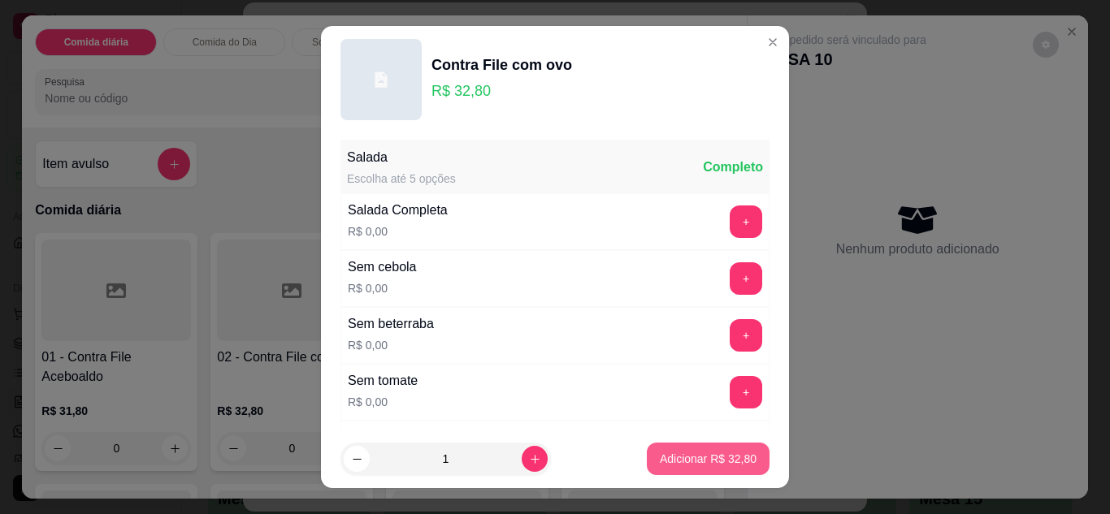
click at [681, 463] on p "Adicionar R$ 32,80" at bounding box center [708, 459] width 97 height 16
type input "1"
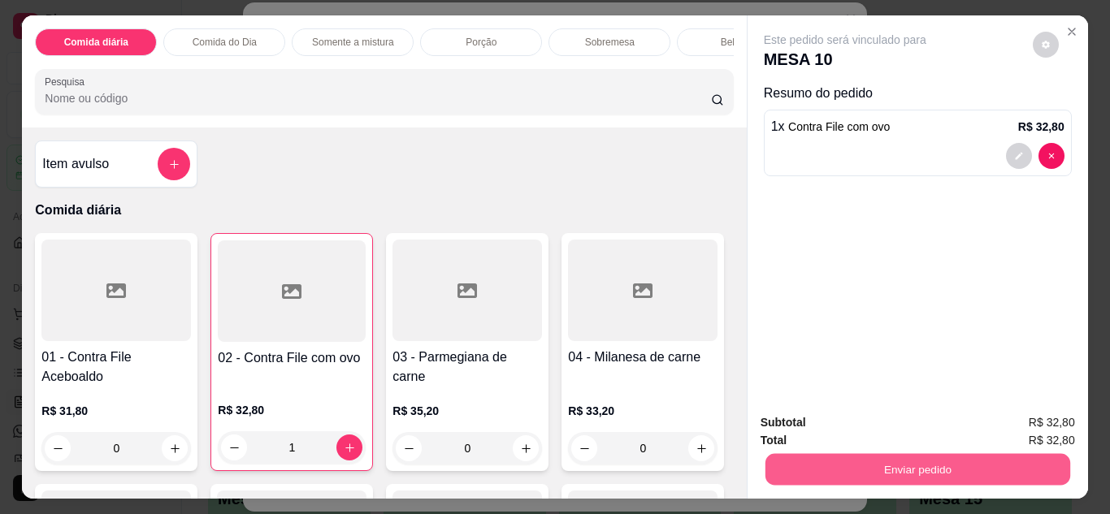
click at [883, 462] on button "Enviar pedido" at bounding box center [917, 470] width 305 height 32
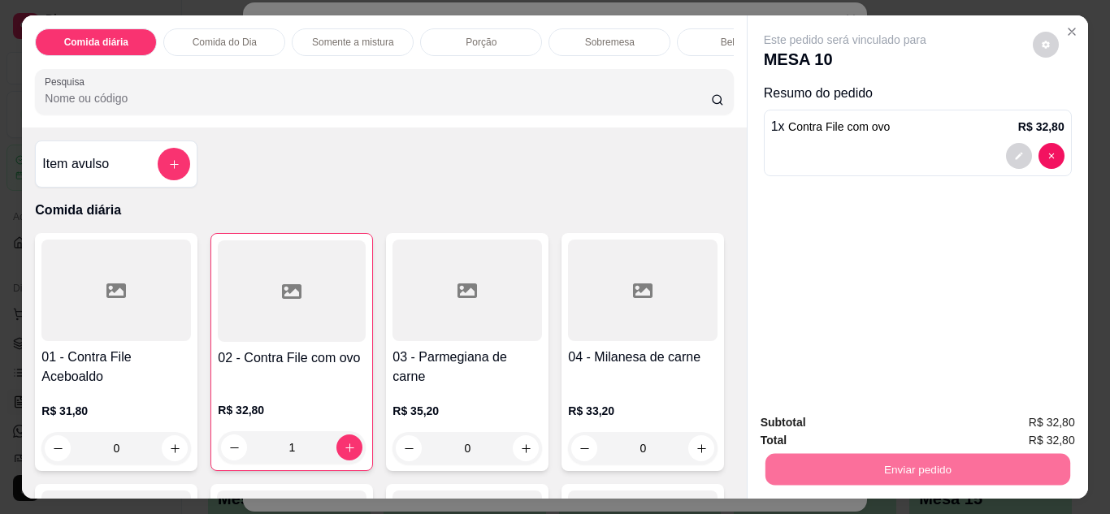
click at [882, 423] on button "Não registrar e enviar pedido" at bounding box center [864, 424] width 164 height 30
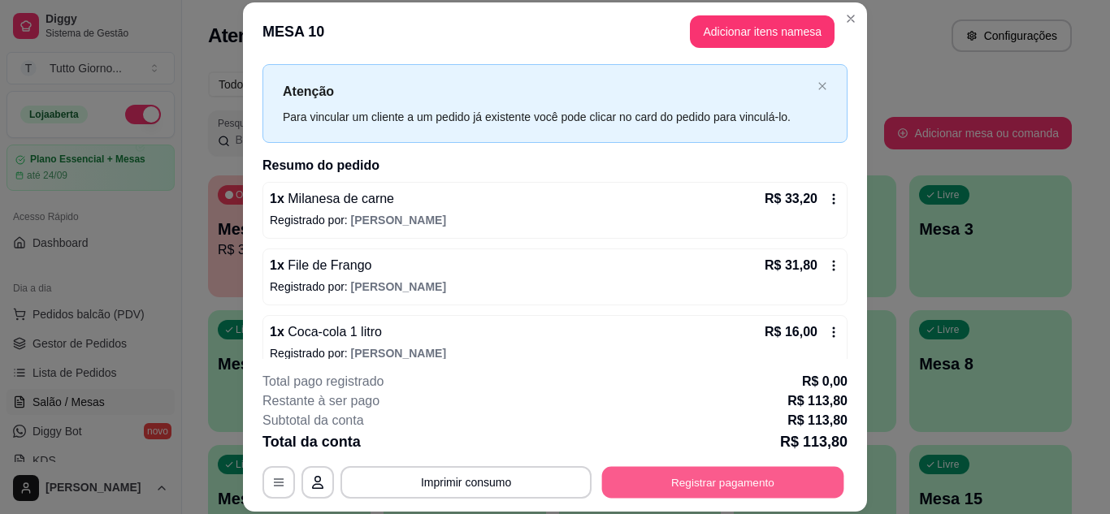
click at [749, 480] on button "Registrar pagamento" at bounding box center [723, 482] width 242 height 32
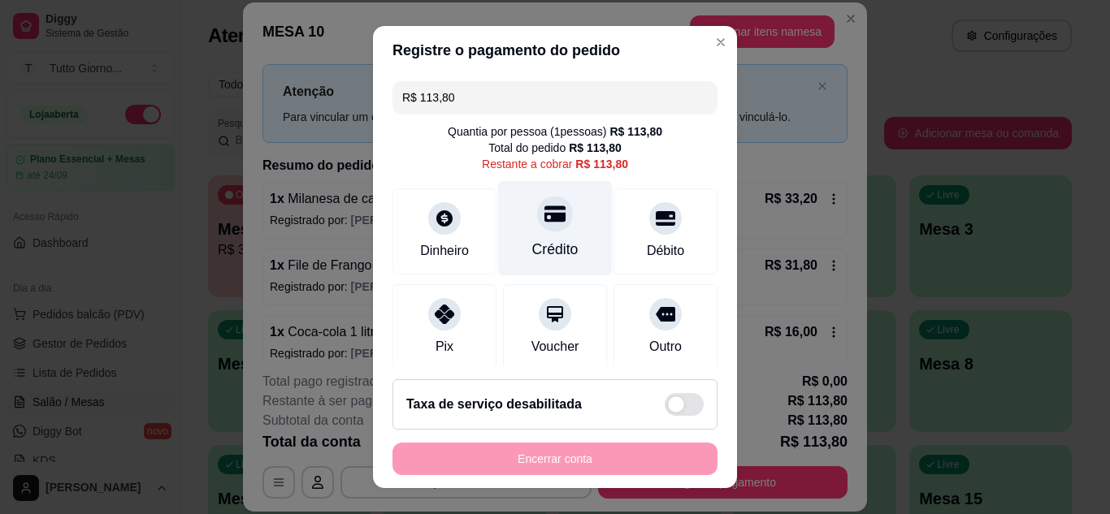
click at [552, 246] on div "Crédito" at bounding box center [555, 249] width 46 height 21
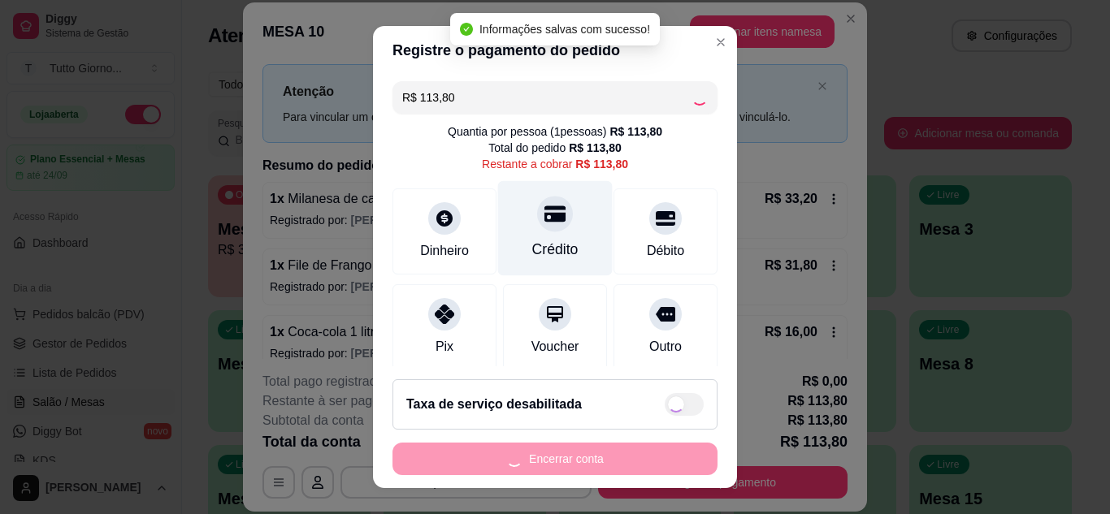
type input "R$ 0,00"
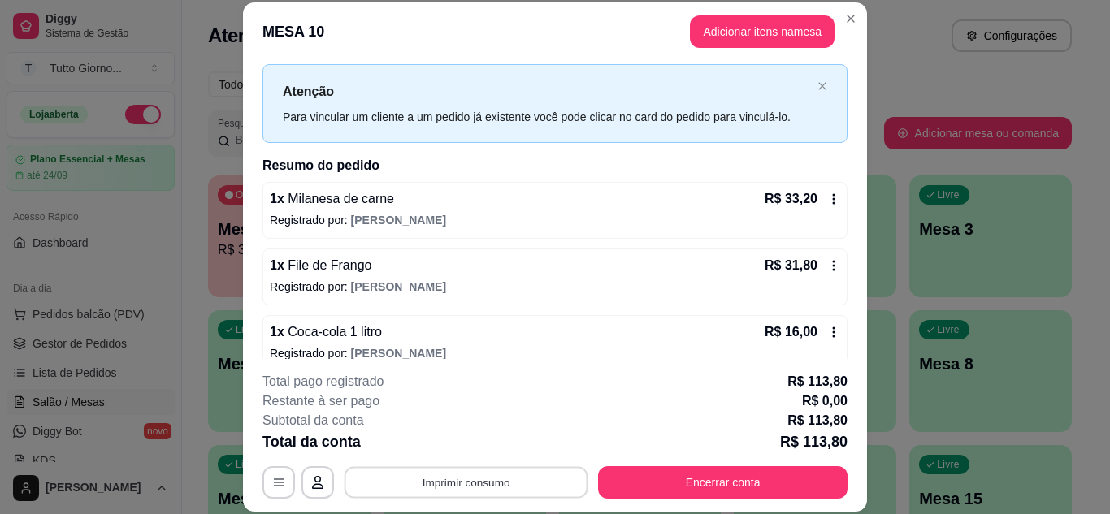
click at [559, 488] on button "Imprimir consumo" at bounding box center [467, 482] width 244 height 32
click at [495, 446] on button "IMPRESSORA CAIXA" at bounding box center [464, 444] width 115 height 25
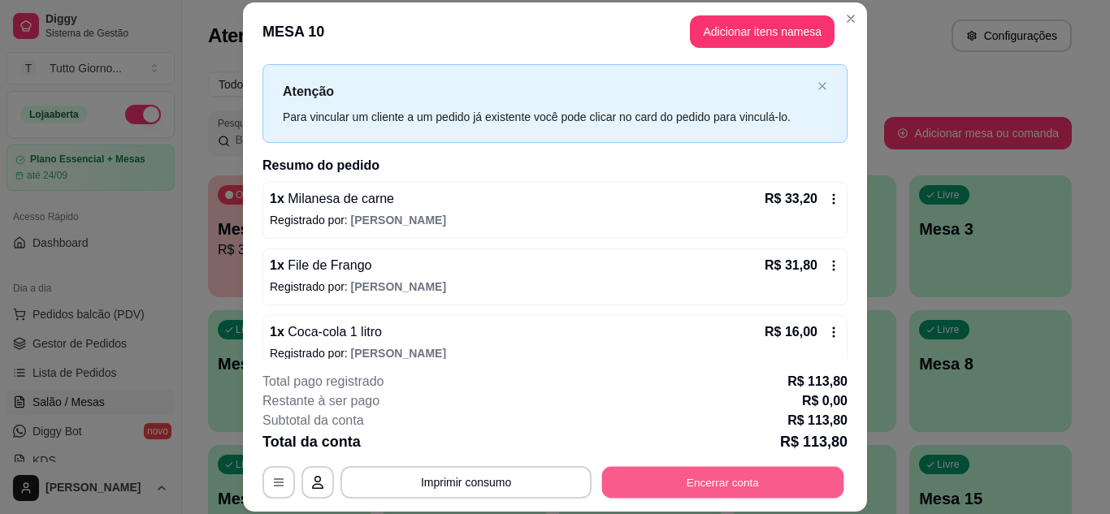
click at [732, 492] on button "Encerrar conta" at bounding box center [723, 482] width 242 height 32
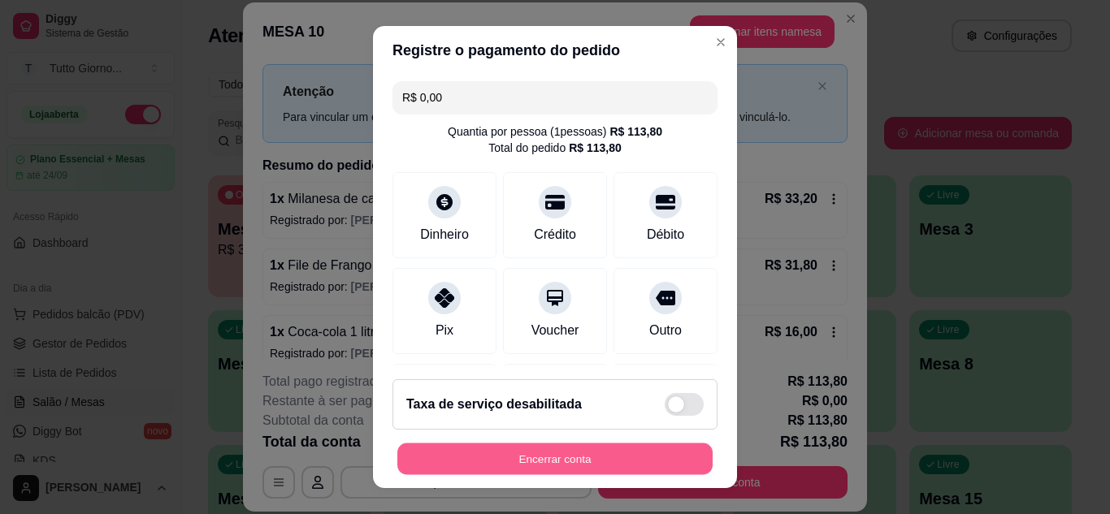
click at [605, 457] on button "Encerrar conta" at bounding box center [554, 460] width 315 height 32
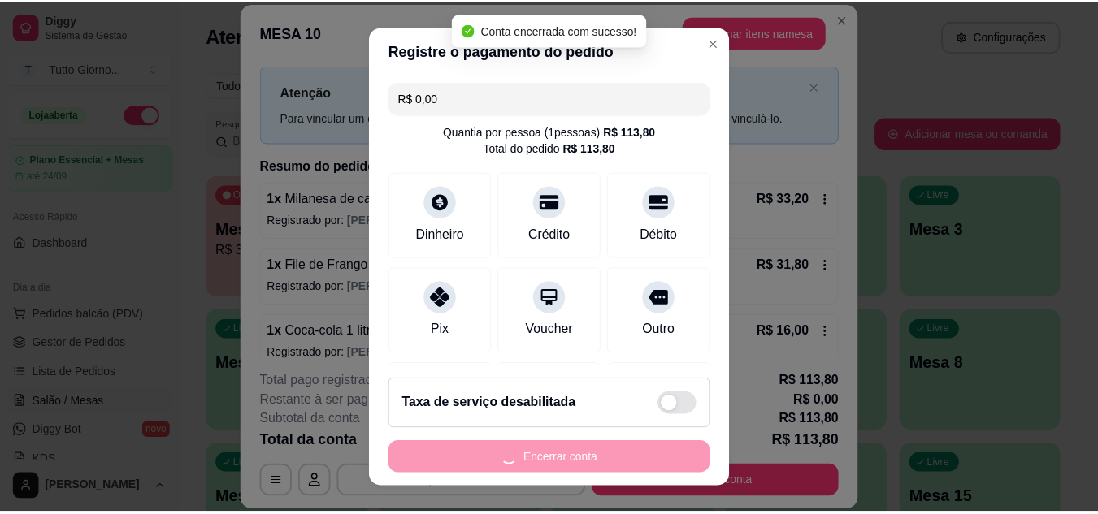
scroll to position [0, 0]
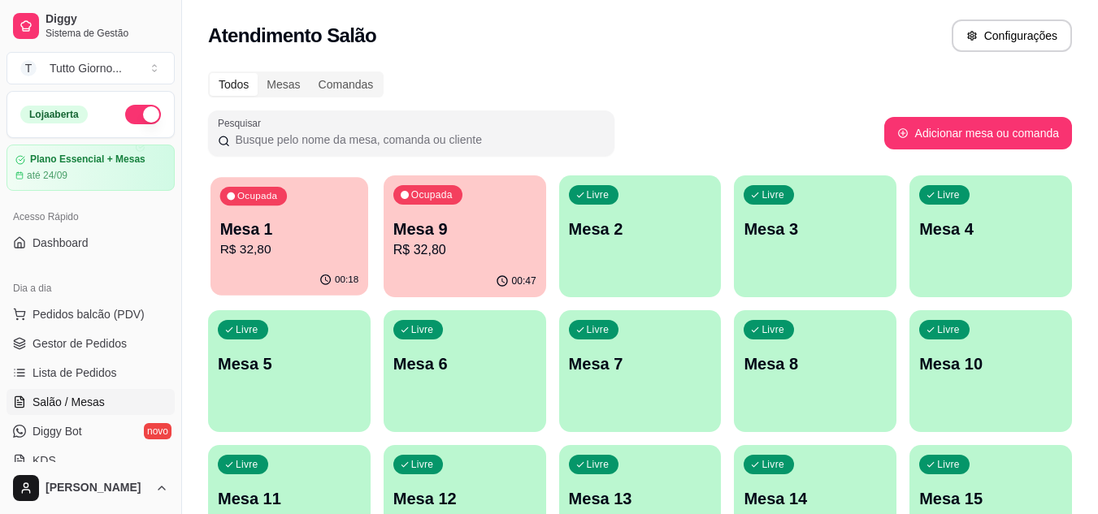
click at [306, 240] on div "Mesa 1 R$ 32,80" at bounding box center [289, 239] width 139 height 41
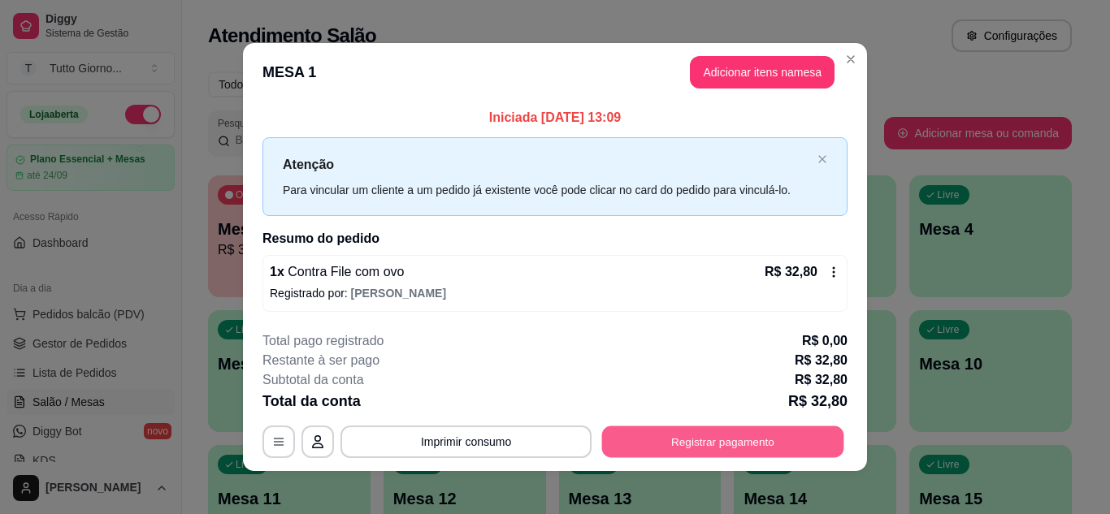
click at [710, 435] on button "Registrar pagamento" at bounding box center [723, 443] width 242 height 32
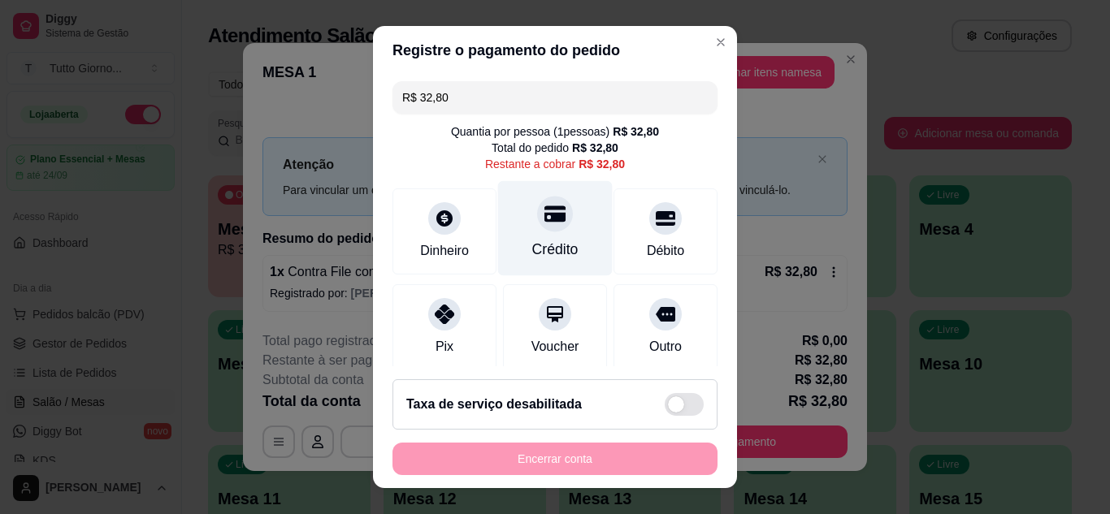
click at [544, 219] on icon at bounding box center [554, 214] width 21 height 16
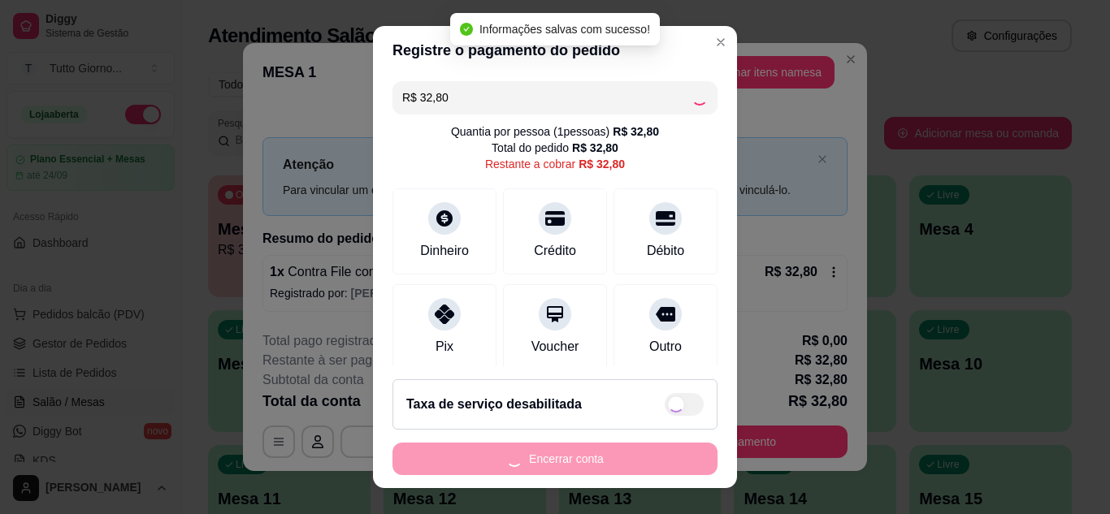
type input "R$ 0,00"
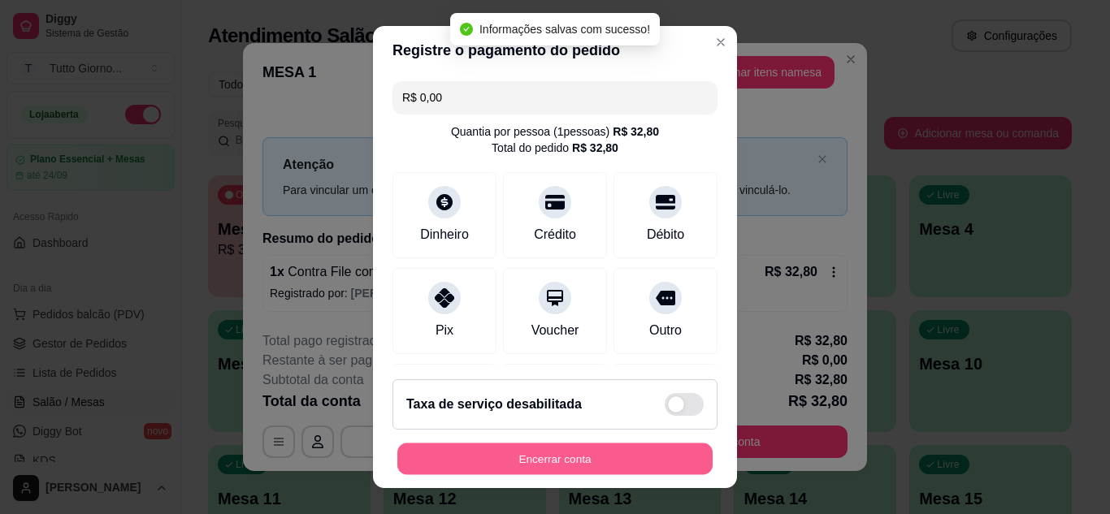
click at [521, 460] on button "Encerrar conta" at bounding box center [554, 460] width 315 height 32
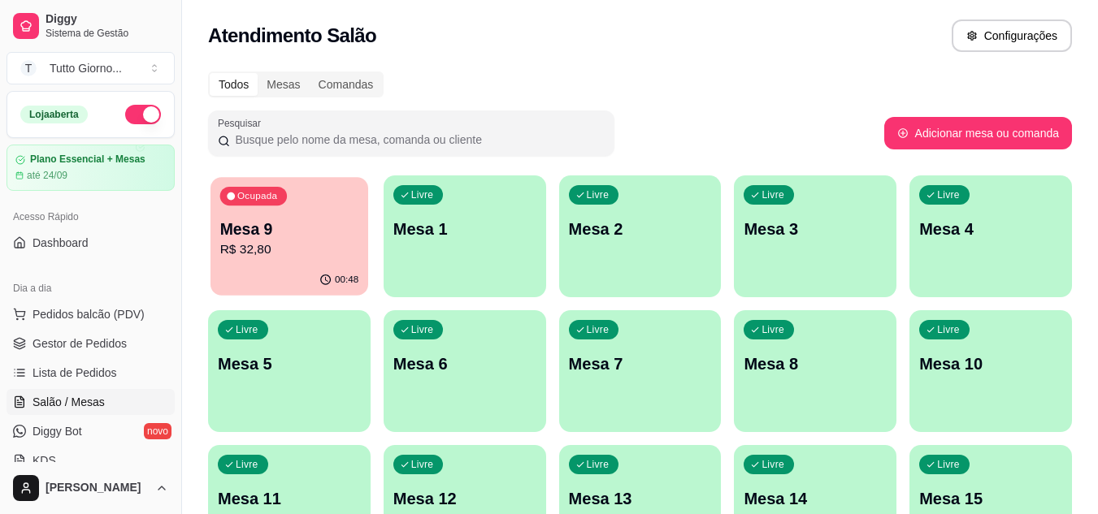
click at [314, 199] on div "Ocupada Mesa 9 R$ 32,80" at bounding box center [289, 221] width 158 height 88
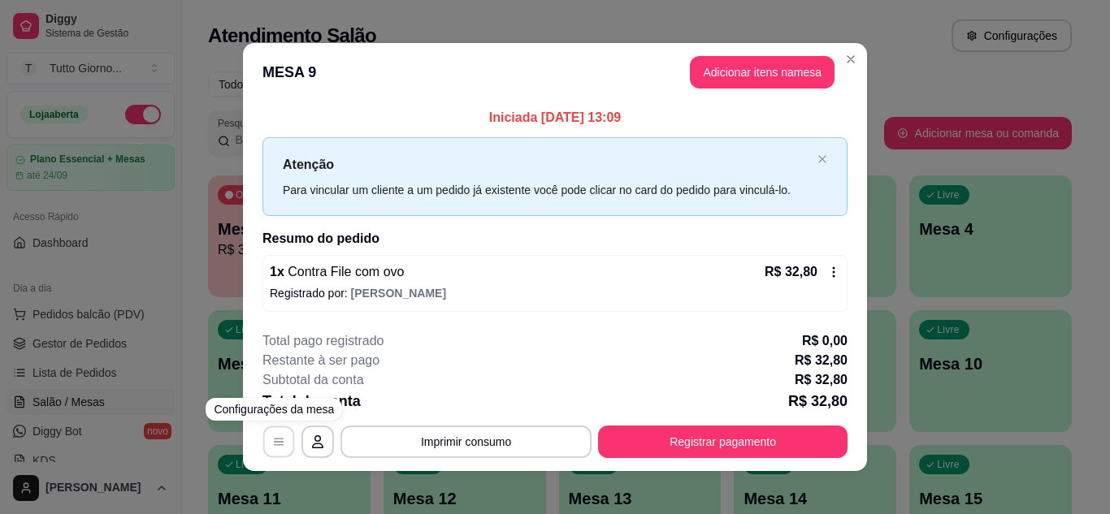
click at [272, 441] on icon "button" at bounding box center [278, 442] width 13 height 13
click at [827, 272] on icon at bounding box center [833, 272] width 13 height 13
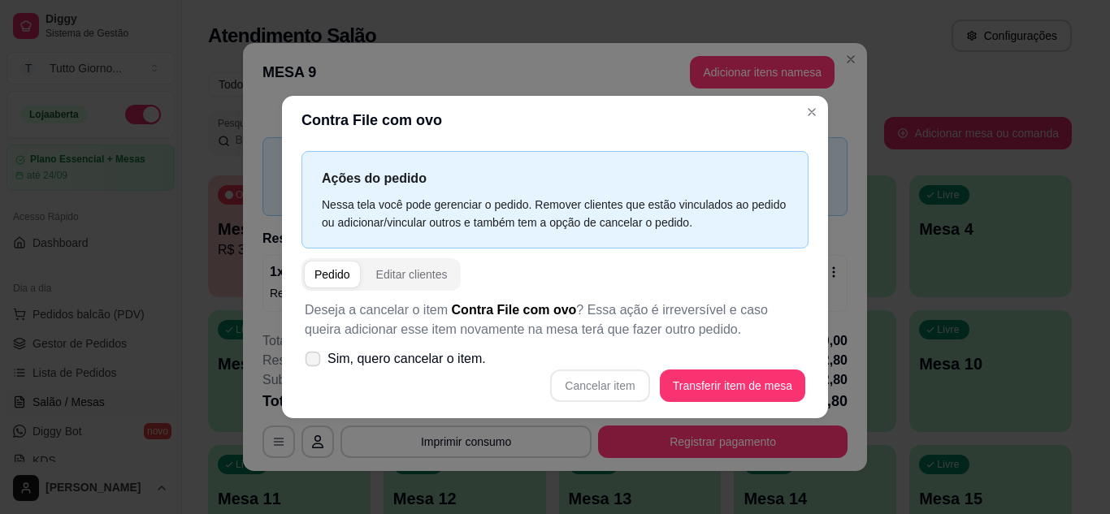
click at [313, 355] on icon at bounding box center [312, 358] width 12 height 9
click at [313, 362] on input "Sim, quero cancelar o item." at bounding box center [309, 367] width 11 height 11
checkbox input "true"
click at [586, 386] on button "Cancelar item" at bounding box center [600, 386] width 97 height 32
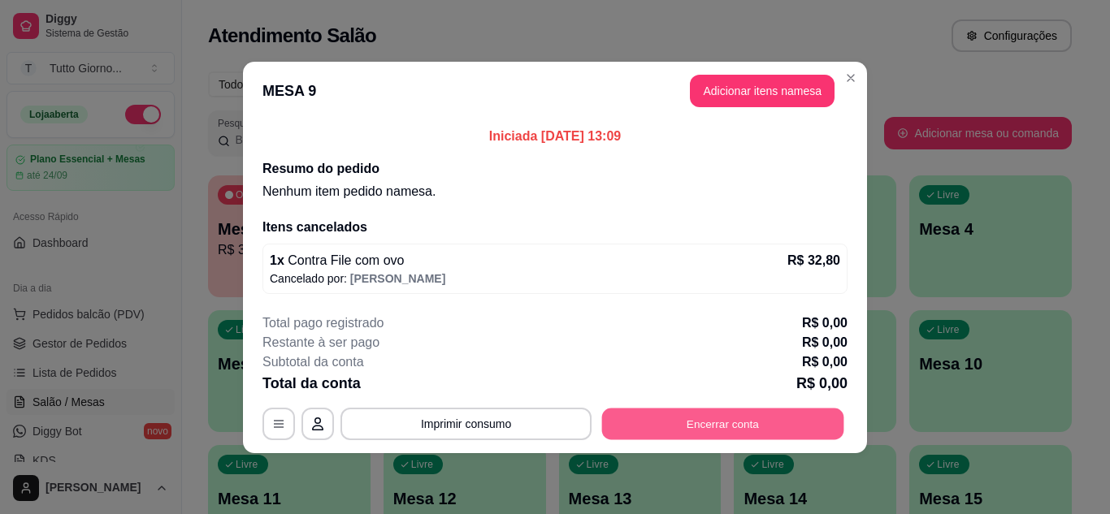
click at [699, 422] on button "Encerrar conta" at bounding box center [723, 424] width 242 height 32
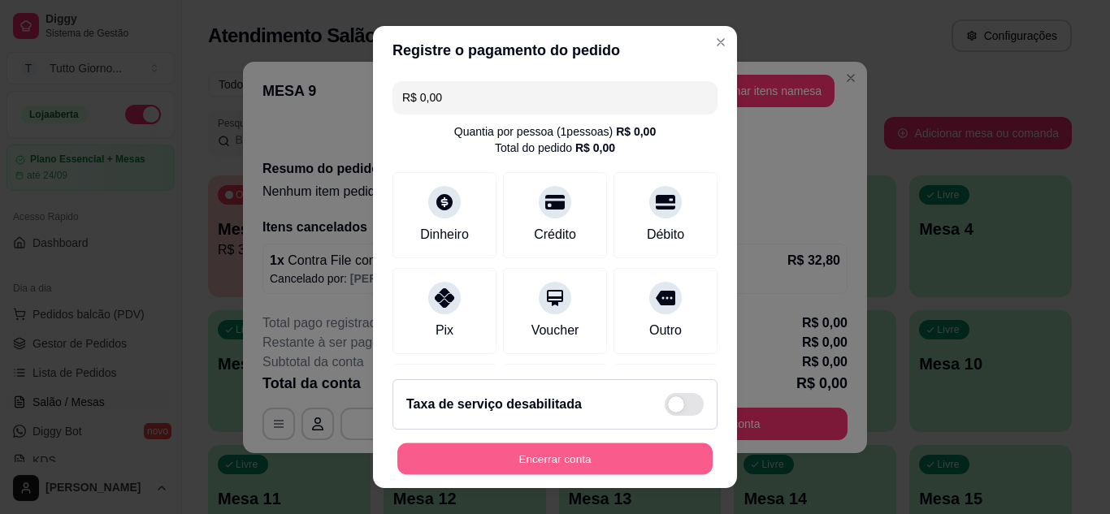
click at [627, 470] on button "Encerrar conta" at bounding box center [554, 460] width 315 height 32
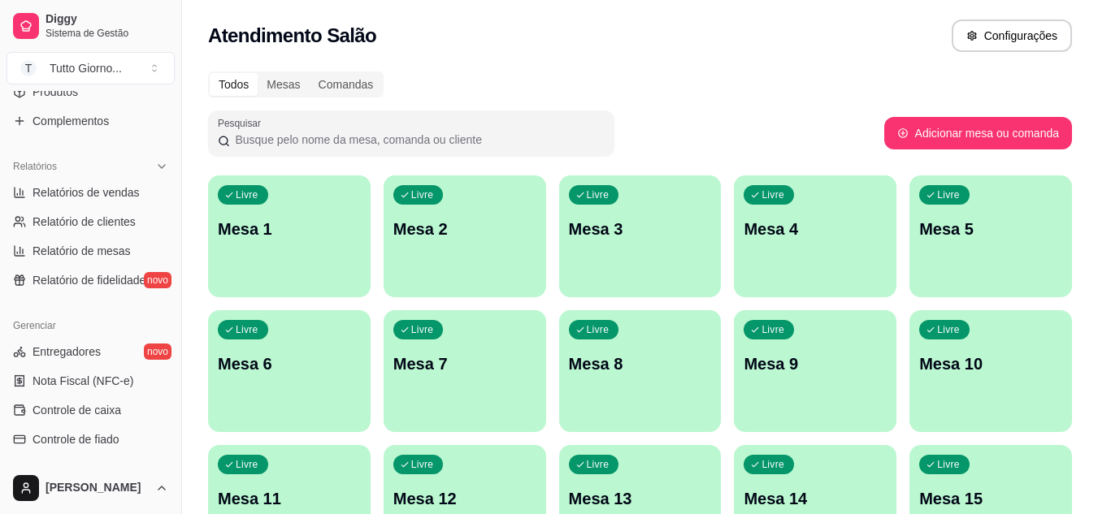
scroll to position [455, 0]
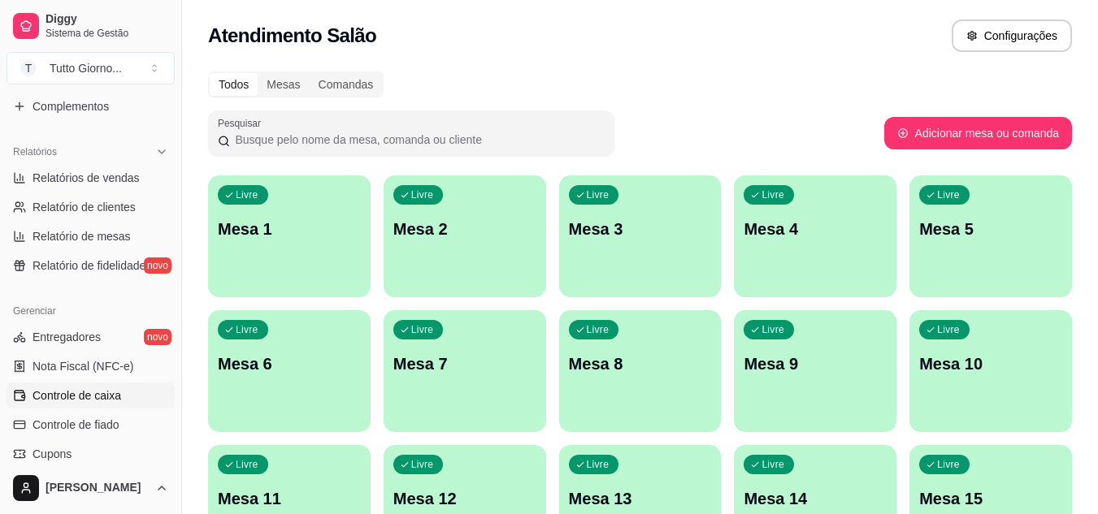
click at [98, 387] on link "Controle de caixa" at bounding box center [91, 396] width 168 height 26
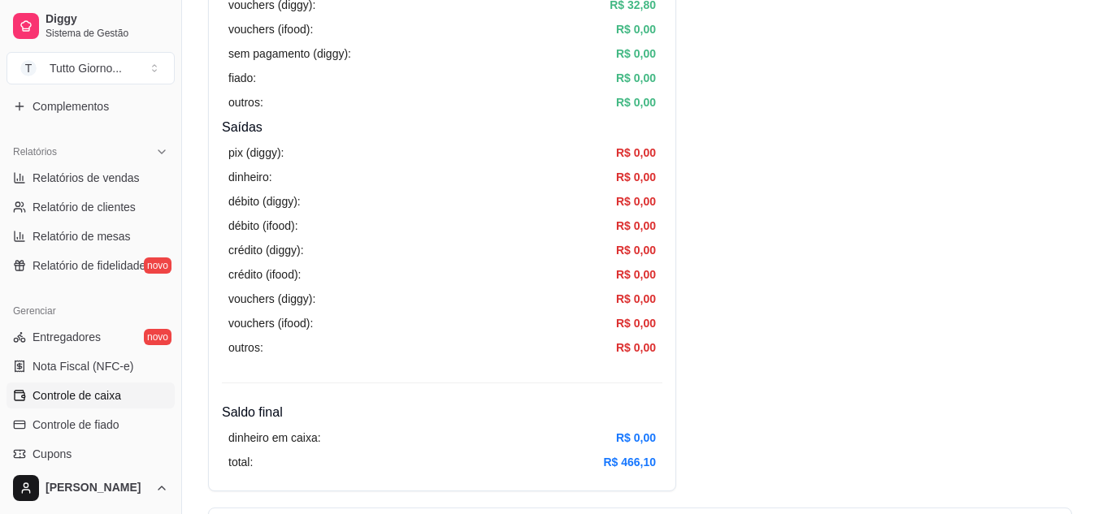
scroll to position [6, 0]
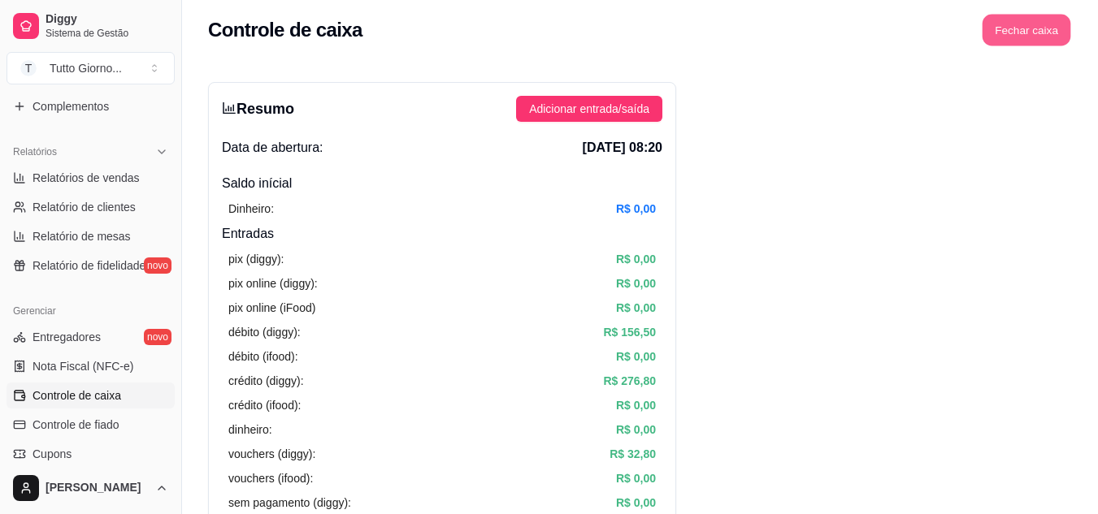
click at [1026, 19] on button "Fechar caixa" at bounding box center [1026, 31] width 89 height 32
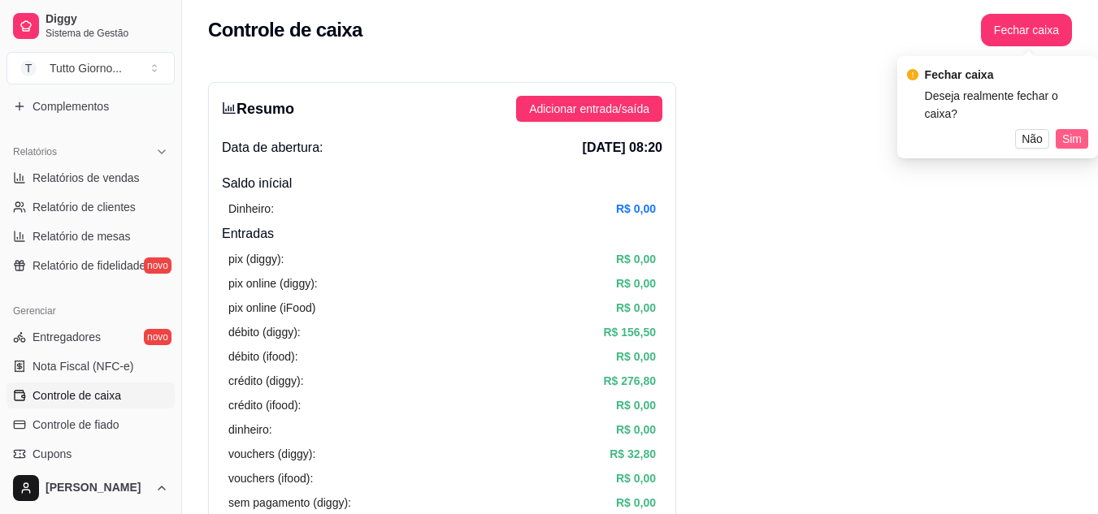
click at [1080, 130] on span "Sim" at bounding box center [1072, 139] width 20 height 18
